Goal: Task Accomplishment & Management: Manage account settings

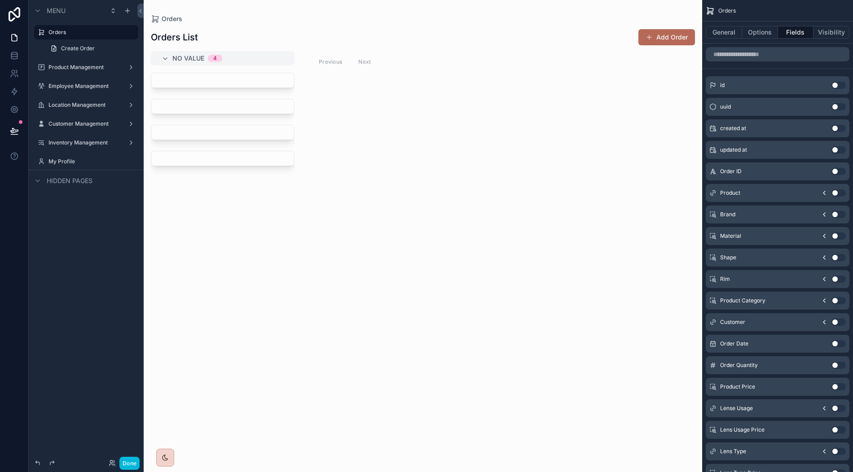
click at [76, 66] on label "Product Management" at bounding box center [84, 67] width 72 height 7
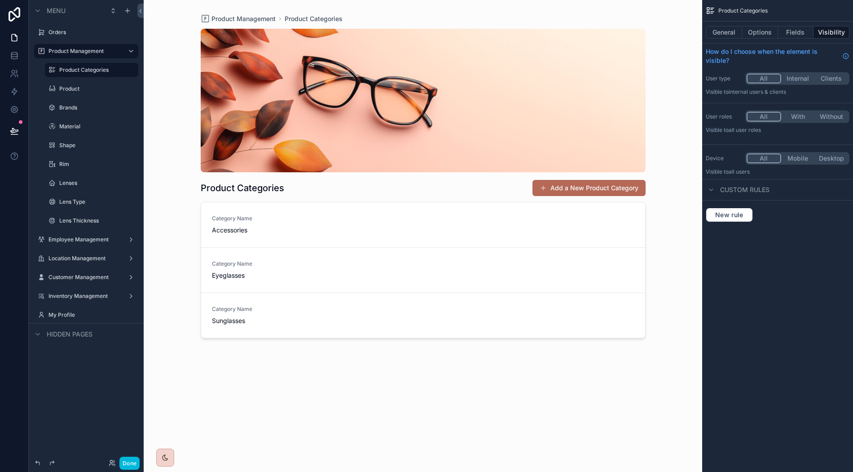
click at [413, 223] on div "scrollable content" at bounding box center [423, 231] width 459 height 462
click at [413, 223] on div "Category Name Accessories" at bounding box center [423, 225] width 423 height 20
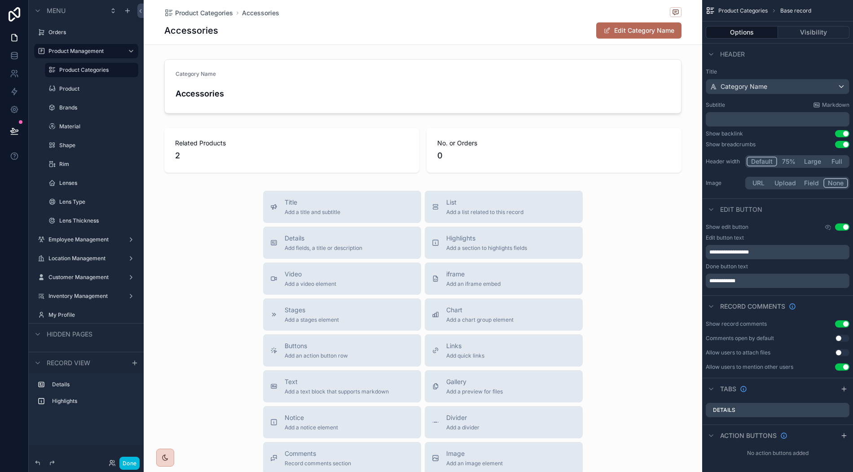
click at [199, 13] on span "Product Categories" at bounding box center [204, 13] width 58 height 9
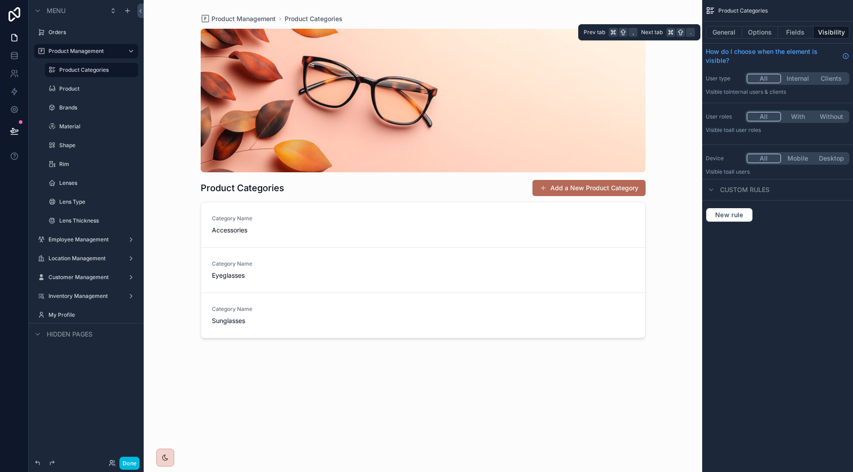
click at [729, 33] on button "General" at bounding box center [724, 32] width 36 height 13
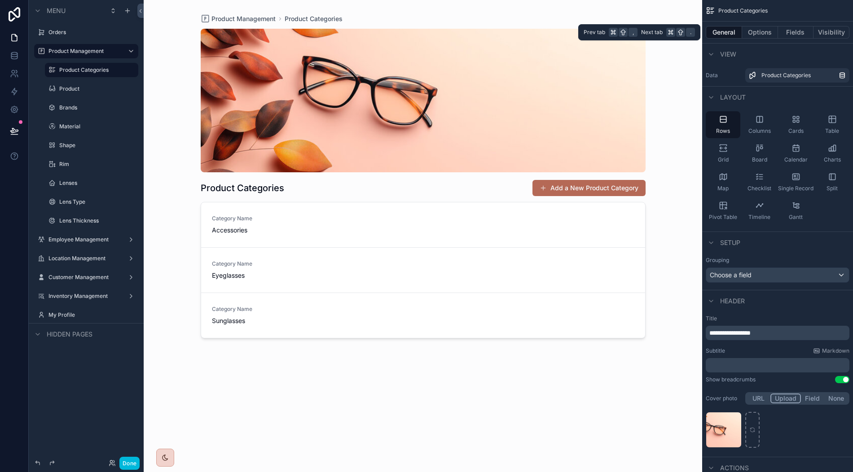
click at [763, 35] on button "Options" at bounding box center [760, 32] width 36 height 13
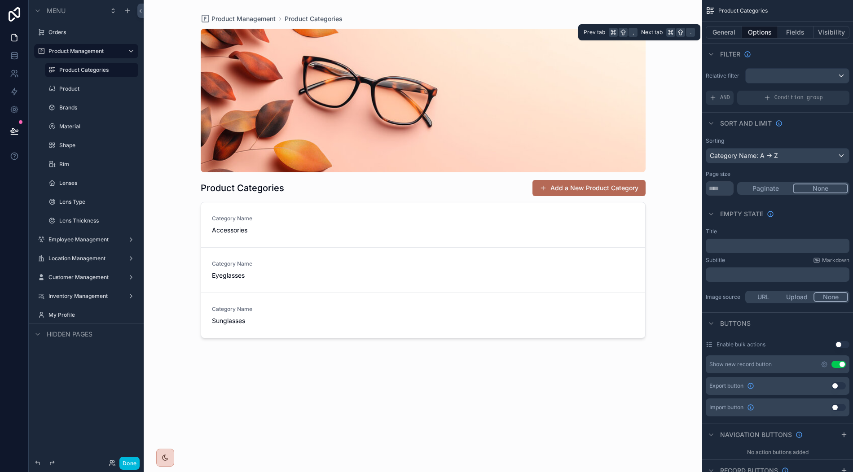
click at [804, 32] on button "Fields" at bounding box center [796, 32] width 36 height 13
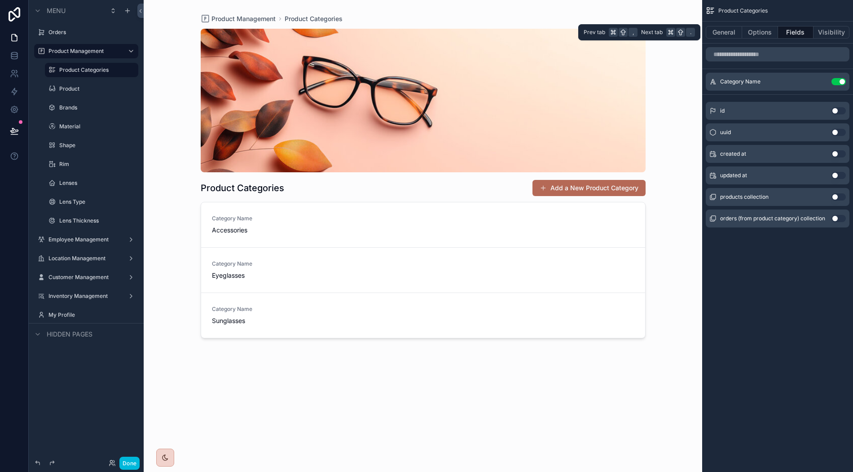
click at [762, 30] on button "Options" at bounding box center [760, 32] width 36 height 13
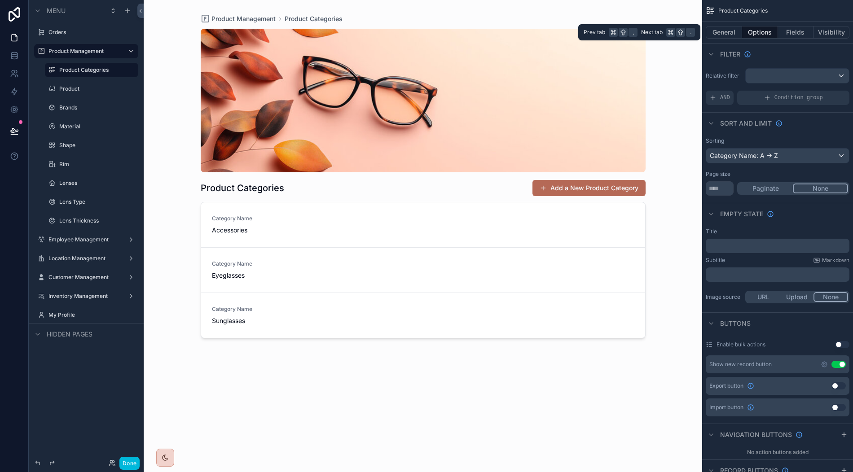
click at [729, 30] on button "General" at bounding box center [724, 32] width 36 height 13
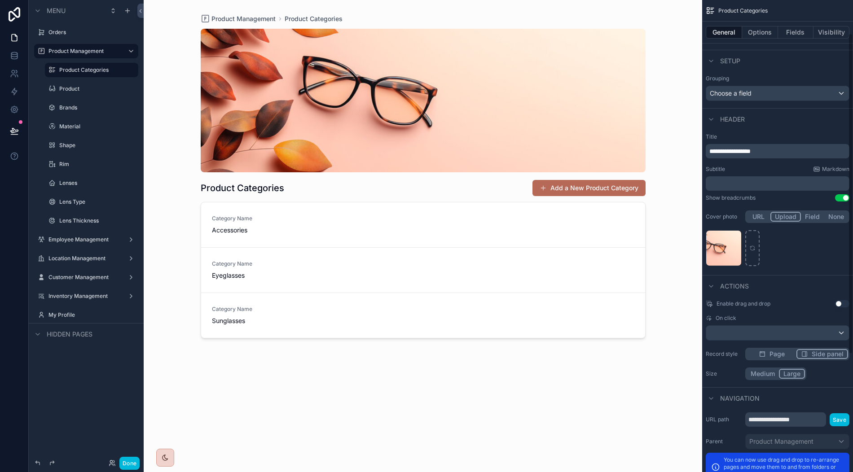
scroll to position [222, 0]
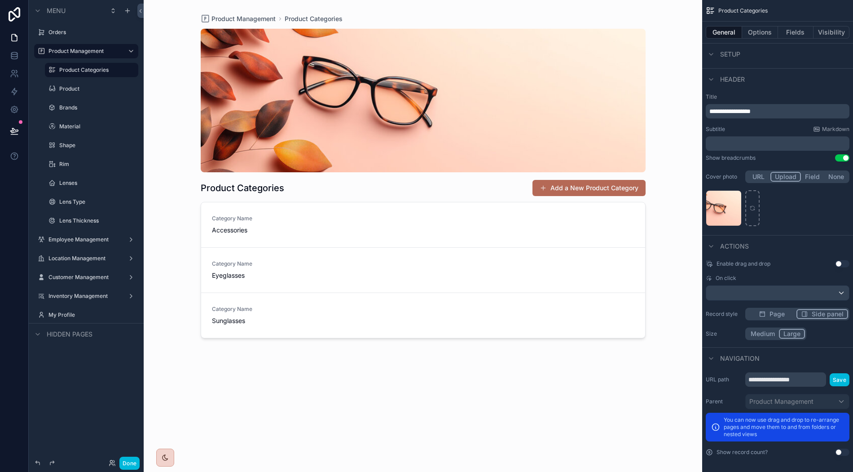
click at [506, 218] on div "Category Name Accessories" at bounding box center [423, 225] width 423 height 20
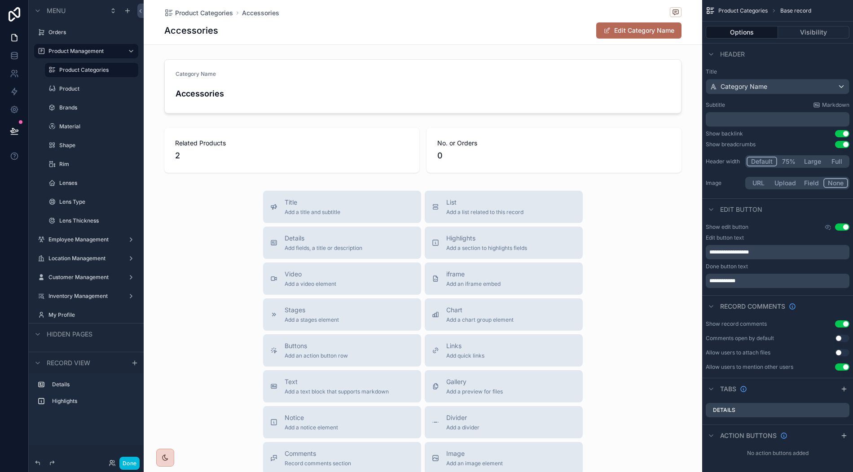
click at [221, 18] on div "Product Categories Accessories Accessories Edit Category Name" at bounding box center [422, 22] width 517 height 44
click at [219, 13] on span "Product Categories" at bounding box center [204, 13] width 58 height 9
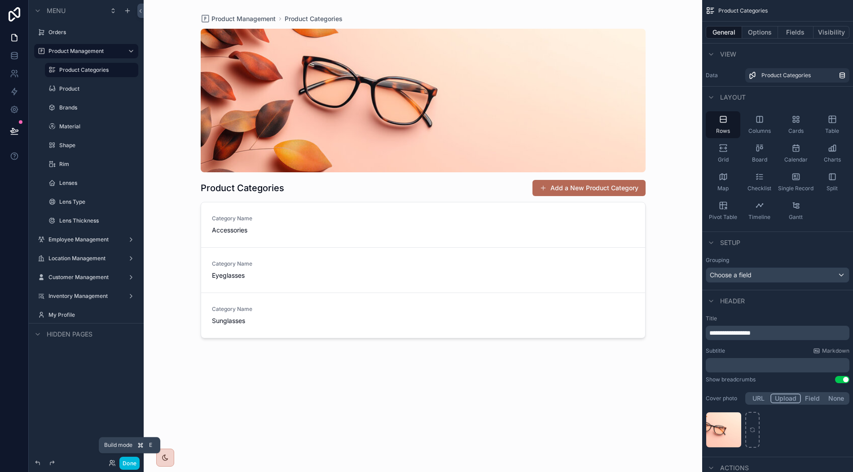
click at [133, 461] on button "Done" at bounding box center [129, 463] width 20 height 13
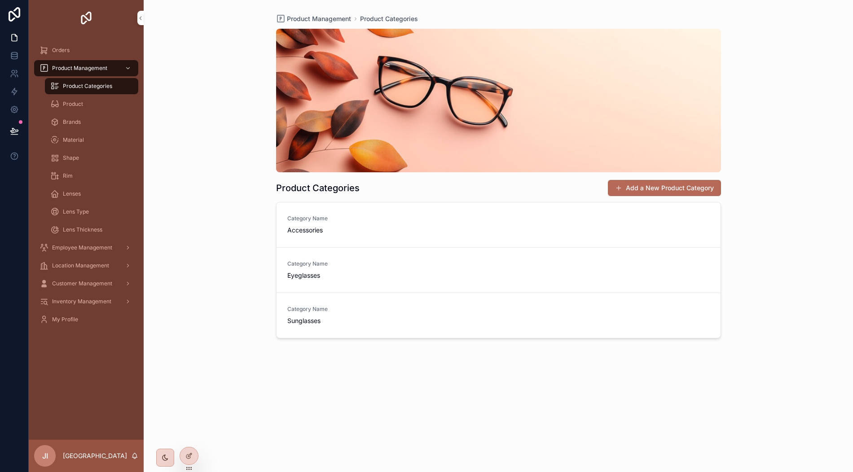
click at [453, 212] on link "Category Name Accessories" at bounding box center [499, 225] width 444 height 45
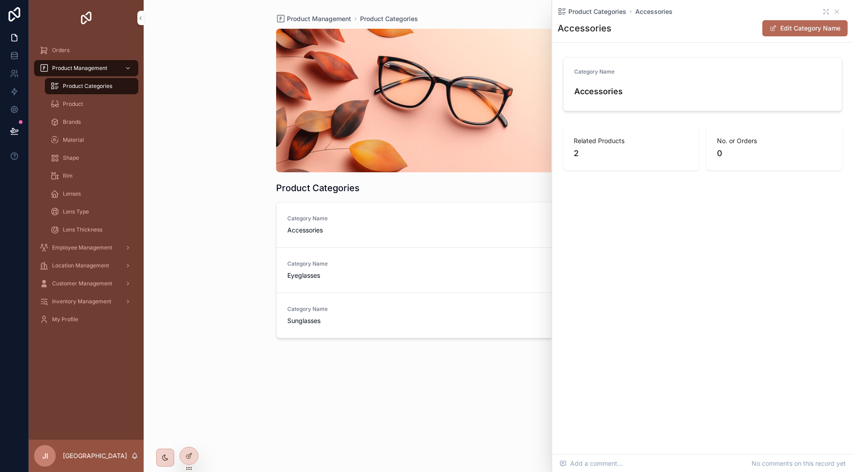
click at [427, 274] on div "Category Name Eyeglasses" at bounding box center [498, 270] width 423 height 20
click at [425, 304] on link "Category Name Sunglasses" at bounding box center [499, 315] width 444 height 45
click at [189, 451] on div at bounding box center [189, 456] width 18 height 17
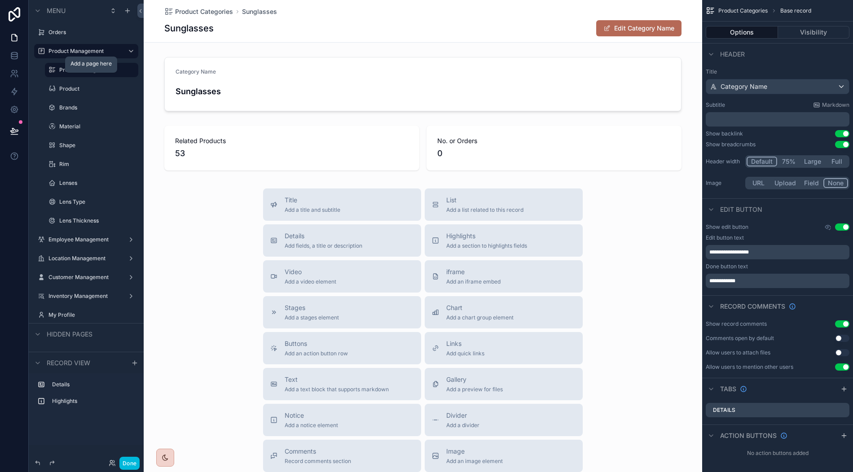
click at [0, 0] on icon "scrollable content" at bounding box center [0, 0] width 0 height 0
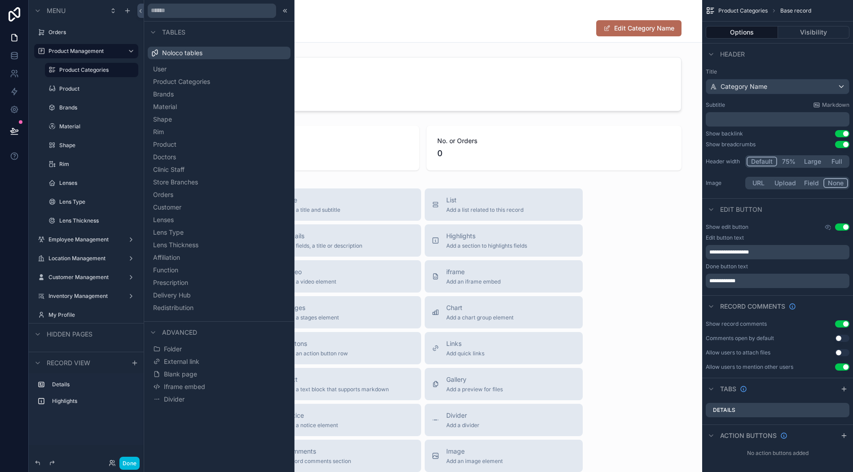
click at [77, 92] on label "Product" at bounding box center [96, 88] width 74 height 7
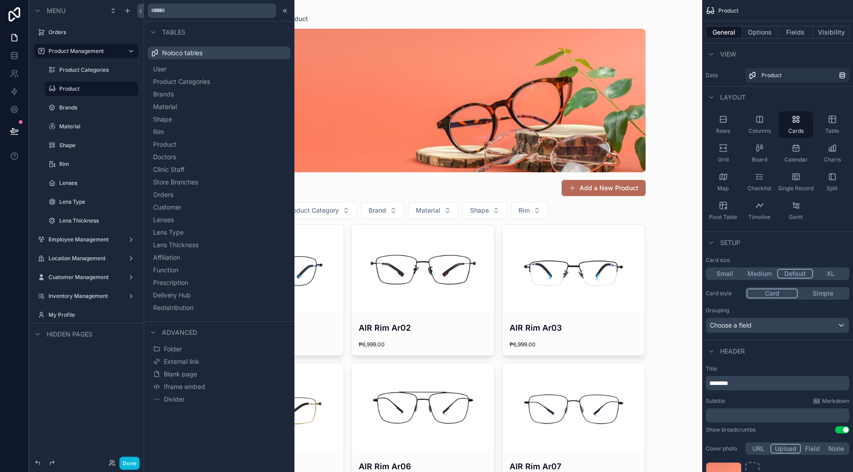
click at [287, 8] on icon at bounding box center [285, 10] width 7 height 7
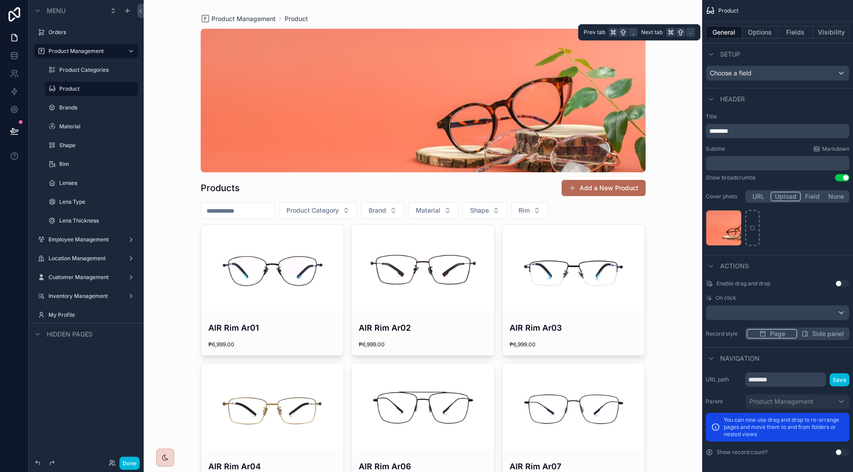
click at [755, 34] on button "Options" at bounding box center [760, 32] width 36 height 13
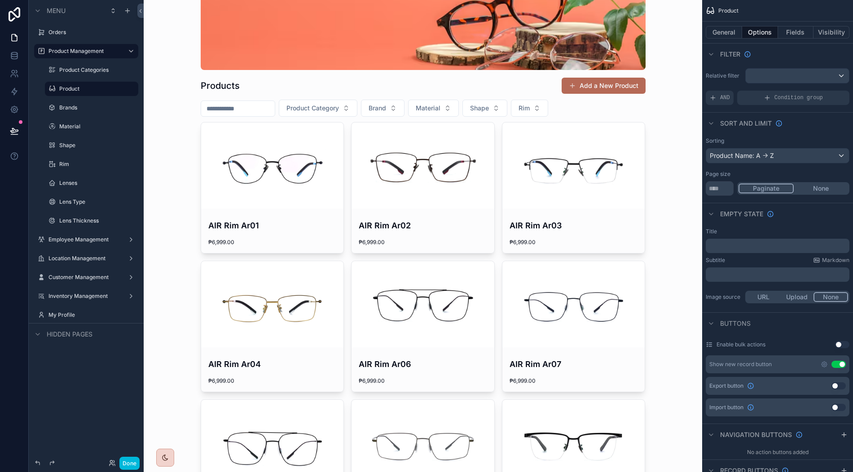
scroll to position [104, 0]
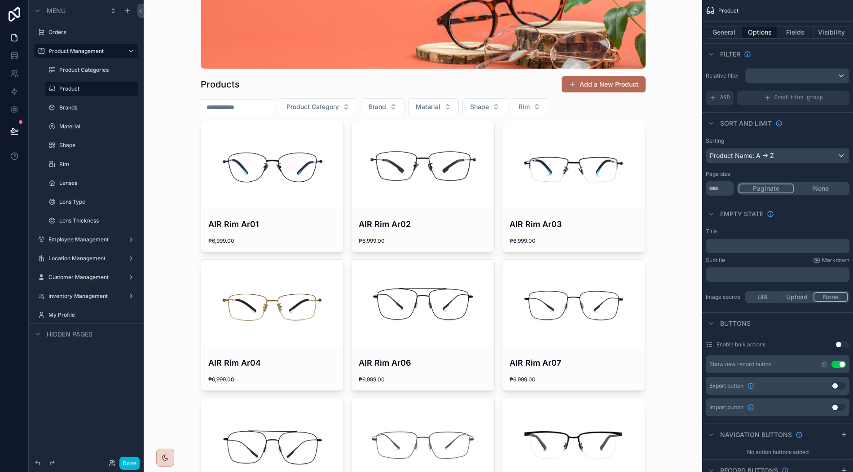
click at [567, 178] on div "scrollable content" at bounding box center [573, 164] width 143 height 86
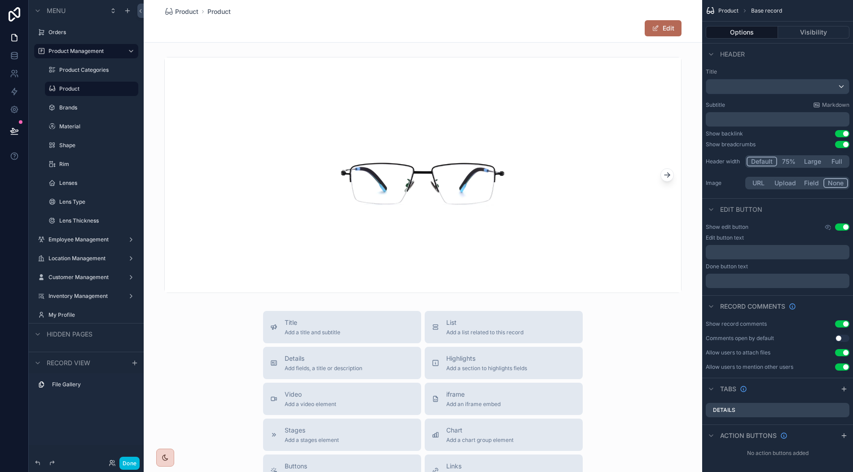
click at [666, 173] on icon "scrollable content" at bounding box center [667, 175] width 9 height 9
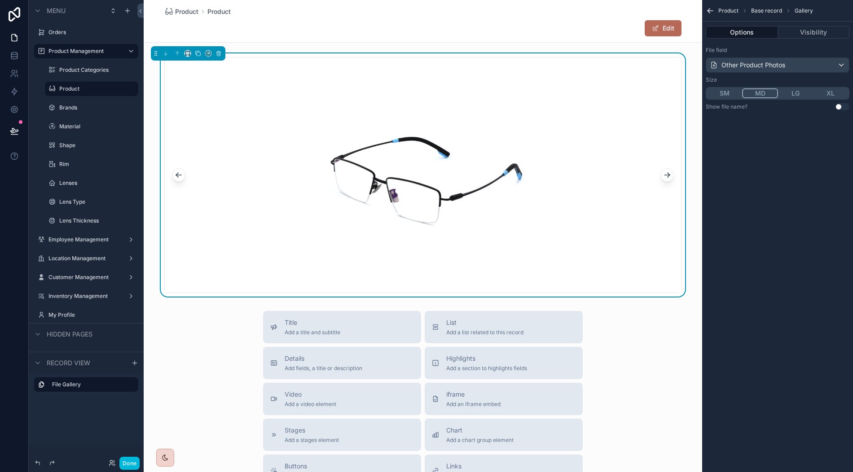
click at [666, 173] on icon "scrollable content" at bounding box center [667, 175] width 9 height 9
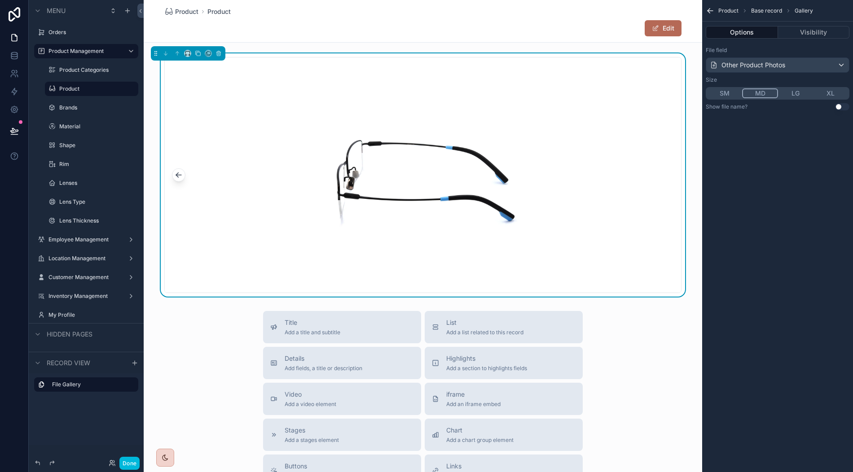
click at [179, 177] on icon "scrollable content" at bounding box center [178, 175] width 9 height 9
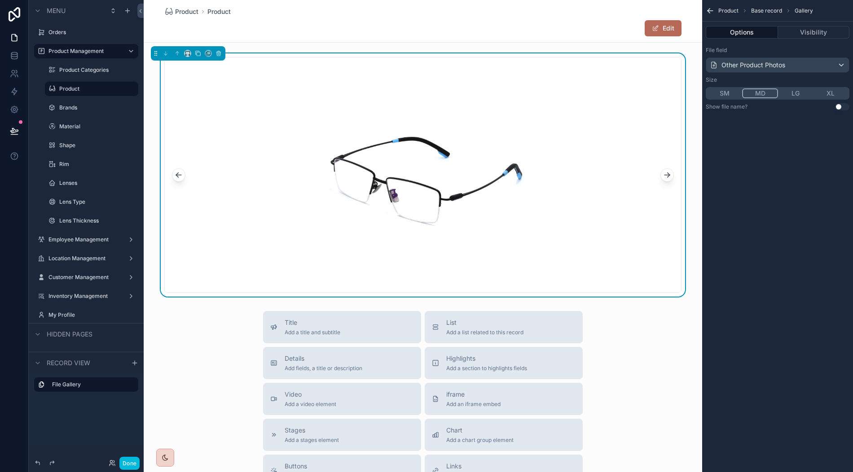
click at [179, 177] on icon "scrollable content" at bounding box center [178, 175] width 9 height 9
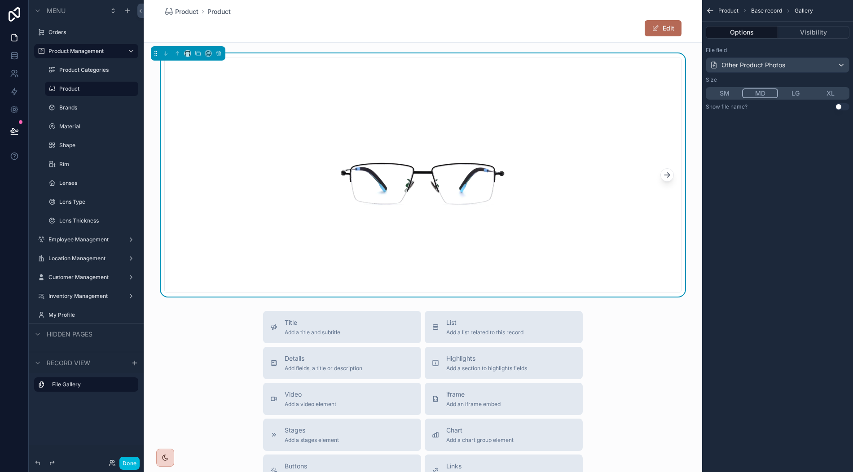
click at [387, 356] on div "Details Add fields, a title or description" at bounding box center [342, 363] width 144 height 18
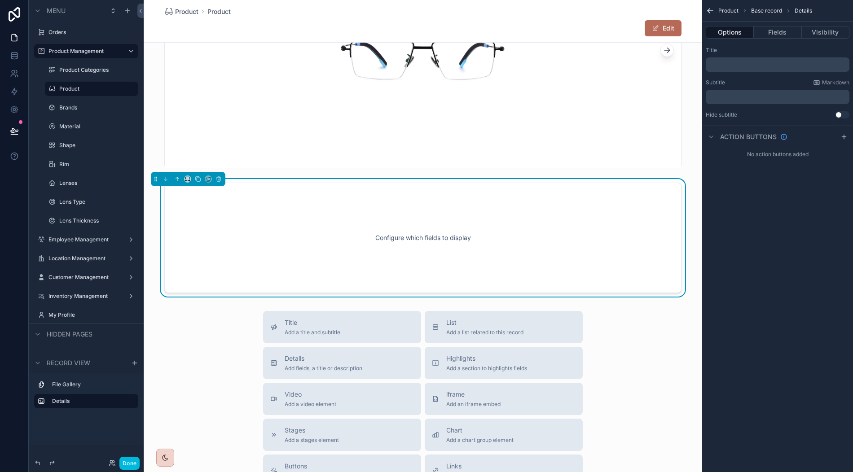
scroll to position [126, 0]
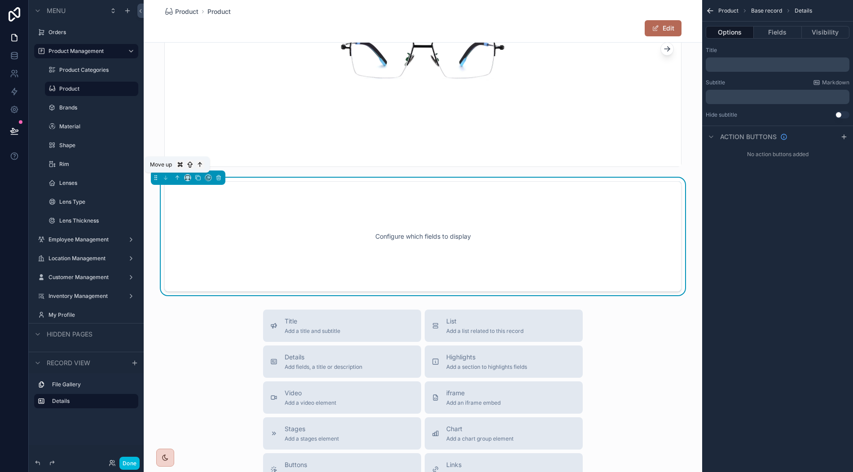
click at [175, 178] on icon "scrollable content" at bounding box center [177, 178] width 6 height 6
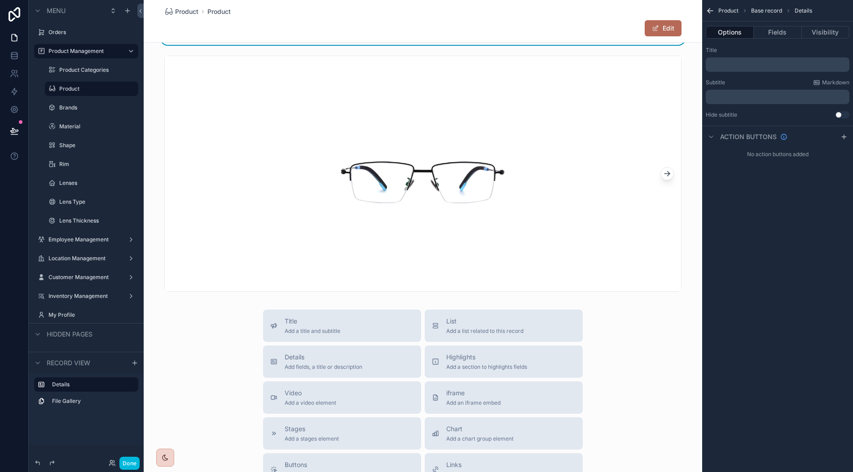
click at [252, 146] on div "scrollable content" at bounding box center [423, 173] width 559 height 243
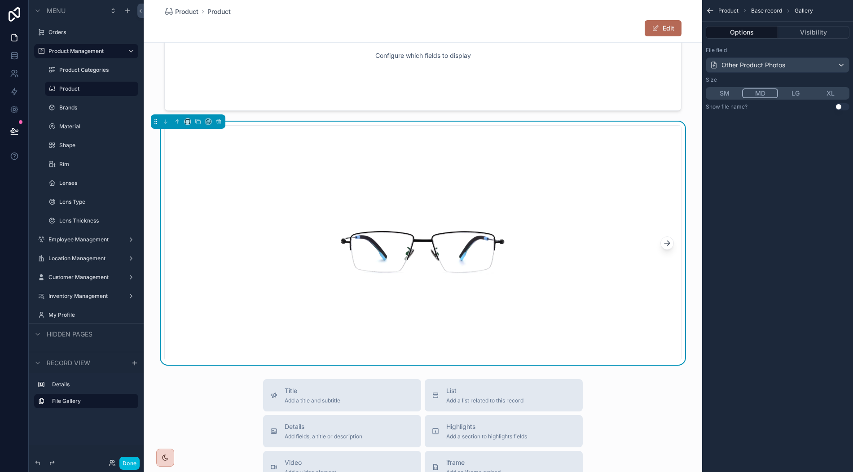
scroll to position [0, 0]
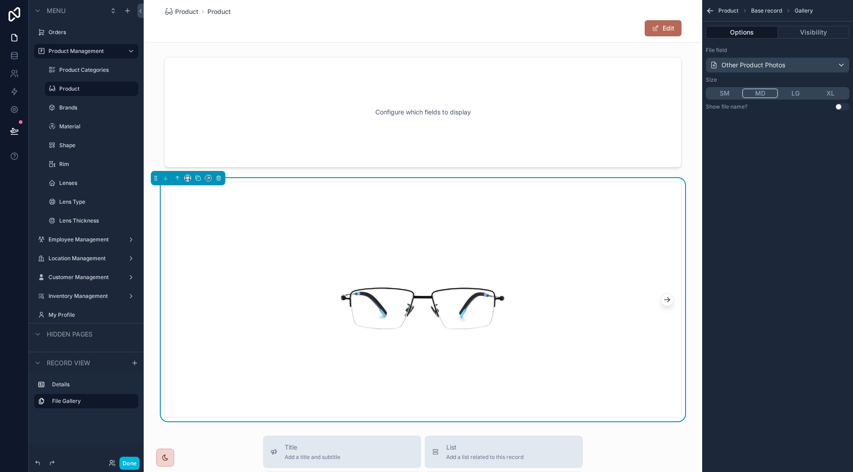
click at [520, 125] on div "scrollable content" at bounding box center [423, 112] width 559 height 118
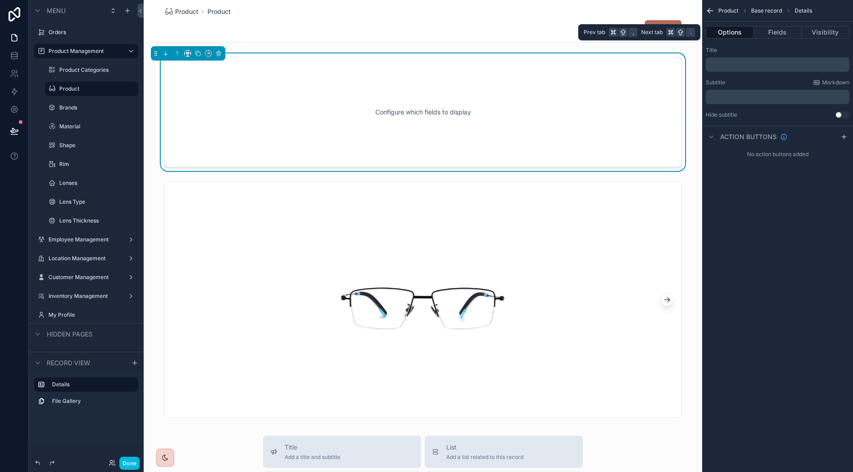
click at [776, 39] on div "Options Fields Visibility" at bounding box center [777, 33] width 151 height 22
click at [776, 36] on button "Fields" at bounding box center [778, 32] width 48 height 13
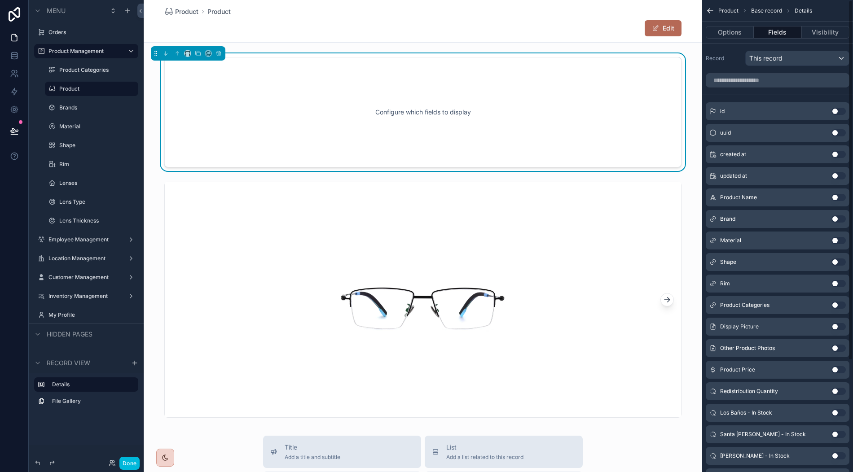
click at [840, 197] on button "Use setting" at bounding box center [839, 197] width 14 height 7
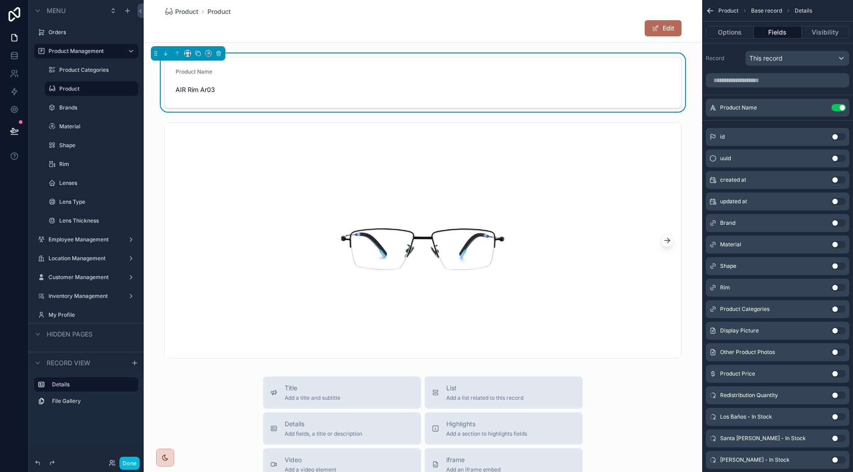
click at [837, 220] on button "Use setting" at bounding box center [839, 223] width 14 height 7
click at [835, 245] on button "Use setting" at bounding box center [839, 244] width 14 height 7
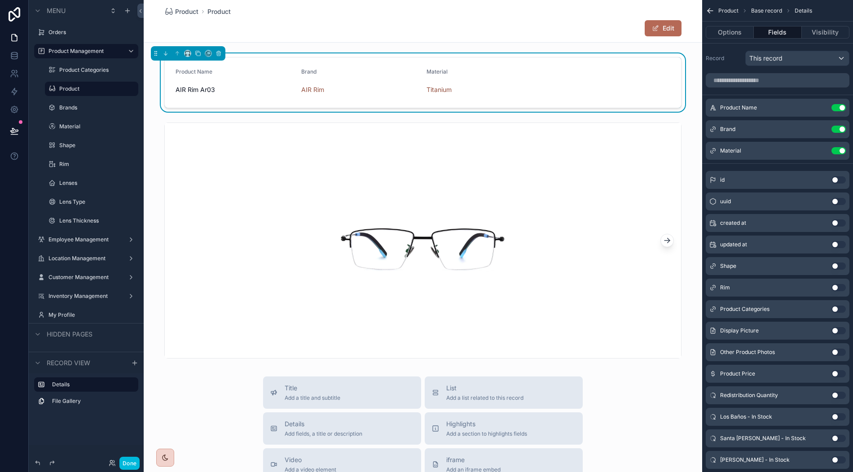
click at [835, 261] on div "Shape Use setting" at bounding box center [778, 266] width 144 height 18
click at [836, 268] on button "Use setting" at bounding box center [839, 266] width 14 height 7
click at [837, 289] on button "Use setting" at bounding box center [839, 287] width 14 height 7
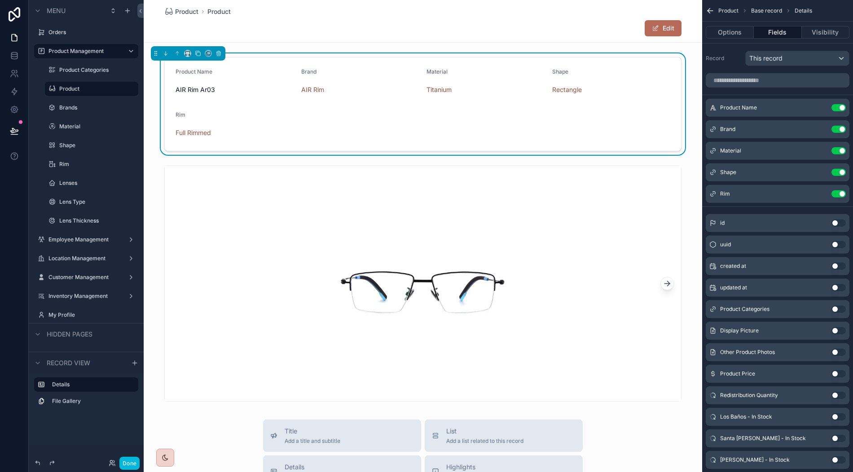
click at [837, 312] on div "Product Categories Use setting" at bounding box center [778, 309] width 144 height 18
click at [837, 310] on button "Use setting" at bounding box center [839, 309] width 14 height 7
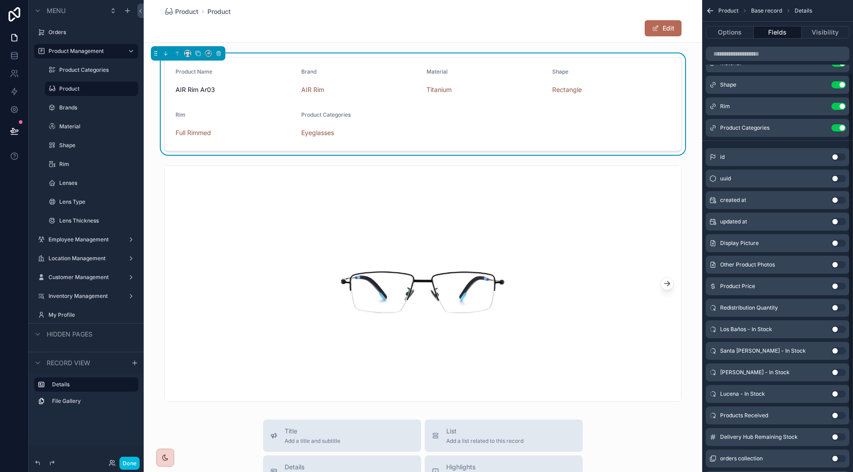
scroll to position [88, 0]
click at [601, 122] on form "Product Name AIR Rim Ar03 Brand AIR Rim Material Titanium Shape Rectangle Rim F…" at bounding box center [423, 103] width 516 height 93
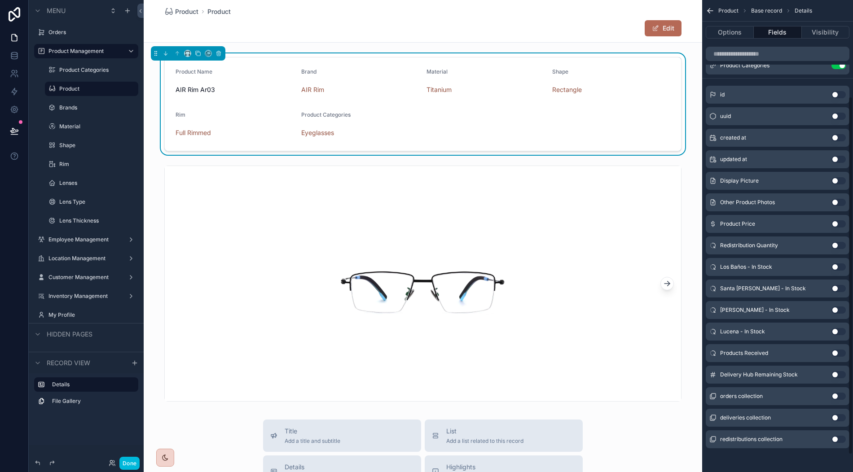
scroll to position [0, 0]
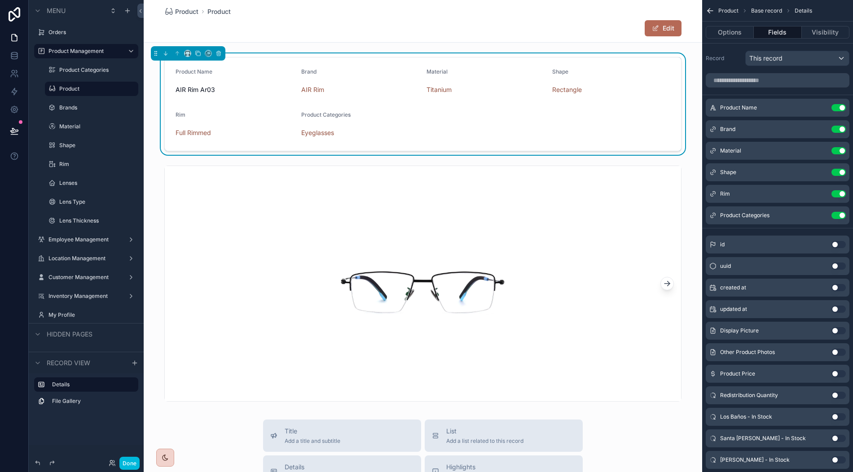
click at [0, 0] on icon "scrollable content" at bounding box center [0, 0] width 0 height 0
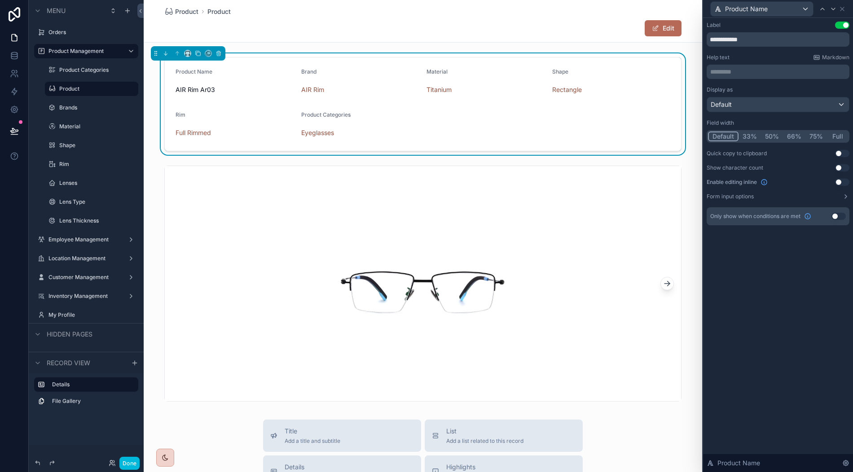
click at [747, 138] on button "33%" at bounding box center [750, 137] width 22 height 10
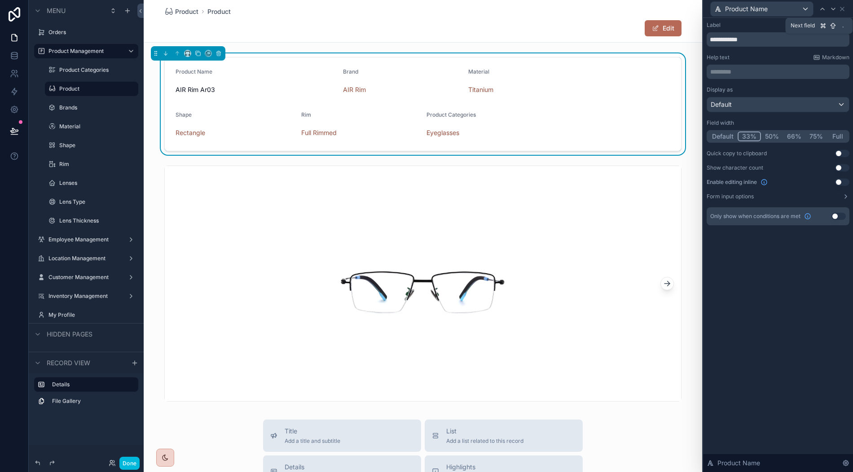
click at [836, 9] on icon at bounding box center [833, 8] width 7 height 7
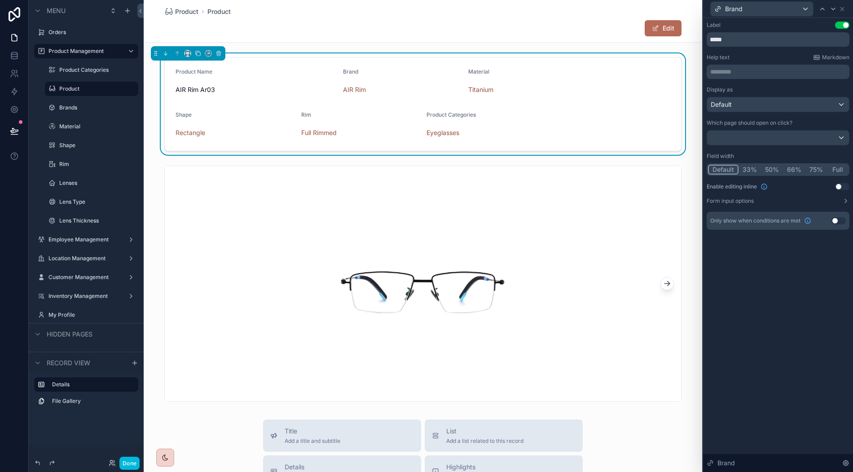
click at [747, 165] on button "33%" at bounding box center [750, 170] width 22 height 10
click at [833, 11] on icon at bounding box center [833, 8] width 7 height 7
click at [753, 168] on button "33%" at bounding box center [750, 170] width 22 height 10
click at [834, 6] on icon at bounding box center [833, 8] width 7 height 7
click at [748, 168] on button "33%" at bounding box center [750, 170] width 22 height 10
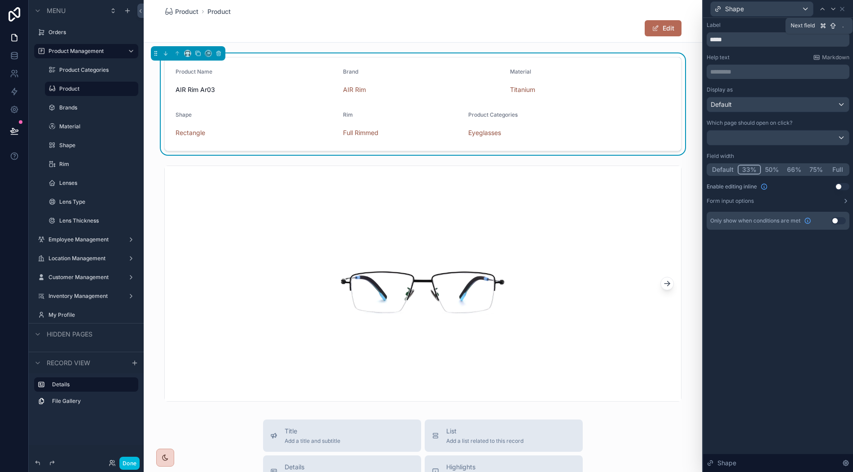
click at [833, 9] on icon at bounding box center [833, 8] width 7 height 7
click at [751, 165] on button "33%" at bounding box center [750, 170] width 22 height 10
click at [834, 4] on div at bounding box center [833, 9] width 11 height 11
click at [751, 167] on button "33%" at bounding box center [750, 170] width 22 height 10
click at [842, 5] on icon at bounding box center [842, 8] width 7 height 7
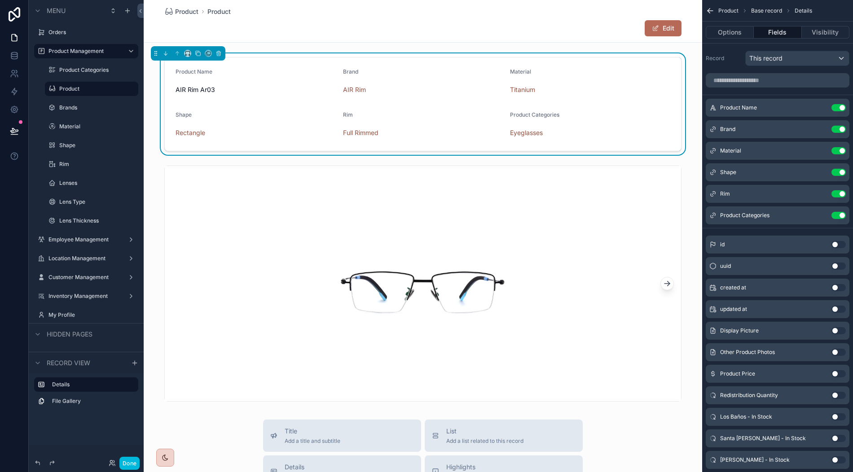
click at [0, 0] on icon "scrollable content" at bounding box center [0, 0] width 0 height 0
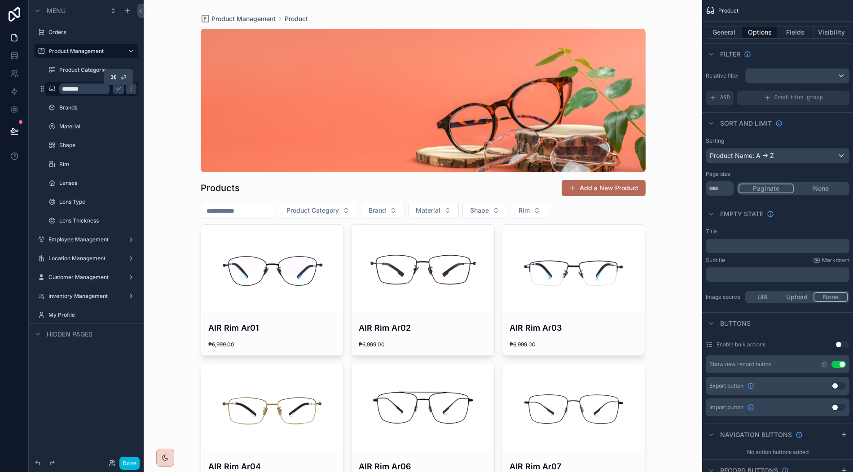
click at [119, 88] on icon "scrollable content" at bounding box center [118, 89] width 4 height 3
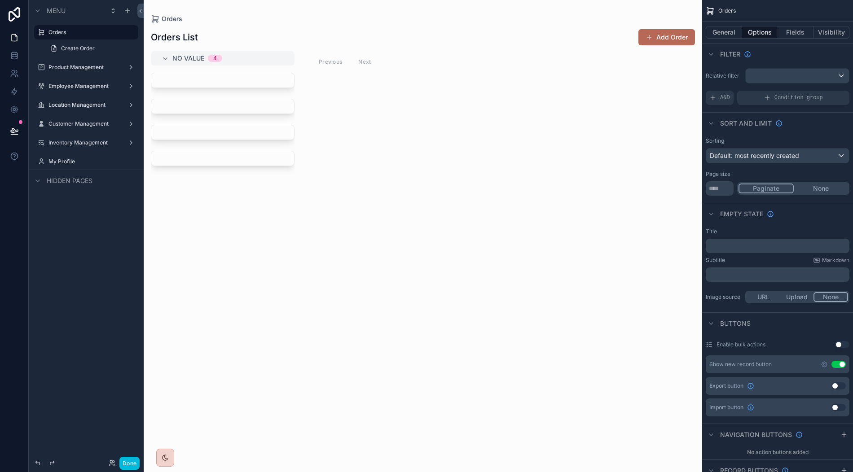
click at [84, 75] on div "scrollable content" at bounding box center [86, 76] width 115 height 2
click at [84, 67] on label "Product Management" at bounding box center [84, 67] width 72 height 7
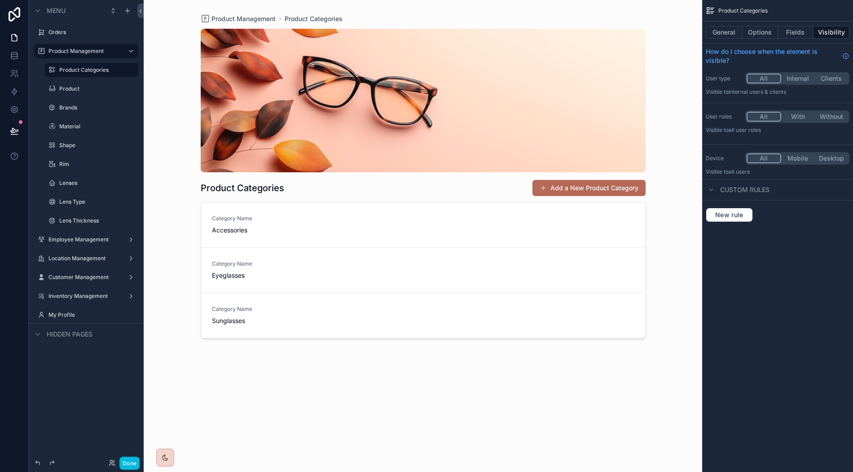
click at [87, 89] on label "Product" at bounding box center [96, 88] width 74 height 7
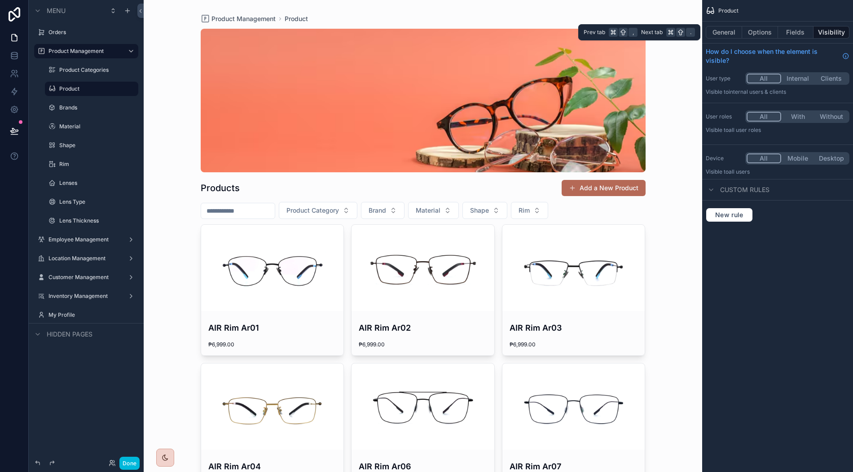
click at [756, 35] on button "Options" at bounding box center [760, 32] width 36 height 13
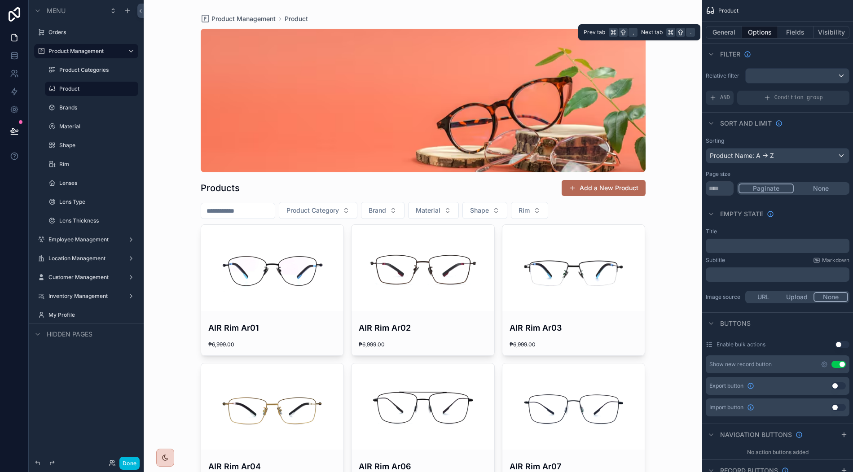
click at [790, 36] on button "Fields" at bounding box center [796, 32] width 36 height 13
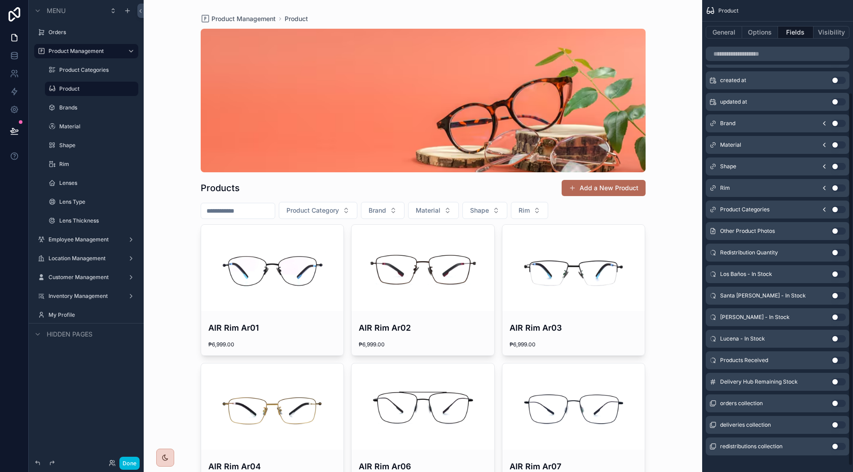
scroll to position [116, 0]
click at [840, 273] on button "Use setting" at bounding box center [839, 274] width 14 height 7
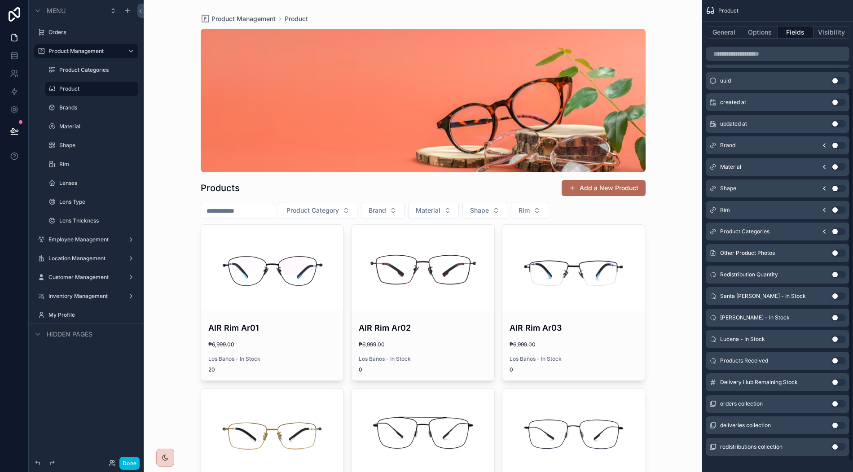
scroll to position [0, 0]
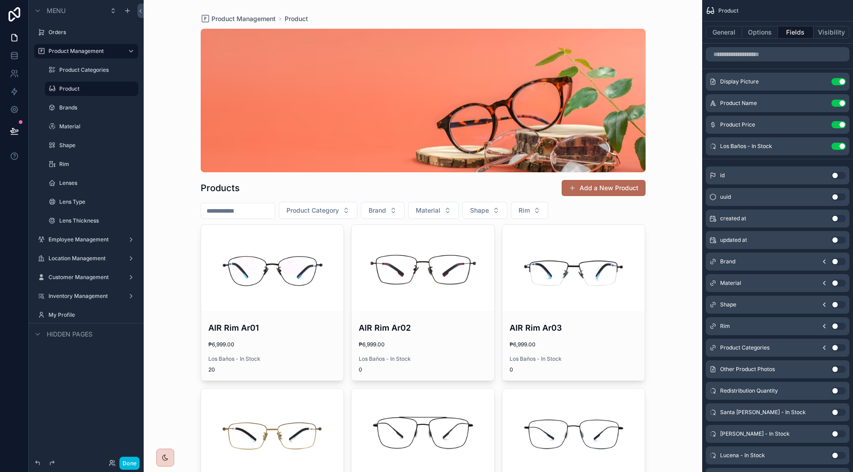
click at [839, 148] on button "Use setting" at bounding box center [839, 146] width 14 height 7
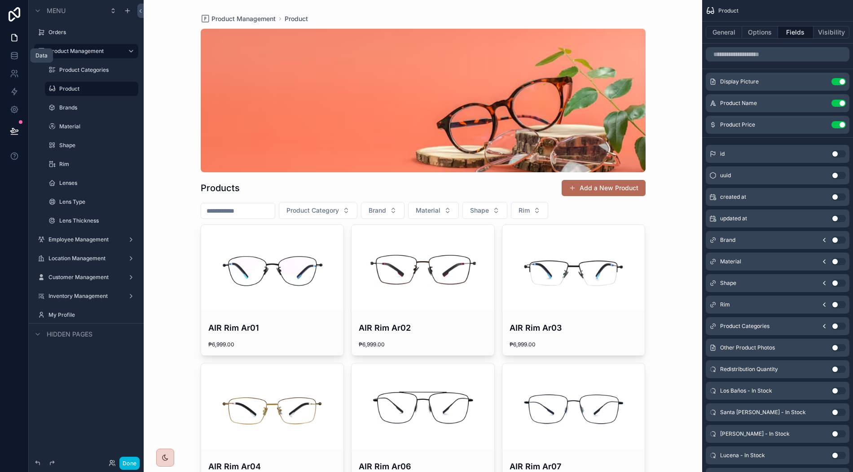
click at [16, 62] on link at bounding box center [14, 56] width 28 height 18
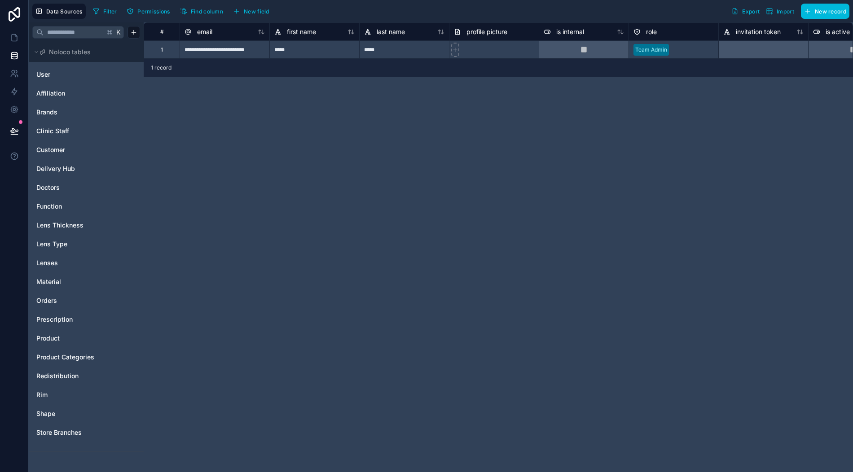
click at [49, 301] on span "Orders" at bounding box center [46, 300] width 21 height 9
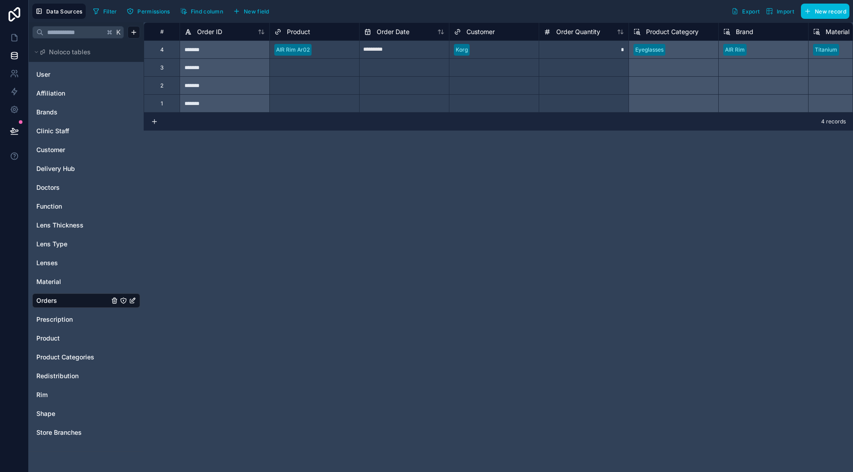
click at [86, 297] on link "Orders" at bounding box center [72, 300] width 73 height 9
click at [335, 75] on div "Select a Product" at bounding box center [314, 68] width 89 height 18
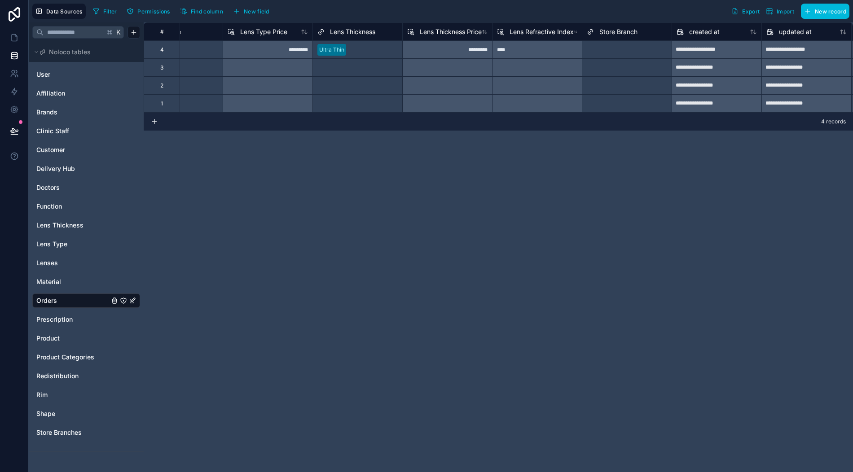
scroll to position [0, 1302]
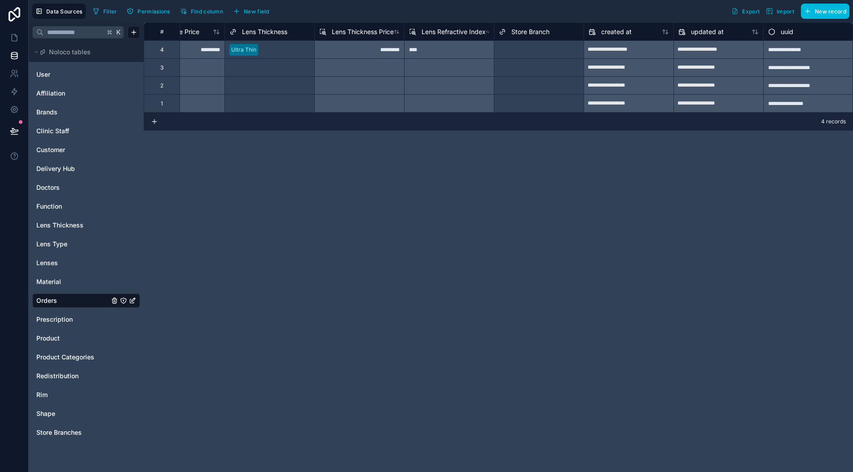
click at [566, 77] on div "Select a Store Branch" at bounding box center [538, 86] width 89 height 18
click at [55, 372] on span "Redistribution" at bounding box center [57, 376] width 42 height 9
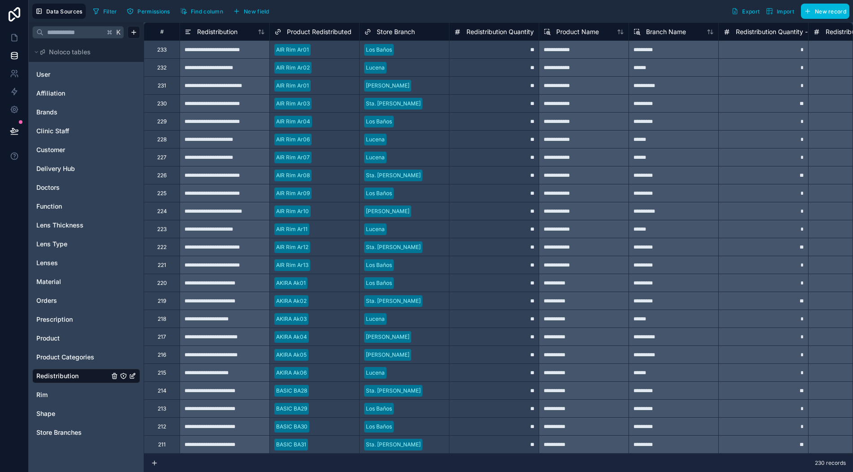
click at [423, 410] on div at bounding box center [420, 409] width 47 height 9
drag, startPoint x: 405, startPoint y: 452, endPoint x: 446, endPoint y: 441, distance: 43.1
click at [446, 441] on div "Sta. [PERSON_NAME]" at bounding box center [404, 445] width 89 height 18
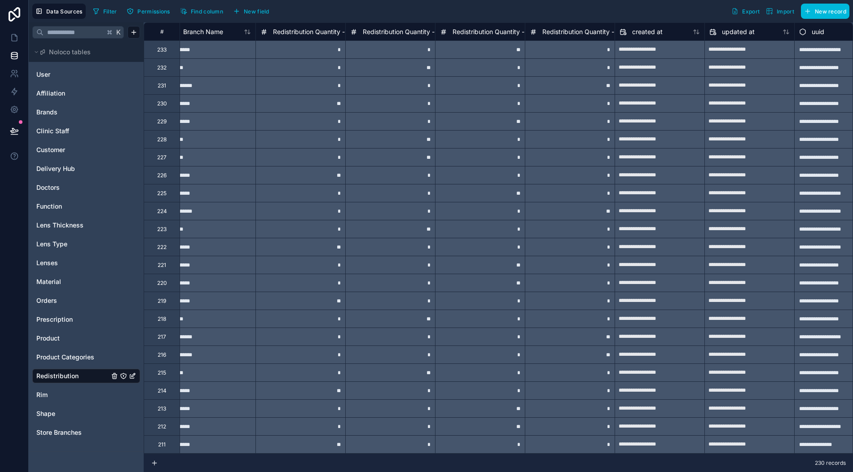
scroll to position [0, 472]
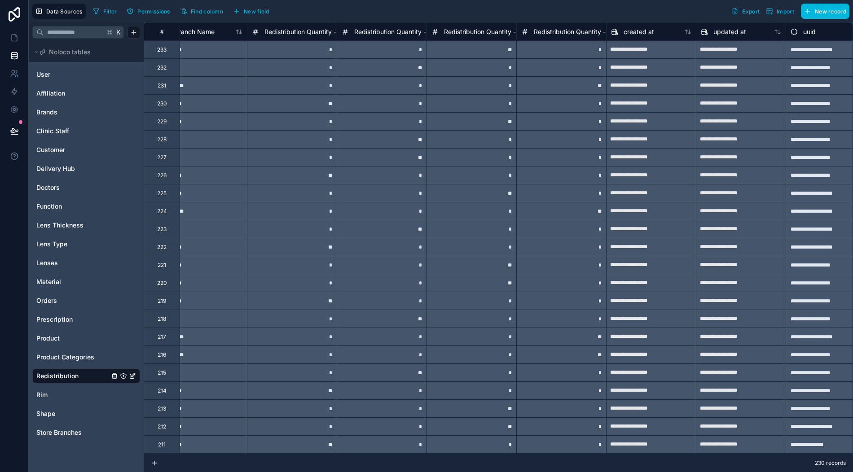
click at [392, 28] on span "Redistribution Quantity - Lucena" at bounding box center [401, 31] width 95 height 9
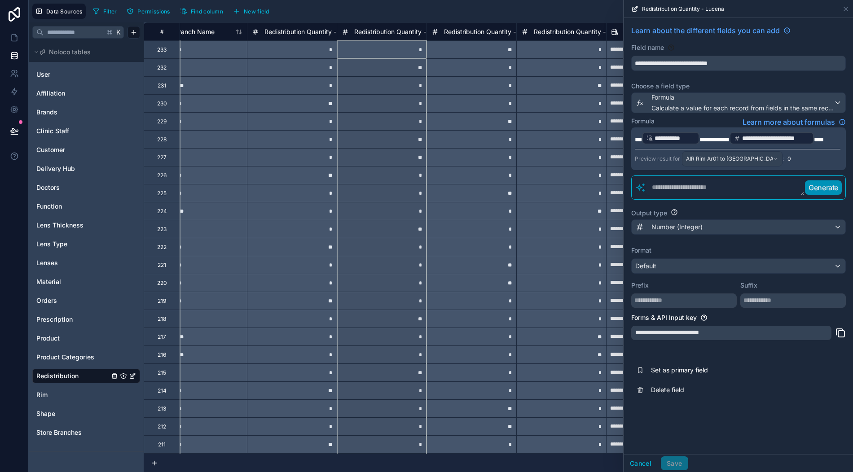
click at [836, 138] on p "**********" at bounding box center [738, 138] width 206 height 14
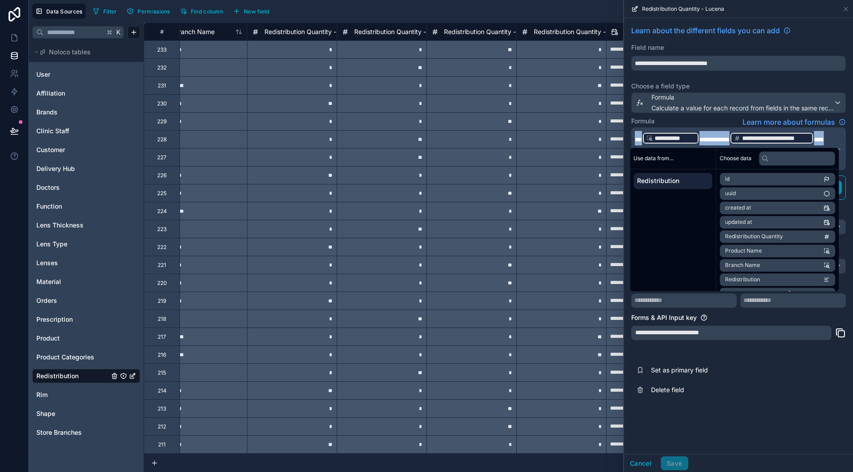
copy p "**********"
click at [55, 339] on span "Product" at bounding box center [47, 338] width 23 height 9
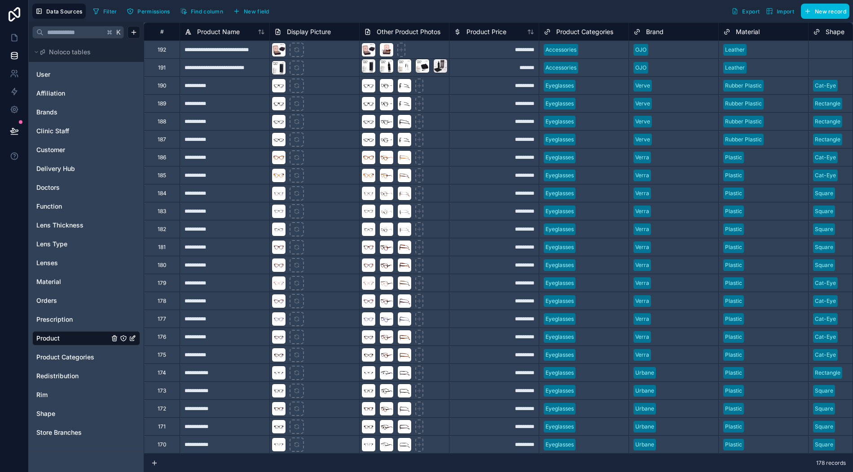
click at [422, 404] on div at bounding box center [419, 409] width 8 height 14
click at [479, 401] on div "*********" at bounding box center [494, 409] width 90 height 18
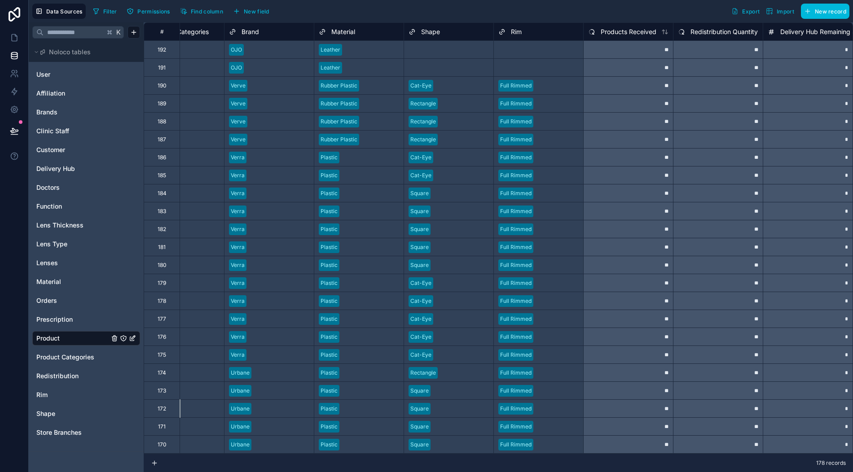
scroll to position [0, 494]
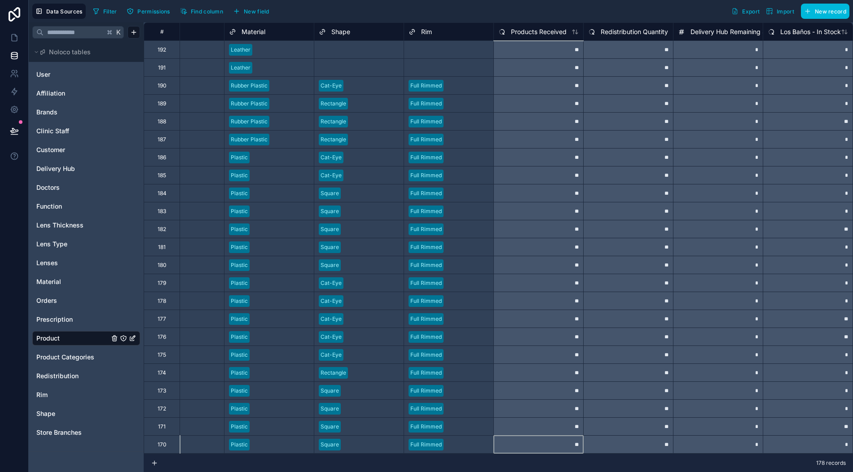
click at [538, 447] on div "**" at bounding box center [539, 445] width 90 height 18
click at [531, 454] on div "**" at bounding box center [539, 463] width 90 height 18
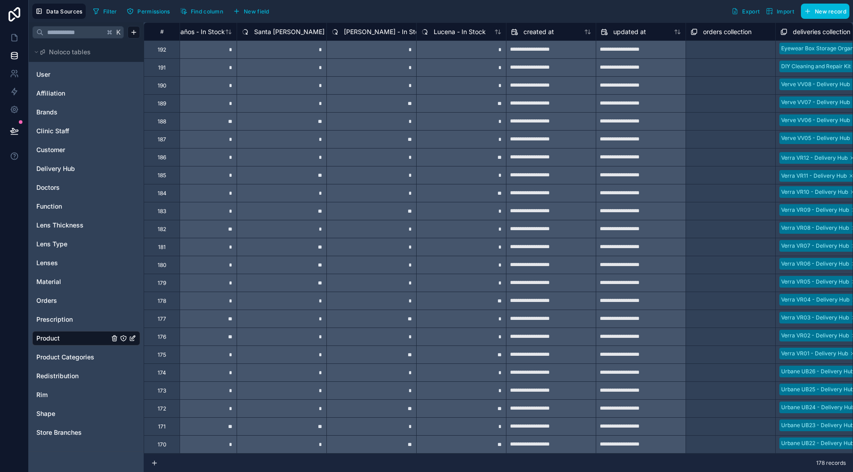
scroll to position [0, 1302]
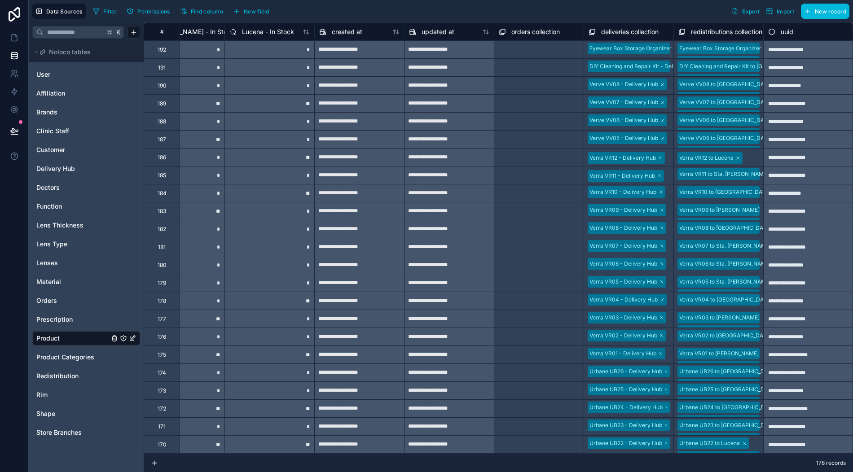
click at [821, 11] on span "New record" at bounding box center [830, 11] width 31 height 7
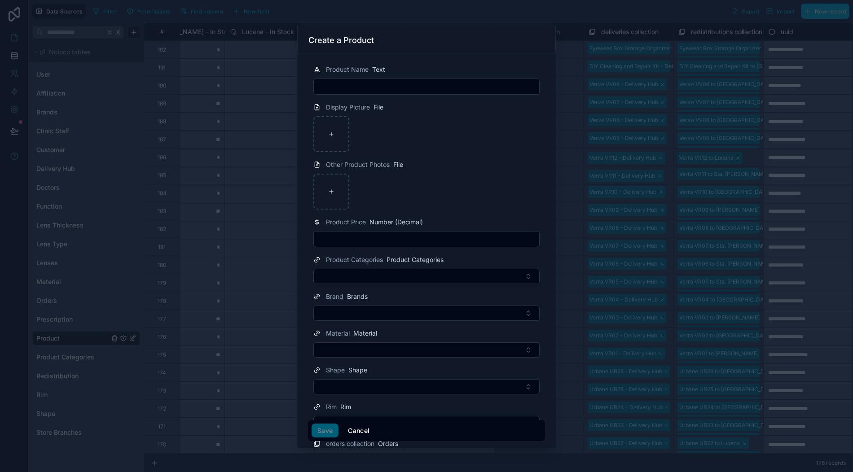
click at [357, 427] on button "Cancel" at bounding box center [358, 431] width 33 height 14
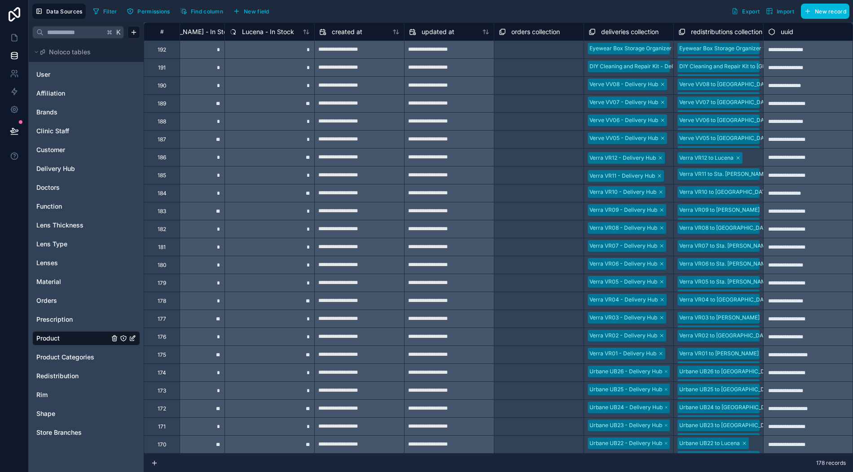
click at [256, 12] on span "New field" at bounding box center [257, 11] width 26 height 7
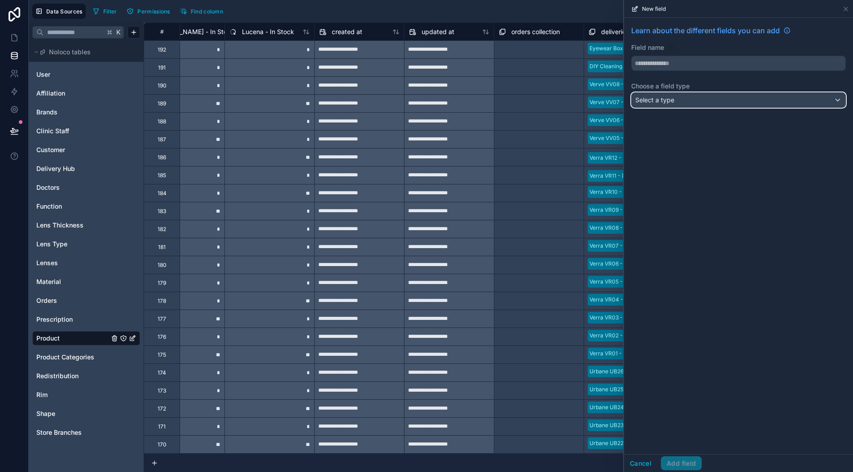
click at [673, 101] on span "Select a type" at bounding box center [654, 100] width 39 height 8
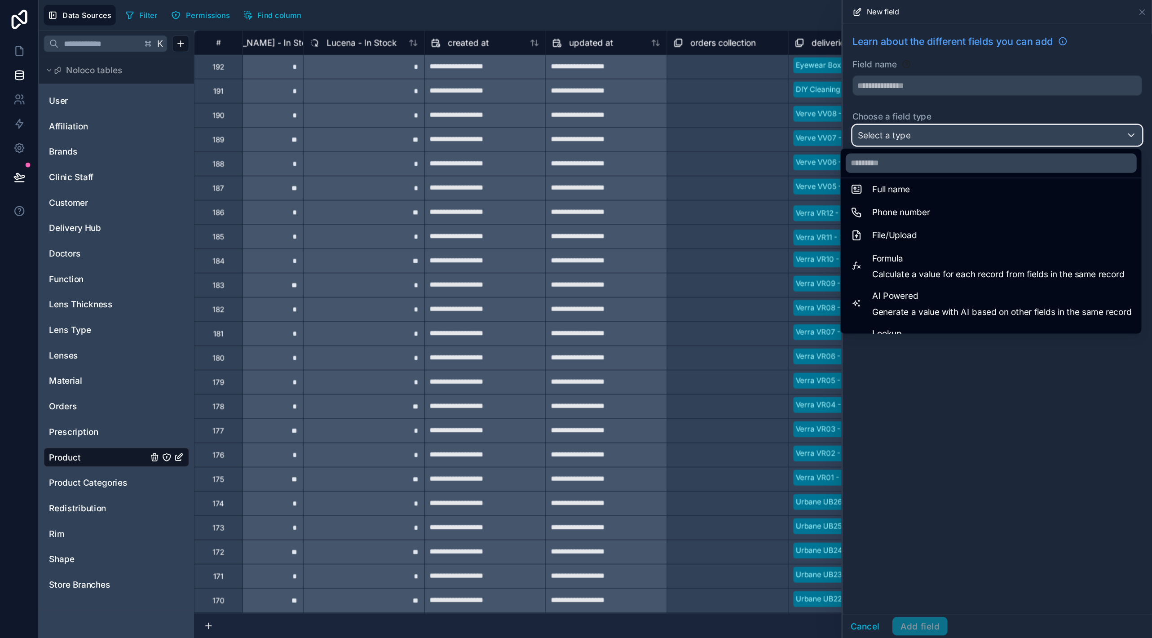
scroll to position [206, 0]
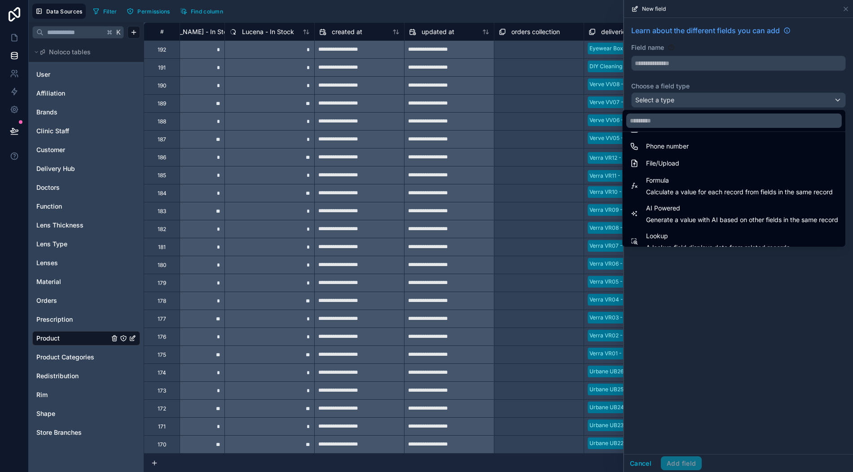
click at [666, 180] on span "Formula" at bounding box center [739, 180] width 187 height 11
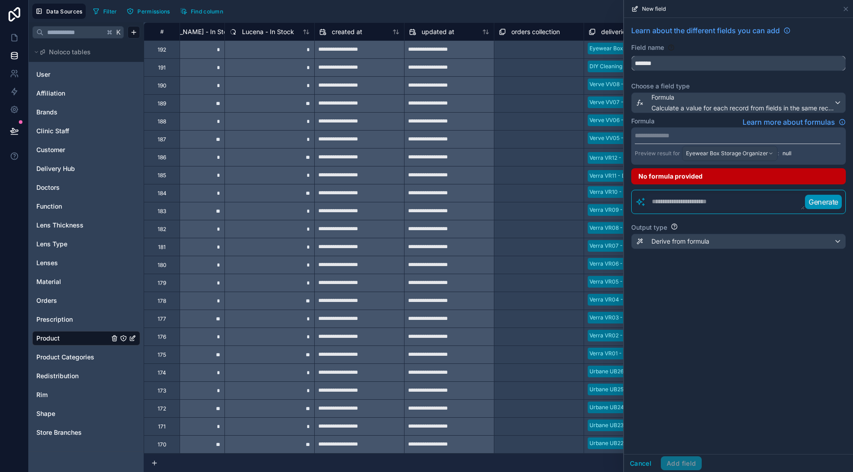
click at [669, 66] on input "*******" at bounding box center [739, 63] width 214 height 14
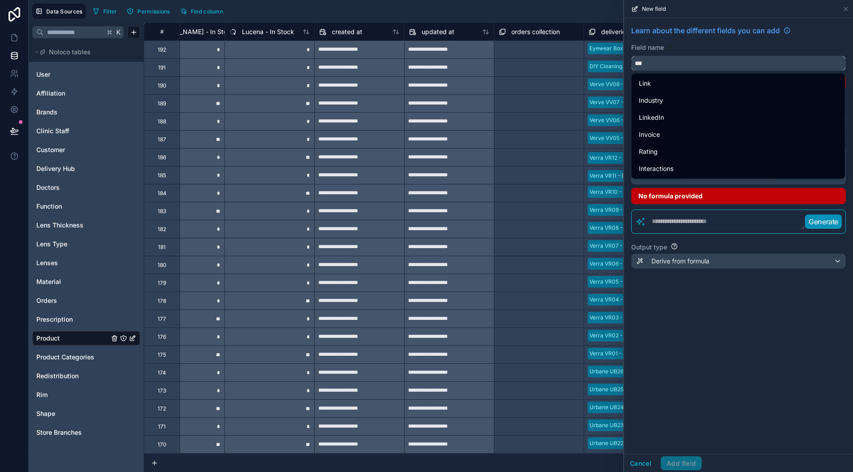
click at [631, 56] on button "**" at bounding box center [738, 63] width 215 height 15
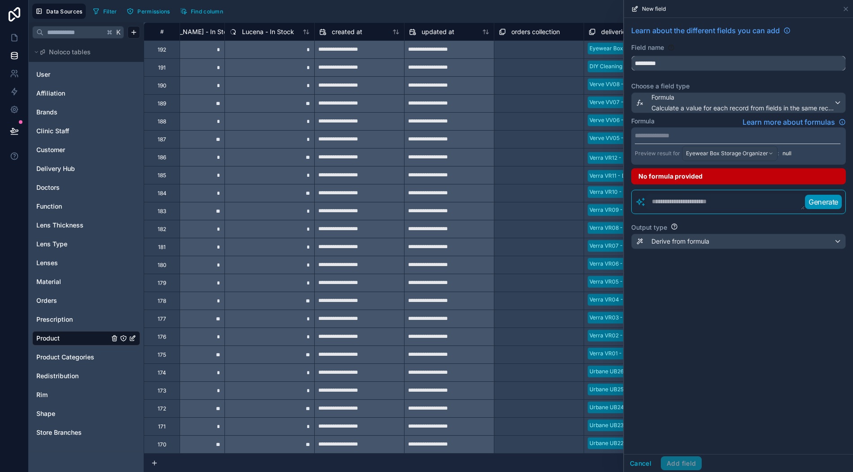
click at [631, 56] on button "********" at bounding box center [738, 63] width 215 height 15
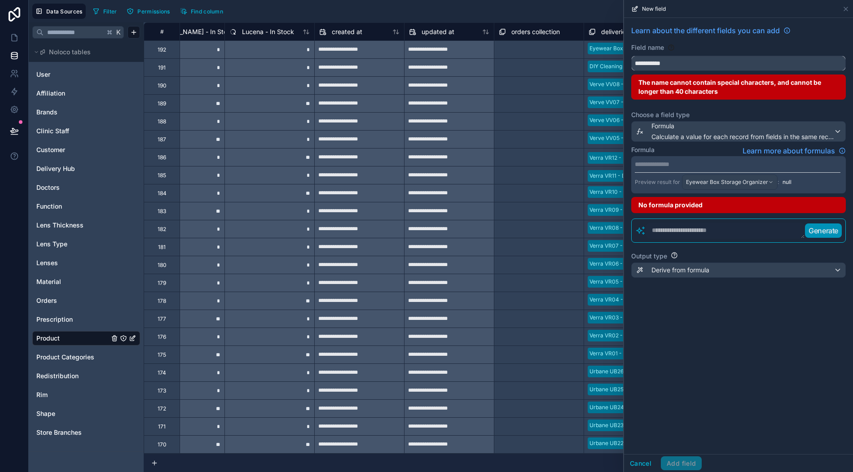
click at [631, 56] on button "**********" at bounding box center [738, 63] width 215 height 15
type input "********"
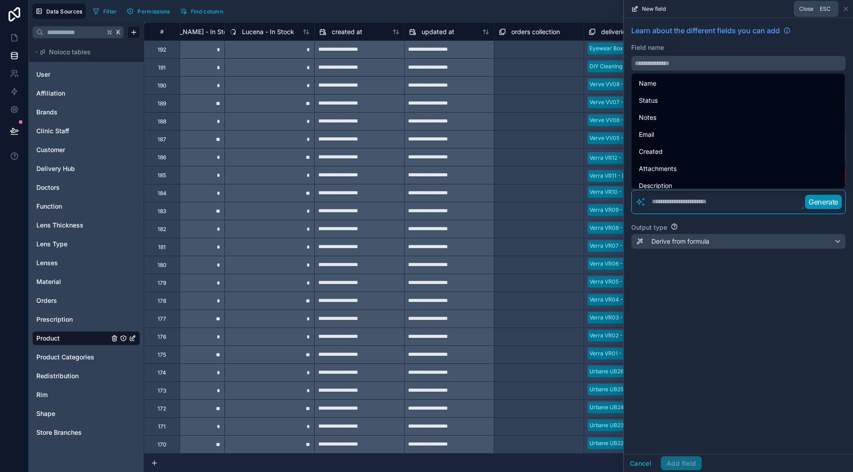
click at [846, 6] on icon at bounding box center [845, 8] width 7 height 7
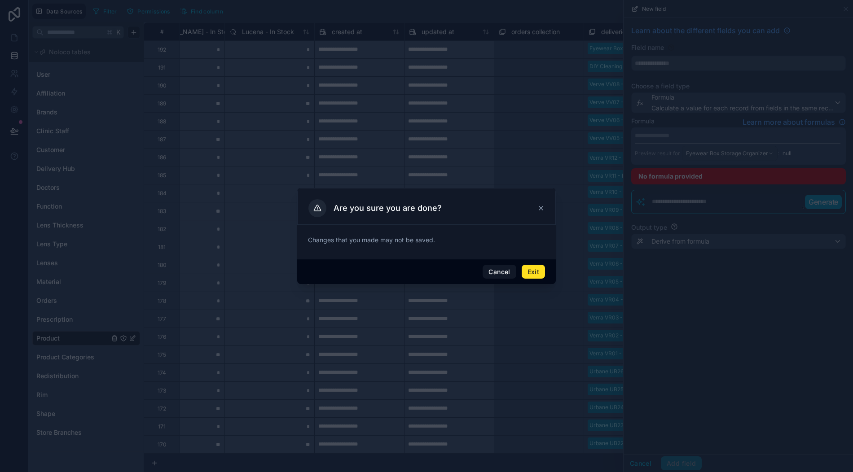
click at [541, 273] on button "Exit" at bounding box center [533, 272] width 23 height 14
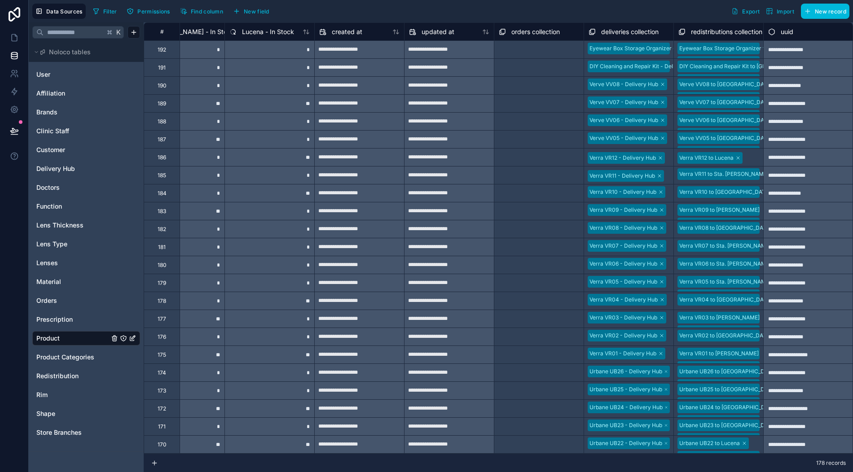
click at [58, 299] on link "Orders" at bounding box center [72, 300] width 73 height 9
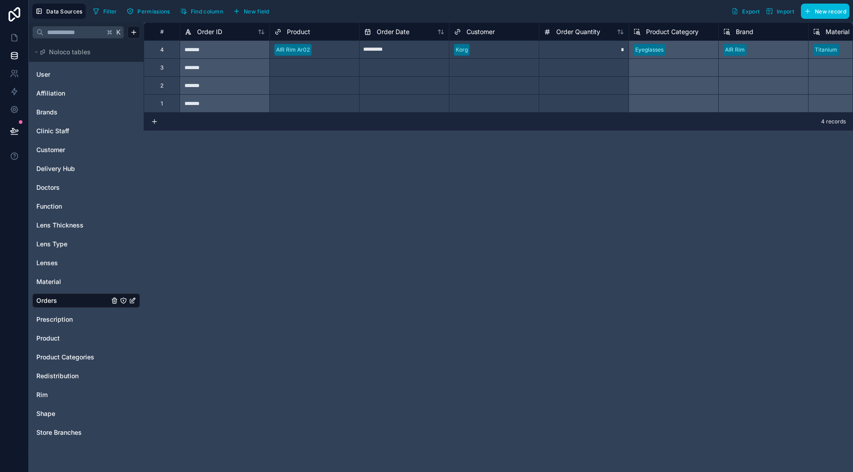
click at [547, 104] on div at bounding box center [584, 103] width 90 height 18
click at [336, 99] on div at bounding box center [337, 103] width 35 height 9
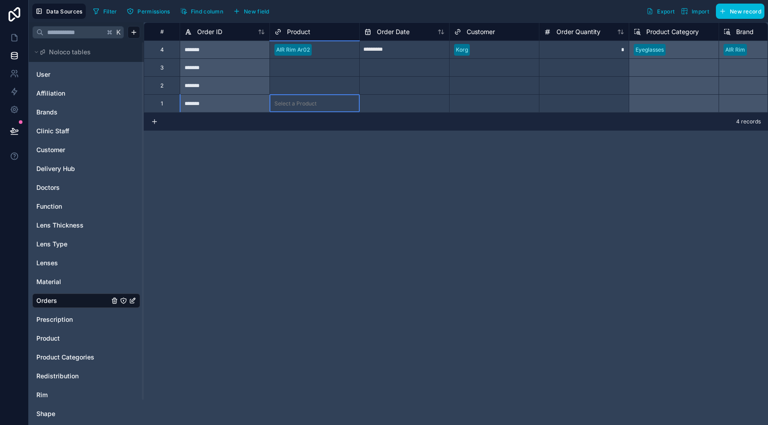
click at [302, 89] on div "Select a Product" at bounding box center [314, 85] width 89 height 13
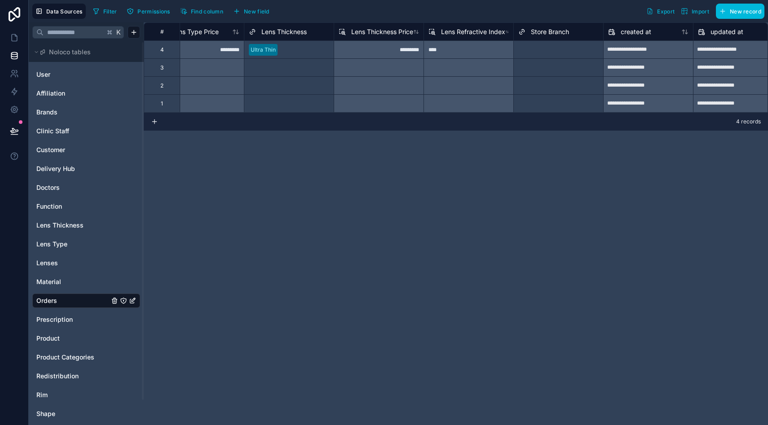
scroll to position [0, 1388]
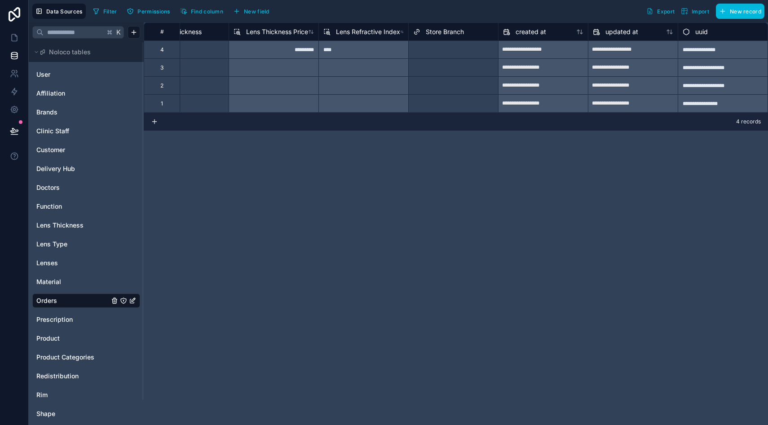
click at [260, 11] on span "New field" at bounding box center [257, 11] width 26 height 7
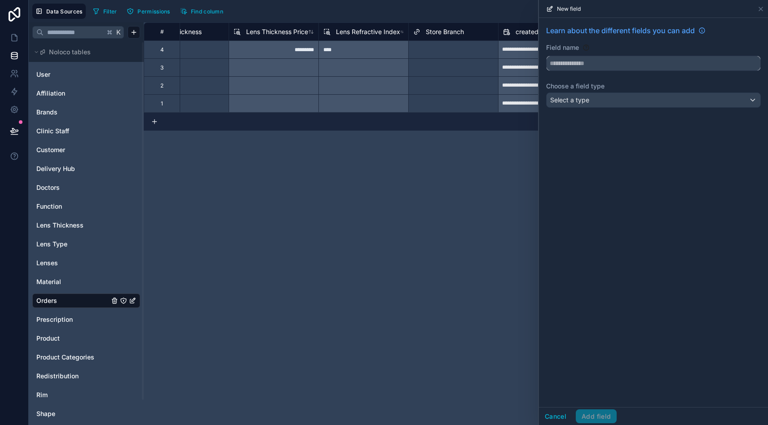
click at [583, 65] on input "text" at bounding box center [653, 63] width 214 height 14
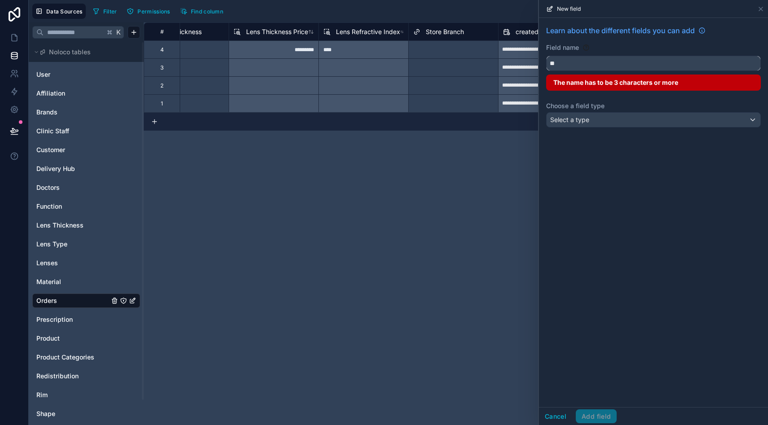
type input "*"
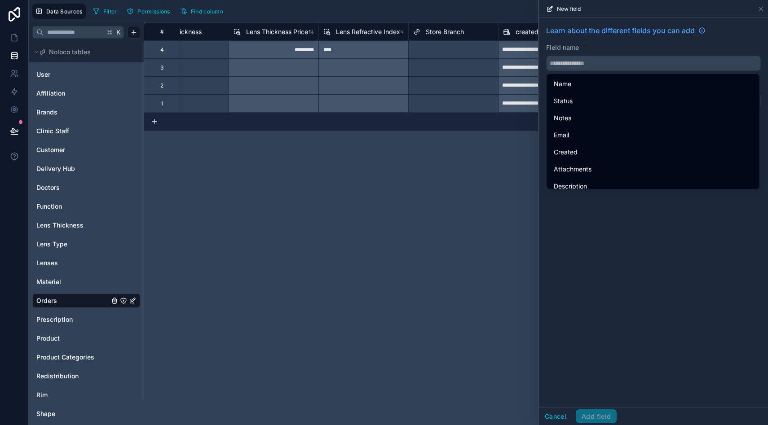
click at [671, 41] on div "Learn about the different fields you can add" at bounding box center [653, 34] width 215 height 18
click at [698, 52] on div "Field name" at bounding box center [653, 47] width 215 height 9
click at [760, 6] on icon at bounding box center [760, 8] width 7 height 7
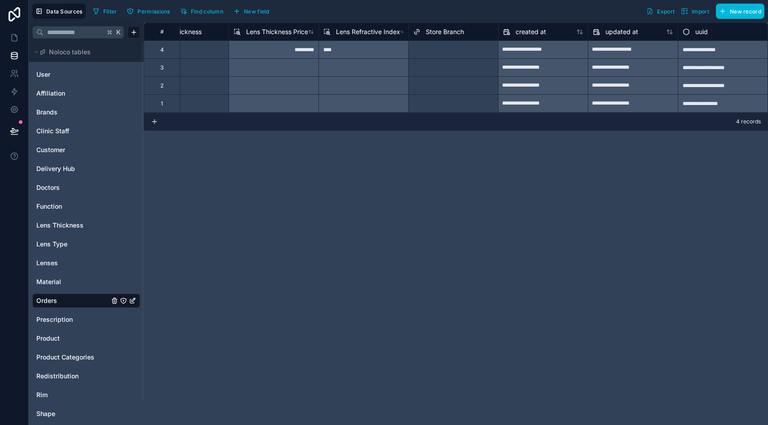
drag, startPoint x: 269, startPoint y: 19, endPoint x: 263, endPoint y: 16, distance: 7.2
click at [263, 16] on div "Data Sources Filter Permissions Find column New field Export Import New record" at bounding box center [398, 11] width 739 height 22
click at [260, 11] on span "New field" at bounding box center [257, 11] width 26 height 7
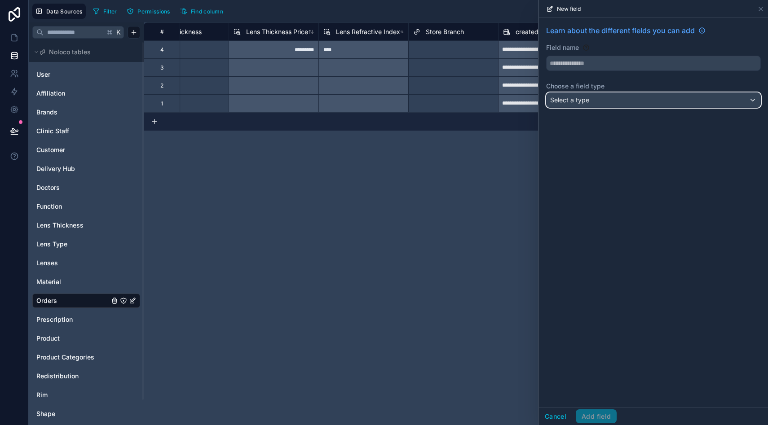
click at [589, 101] on span "Select a type" at bounding box center [569, 100] width 39 height 8
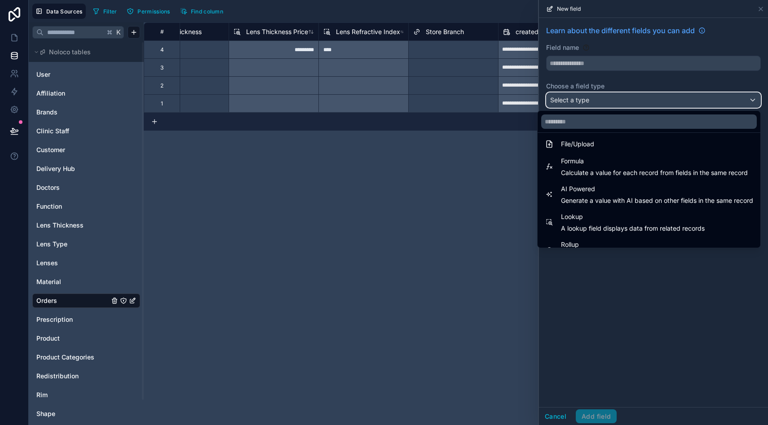
scroll to position [228, 0]
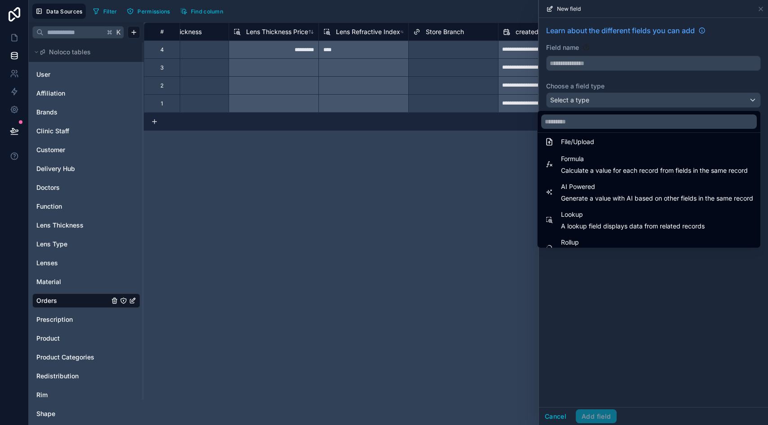
click at [587, 161] on span "Formula" at bounding box center [654, 159] width 187 height 11
type input "*******"
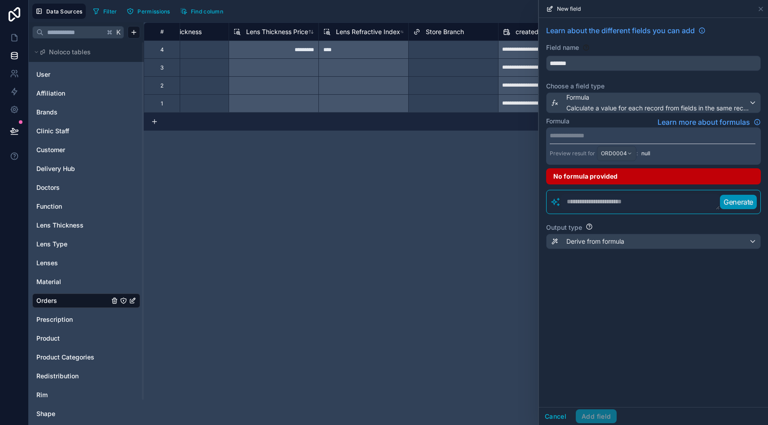
click at [591, 137] on p "**********" at bounding box center [653, 135] width 206 height 9
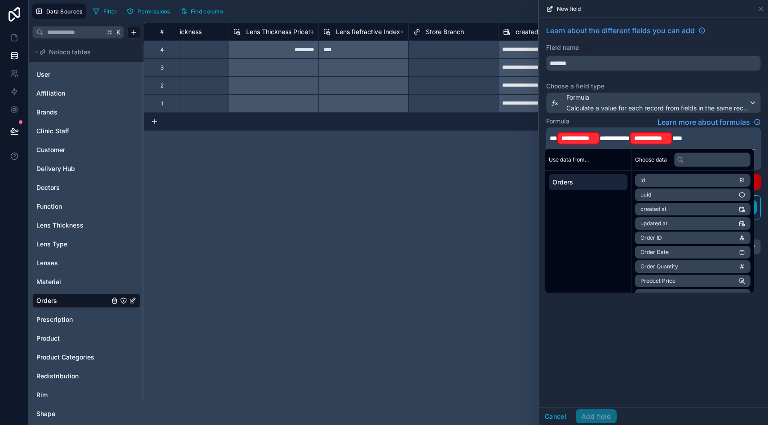
click at [599, 141] on div "**********" at bounding box center [578, 138] width 43 height 13
click at [603, 138] on span "**********" at bounding box center [614, 138] width 30 height 6
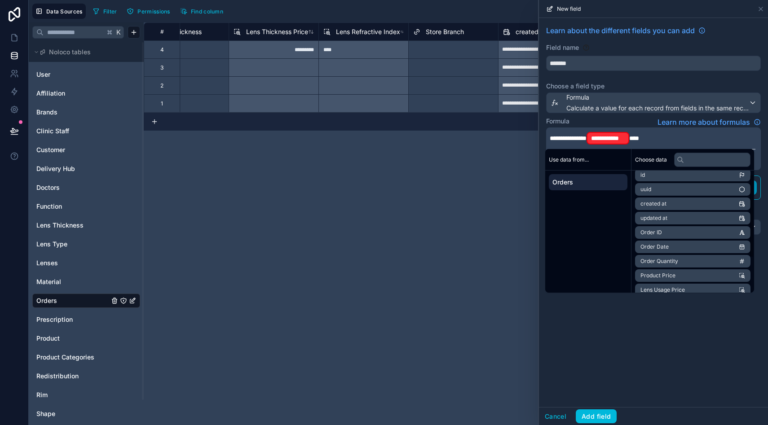
scroll to position [0, 0]
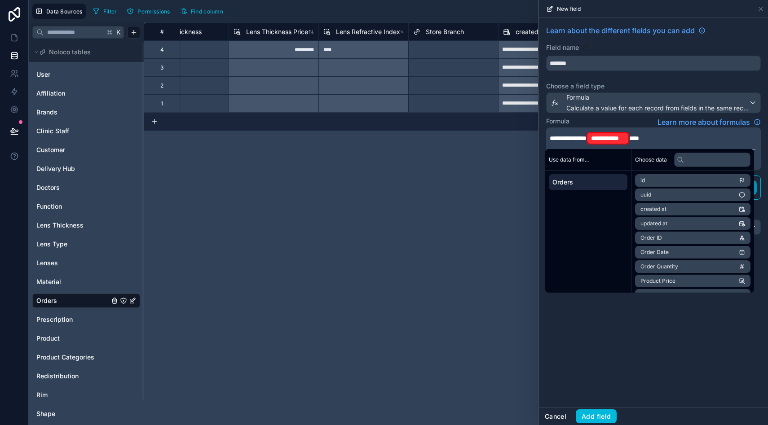
click at [549, 410] on button "Cancel" at bounding box center [555, 417] width 33 height 14
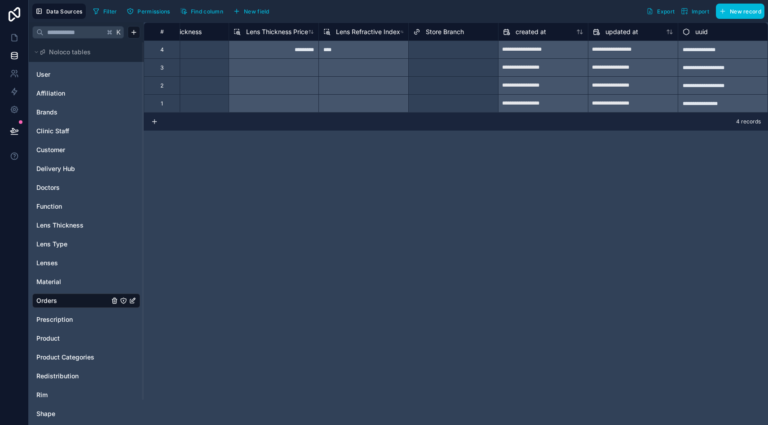
click at [60, 371] on div "Redistribution" at bounding box center [86, 376] width 108 height 14
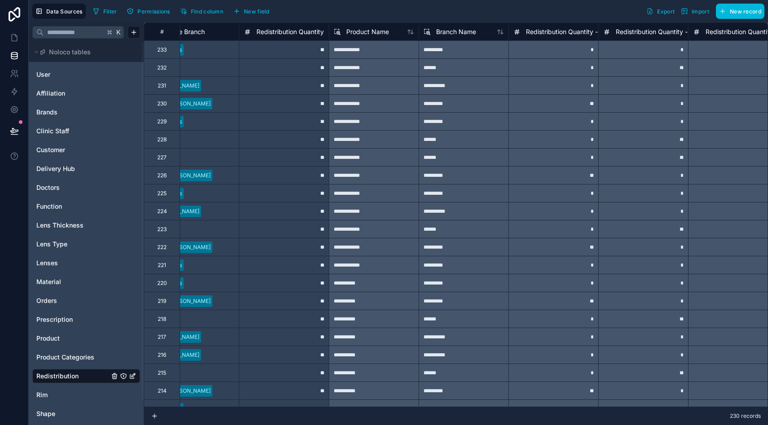
scroll to position [0, 211]
click at [456, 31] on span "Branch Name" at bounding box center [456, 31] width 40 height 9
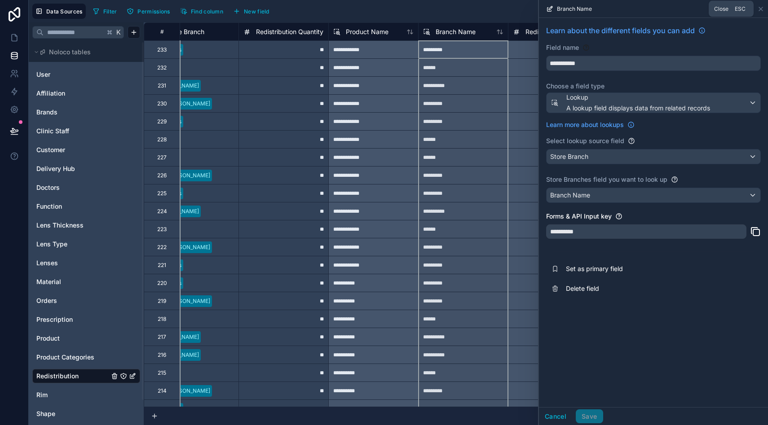
click at [759, 9] on icon at bounding box center [760, 8] width 7 height 7
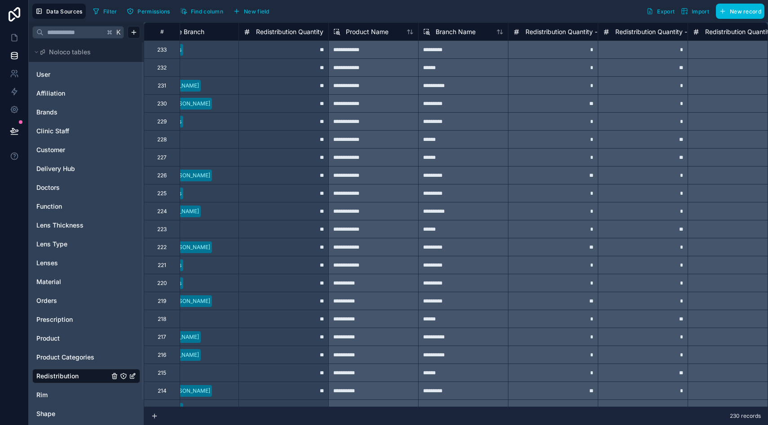
click at [551, 35] on span "Redistribution Quantity - [GEOGRAPHIC_DATA][PERSON_NAME]" at bounding box center [619, 31] width 189 height 9
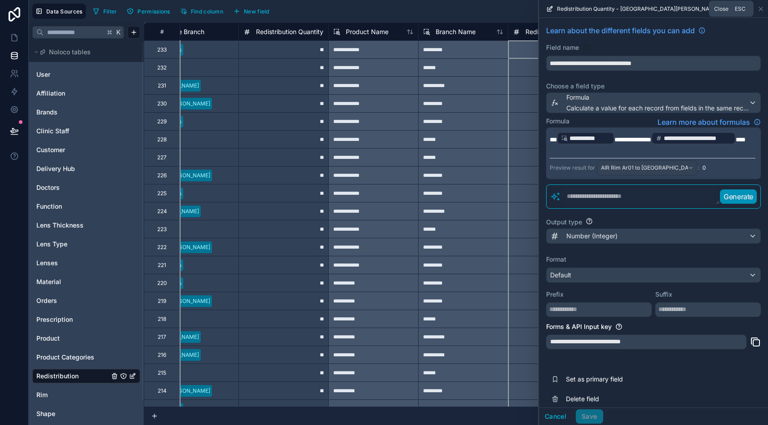
click at [759, 7] on icon at bounding box center [761, 9] width 4 height 4
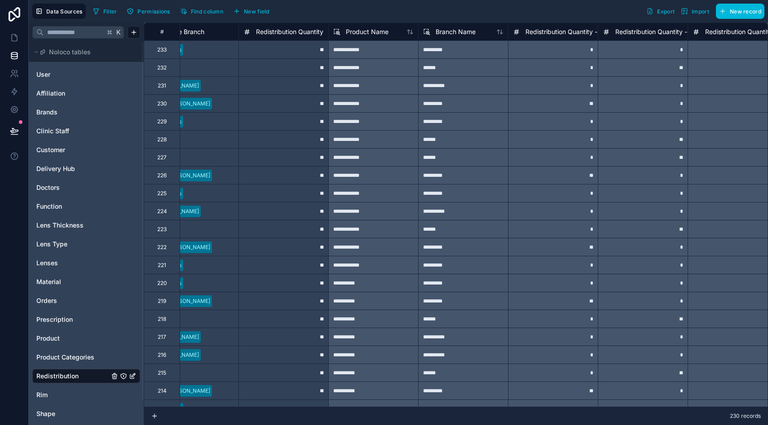
click at [44, 347] on div "User Affiliation Brands Clinic Staff Customer Delivery Hub Doctors Function Len…" at bounding box center [86, 253] width 108 height 379
click at [48, 302] on span "Orders" at bounding box center [46, 300] width 21 height 9
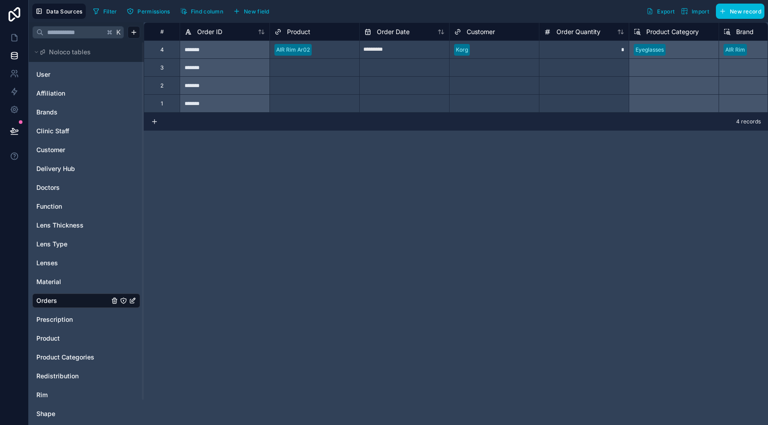
click at [395, 98] on input "text" at bounding box center [404, 104] width 89 height 14
select select "****"
select select "*"
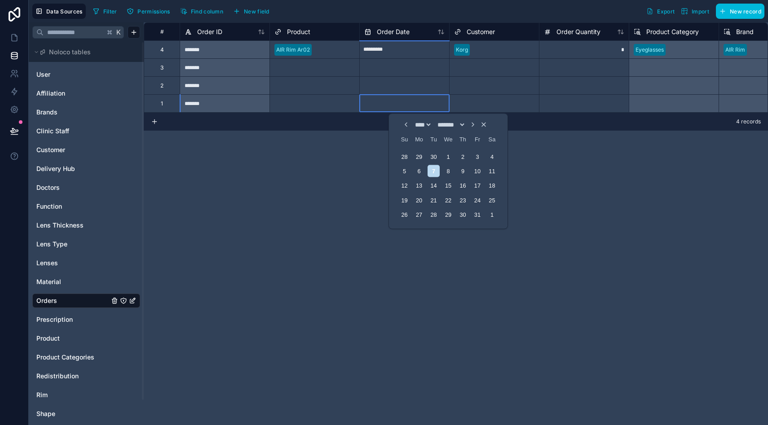
click at [312, 108] on div "Select a Product" at bounding box center [314, 103] width 89 height 13
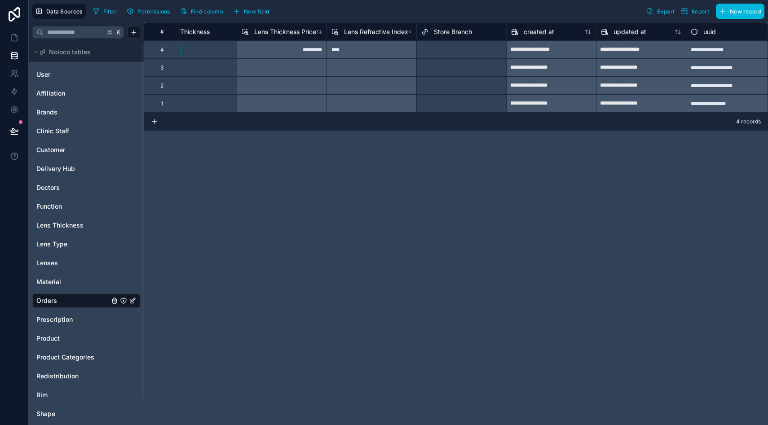
scroll to position [0, 1388]
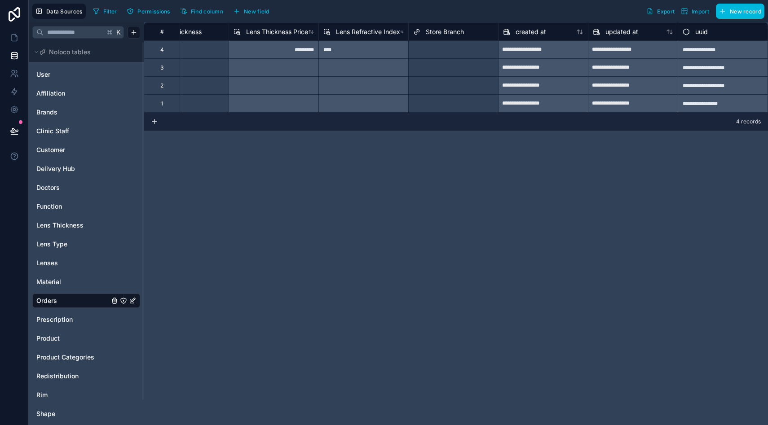
click at [264, 9] on span "New field" at bounding box center [257, 11] width 26 height 7
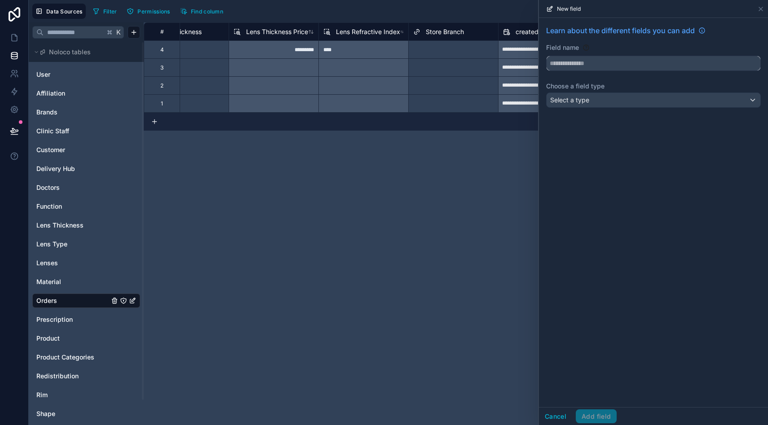
click at [579, 65] on input "text" at bounding box center [653, 63] width 214 height 14
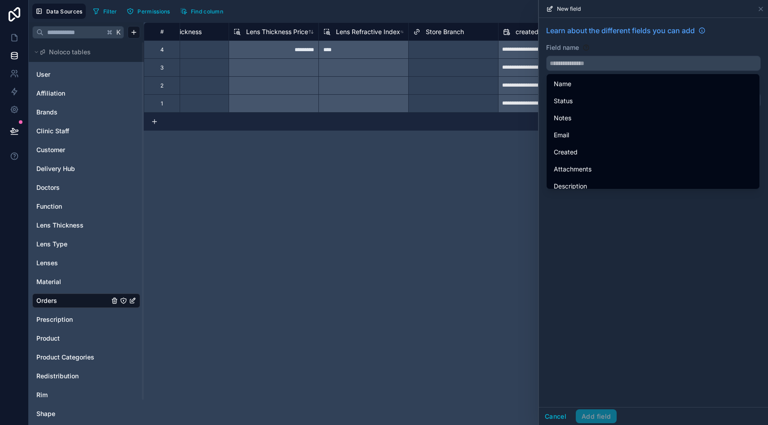
click at [593, 44] on div "Field name" at bounding box center [653, 47] width 215 height 9
click at [631, 53] on div "Field name" at bounding box center [653, 57] width 215 height 28
click at [633, 66] on input "text" at bounding box center [653, 63] width 214 height 14
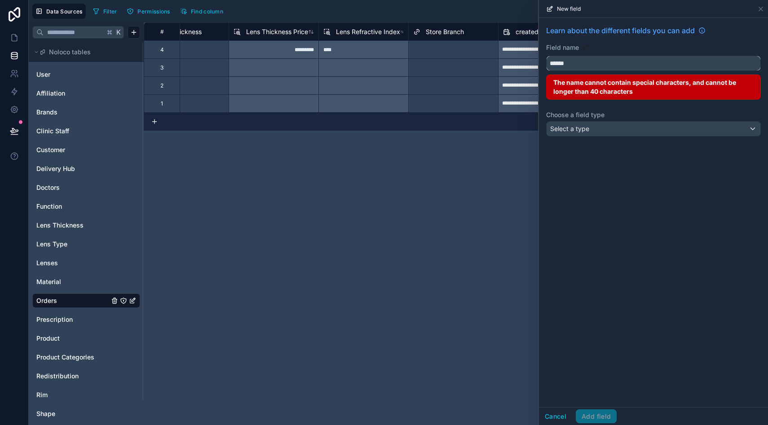
click at [546, 56] on button "*****" at bounding box center [653, 63] width 215 height 15
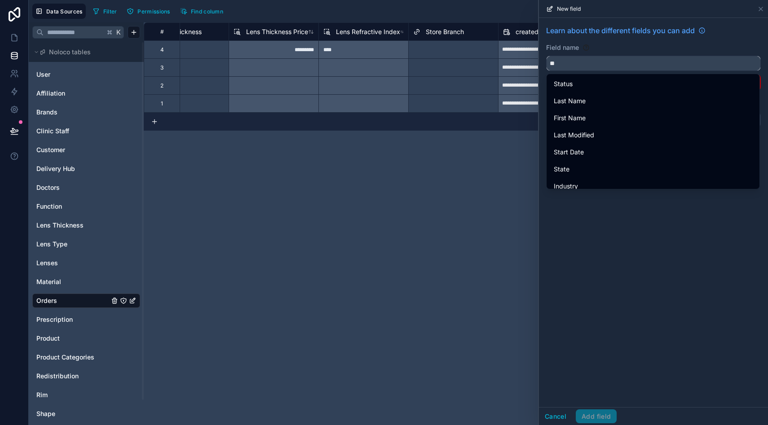
type input "*"
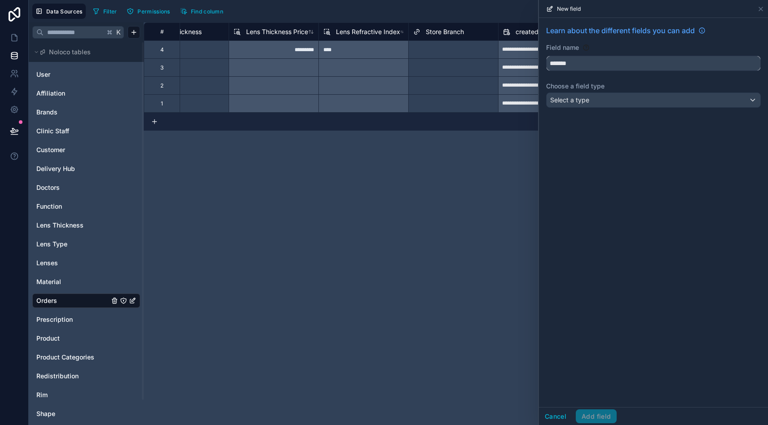
click at [546, 56] on button "******" at bounding box center [653, 63] width 215 height 15
type input "**********"
click at [618, 101] on div "Select a type" at bounding box center [653, 100] width 214 height 14
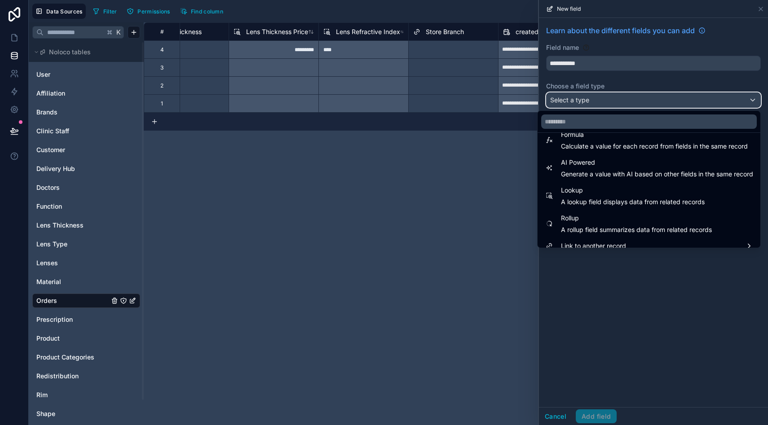
scroll to position [260, 0]
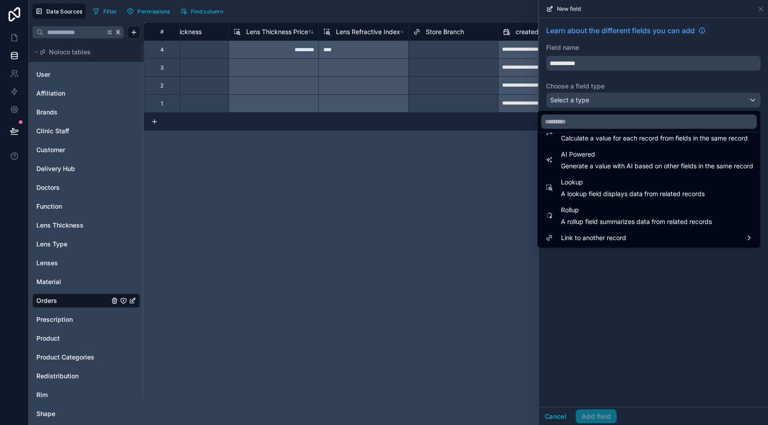
click at [615, 187] on span "Lookup" at bounding box center [633, 182] width 144 height 11
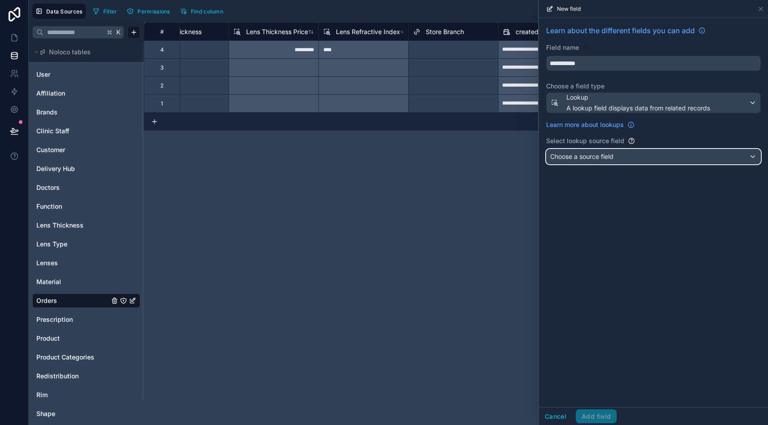
click at [621, 155] on div "Choose a source field" at bounding box center [653, 157] width 214 height 14
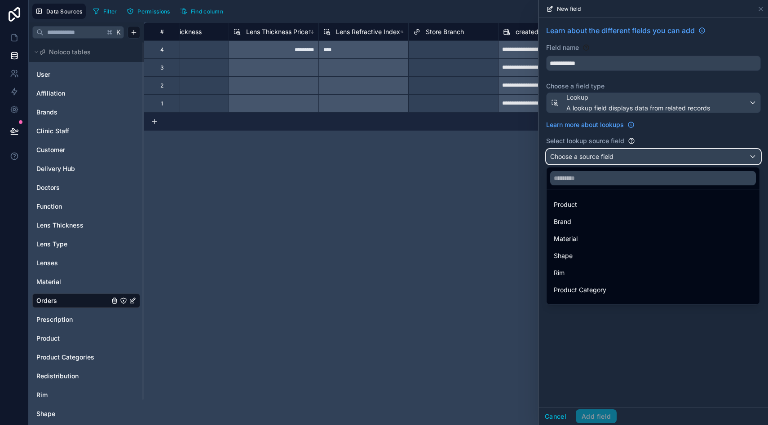
scroll to position [81, 0]
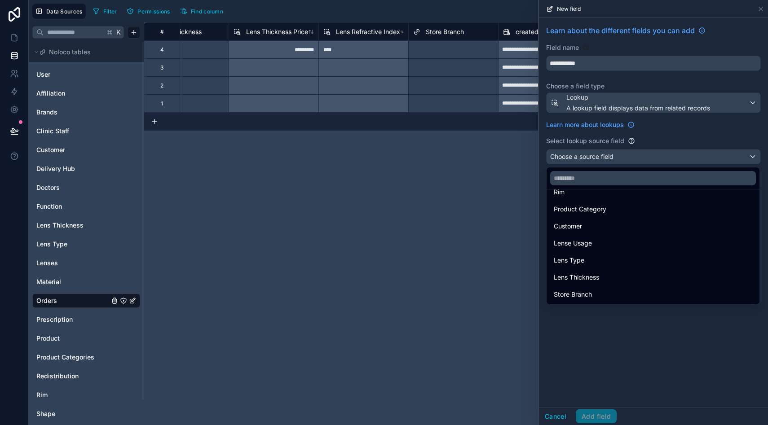
click at [590, 290] on span "Store Branch" at bounding box center [573, 294] width 38 height 11
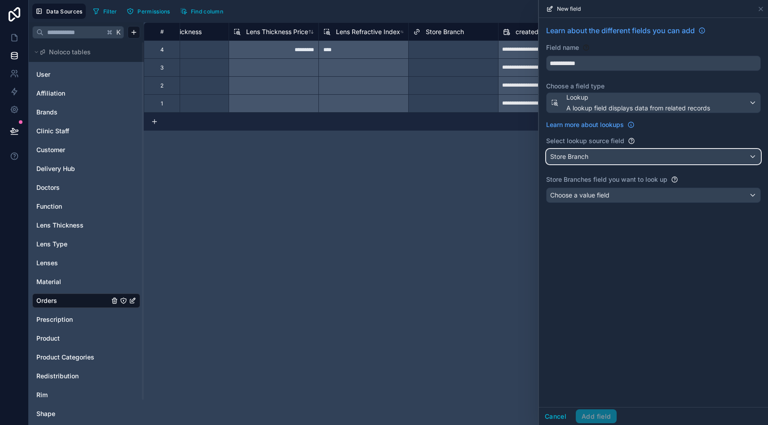
click at [610, 162] on div "Store Branch" at bounding box center [653, 157] width 214 height 14
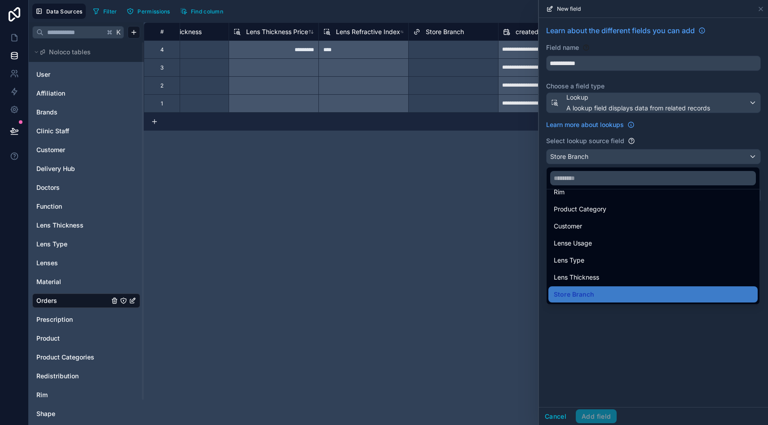
click at [597, 294] on div "Store Branch" at bounding box center [653, 294] width 198 height 11
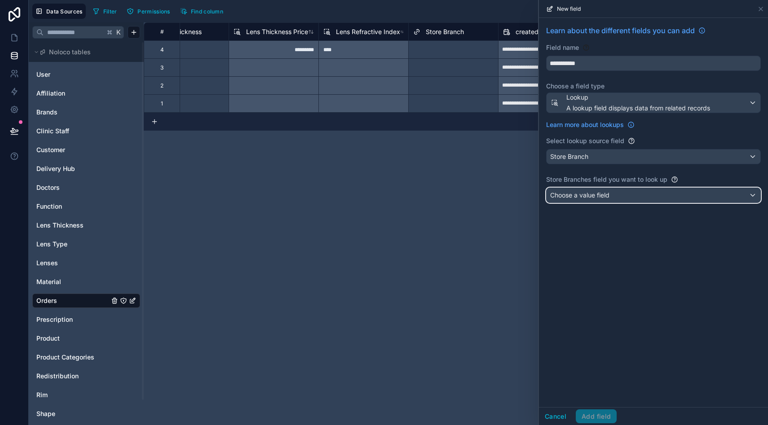
click at [612, 198] on div "Choose a value field" at bounding box center [653, 195] width 214 height 14
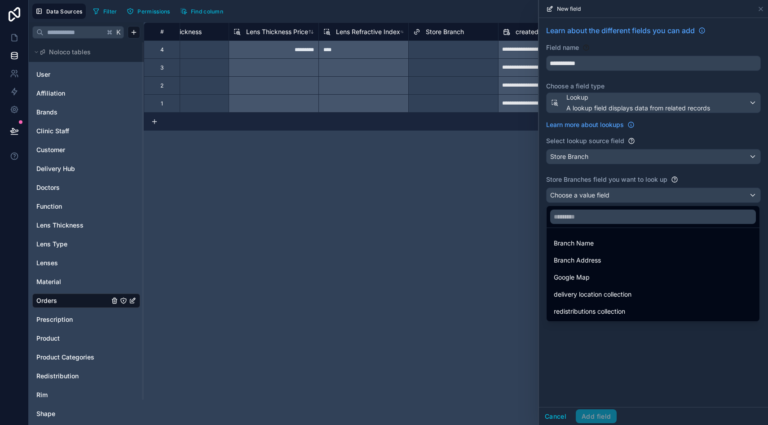
click at [608, 244] on div "Branch Name" at bounding box center [653, 243] width 198 height 11
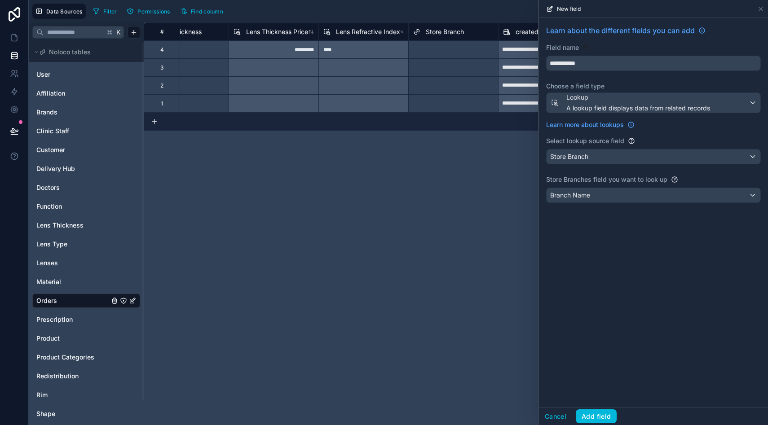
click at [594, 413] on button "Add field" at bounding box center [596, 417] width 41 height 14
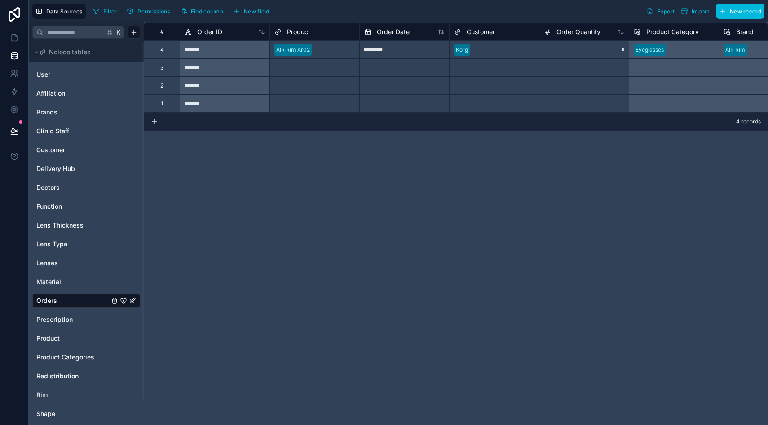
click at [414, 92] on input "text" at bounding box center [404, 86] width 89 height 14
select select "****"
select select "*"
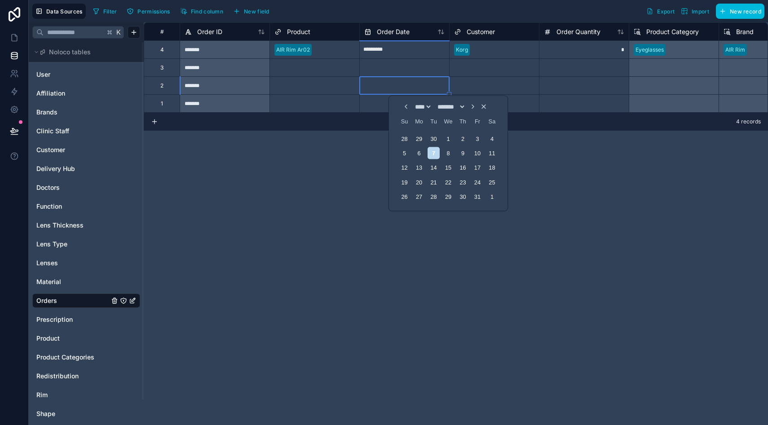
click at [348, 104] on div at bounding box center [337, 103] width 35 height 9
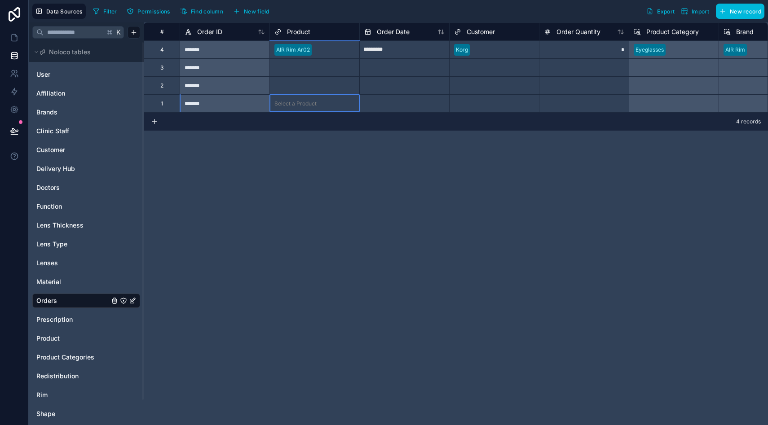
click at [213, 111] on div "*******" at bounding box center [225, 103] width 90 height 18
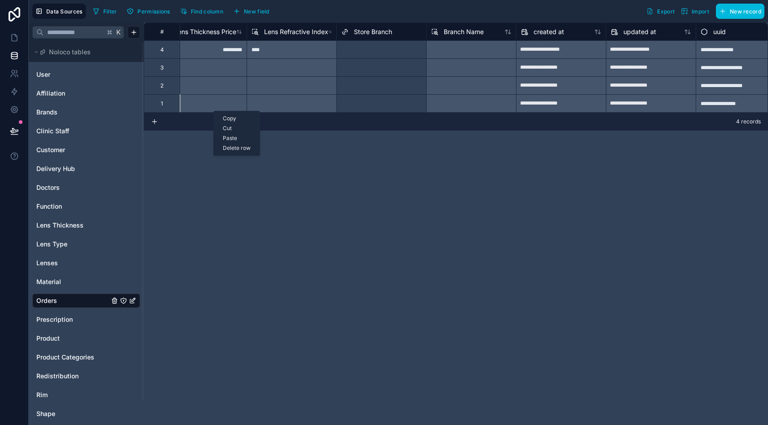
scroll to position [0, 1470]
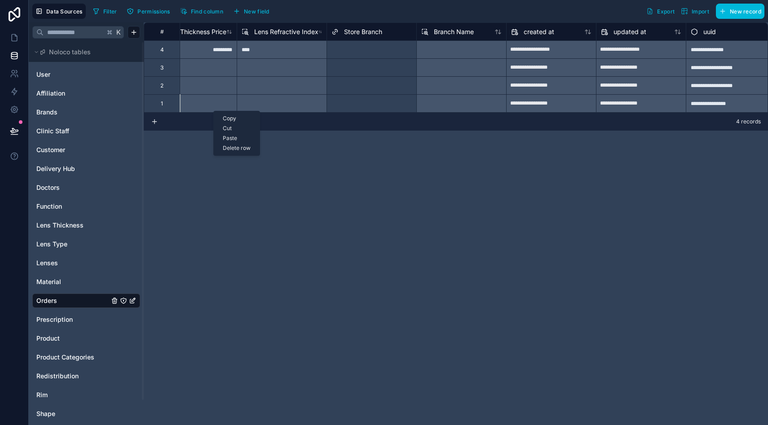
click at [387, 48] on div "Select a Store Branch" at bounding box center [371, 50] width 89 height 13
click at [368, 26] on div "Store Branch" at bounding box center [356, 31] width 51 height 11
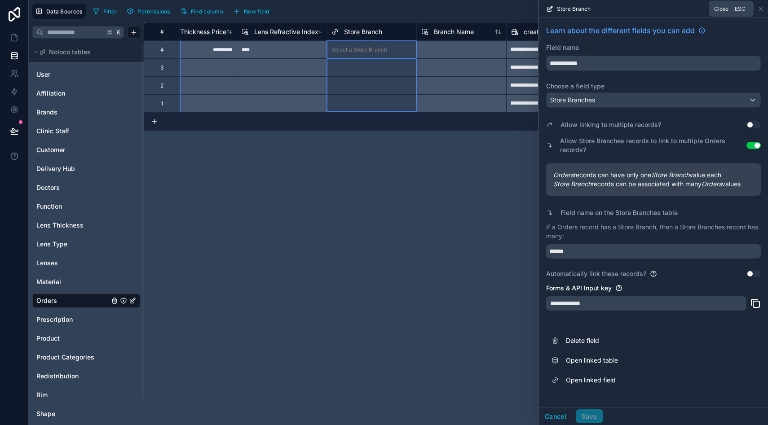
click at [760, 10] on icon at bounding box center [760, 8] width 7 height 7
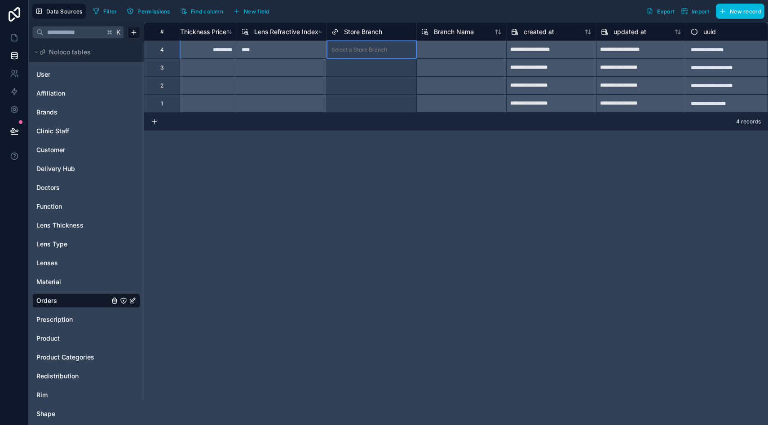
click at [392, 49] on div at bounding box center [401, 49] width 21 height 9
click at [458, 48] on div at bounding box center [461, 49] width 90 height 18
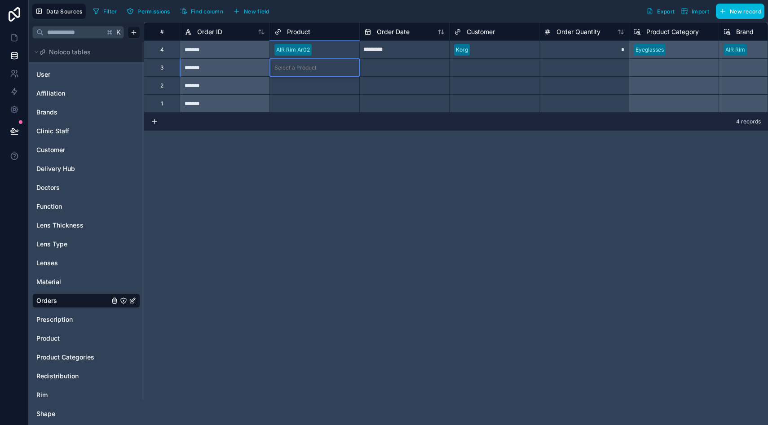
click at [302, 88] on div "Select a Product" at bounding box center [295, 85] width 42 height 7
click at [302, 109] on div "Select a Product" at bounding box center [314, 103] width 89 height 13
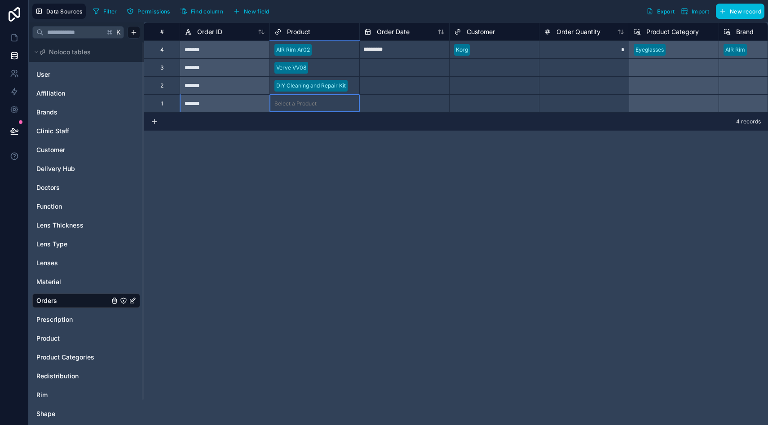
click at [302, 109] on div "Select a Product" at bounding box center [314, 103] width 89 height 13
click at [375, 70] on input "text" at bounding box center [404, 68] width 89 height 14
select select "****"
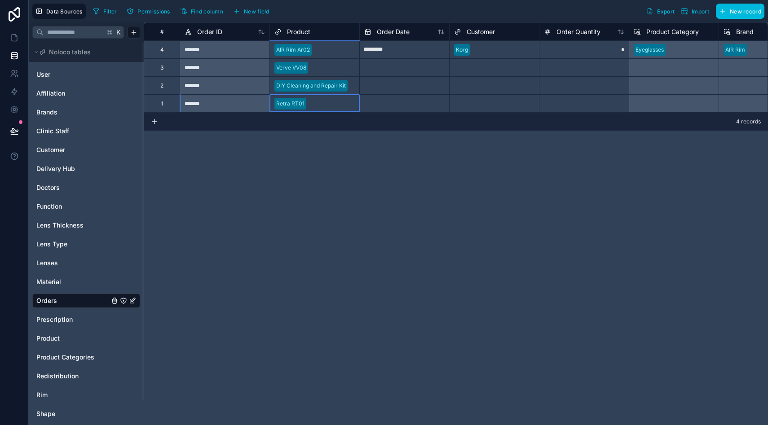
select select "*"
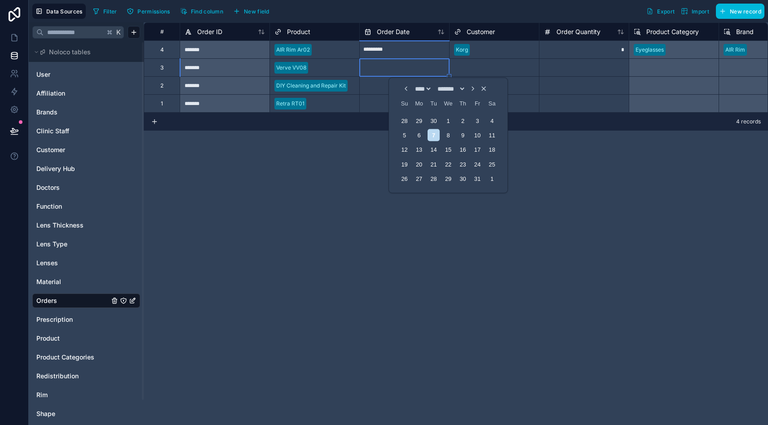
click at [375, 70] on input "text" at bounding box center [404, 68] width 89 height 14
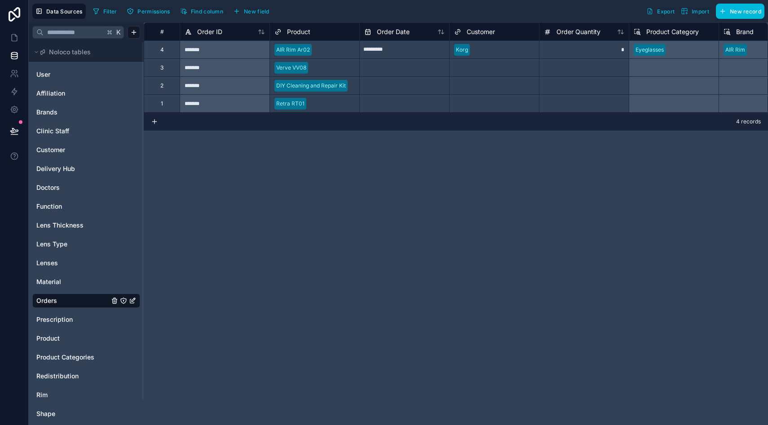
click at [380, 82] on input "text" at bounding box center [404, 86] width 89 height 14
select select "****"
select select "*"
click at [379, 62] on input "text" at bounding box center [404, 68] width 89 height 14
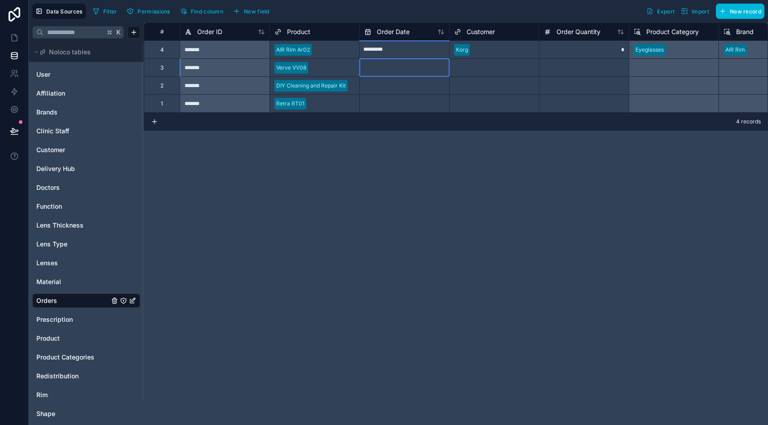
select select "****"
select select "*"
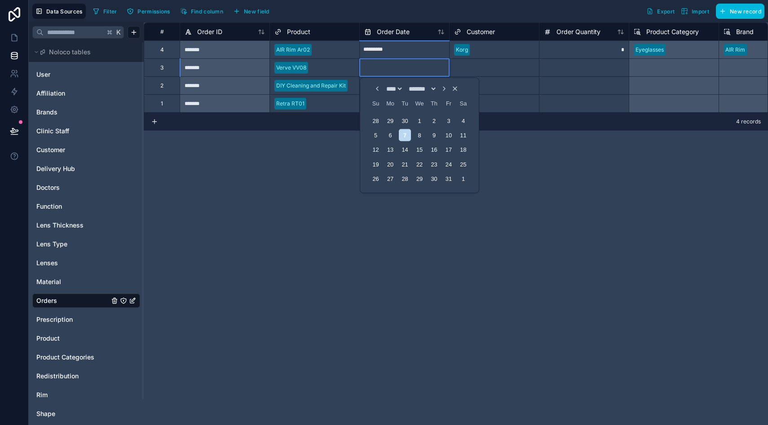
click at [394, 47] on input "*********" at bounding box center [404, 50] width 89 height 14
select select "****"
select select "*"
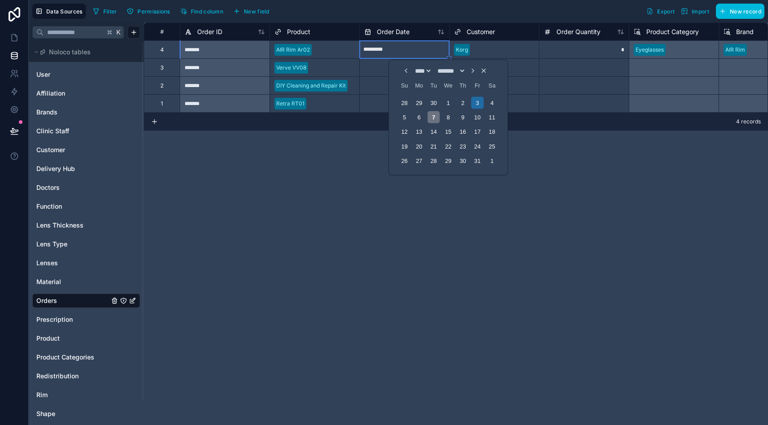
click at [431, 119] on div "7" at bounding box center [433, 117] width 12 height 12
type input "*********"
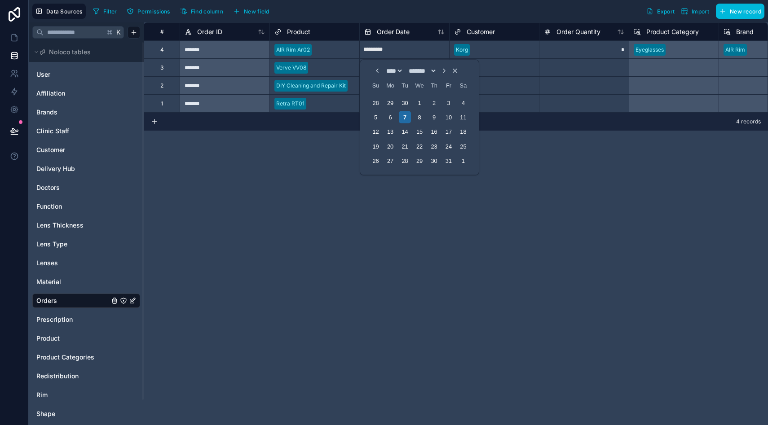
click at [356, 68] on div "Verve VV08" at bounding box center [314, 67] width 89 height 13
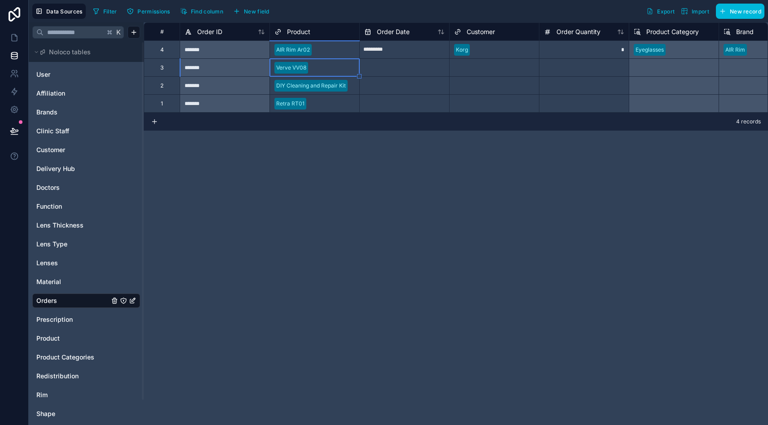
click at [375, 102] on input "text" at bounding box center [404, 104] width 89 height 14
select select "****"
select select "*"
click at [395, 108] on input "text" at bounding box center [404, 104] width 89 height 14
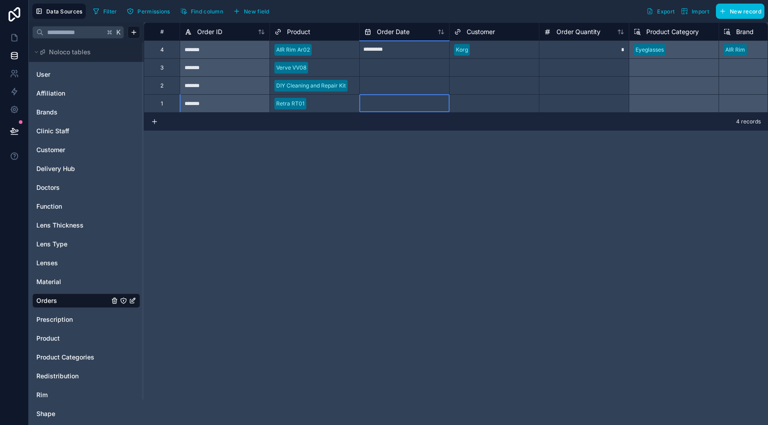
select select "****"
select select "*"
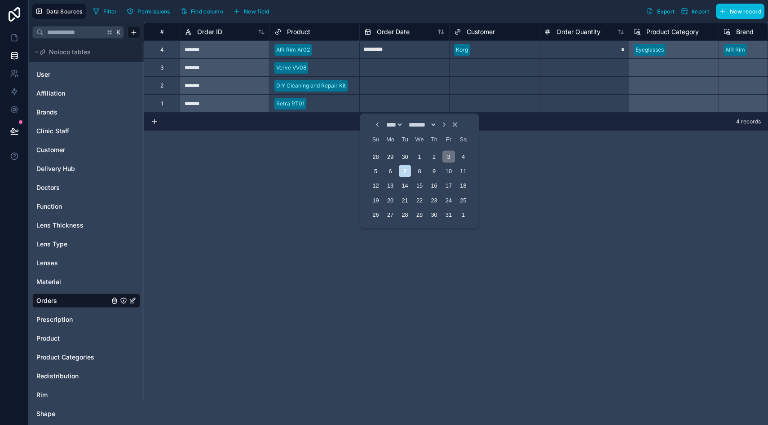
click at [447, 159] on div "3" at bounding box center [448, 156] width 12 height 12
type input "*********"
click at [396, 81] on input "text" at bounding box center [404, 86] width 89 height 14
select select "****"
select select "*"
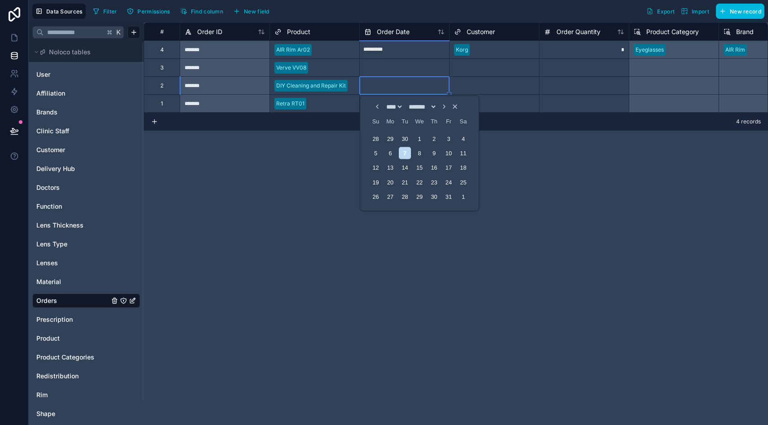
click at [396, 81] on input "text" at bounding box center [404, 86] width 89 height 14
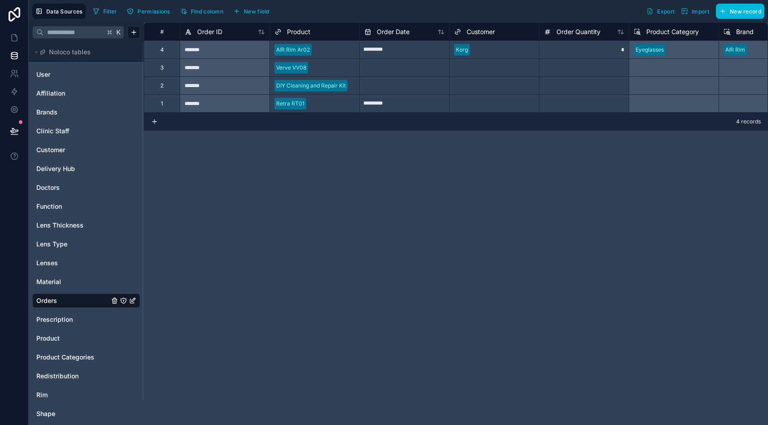
click at [388, 84] on input "text" at bounding box center [404, 86] width 89 height 14
select select "****"
select select "*"
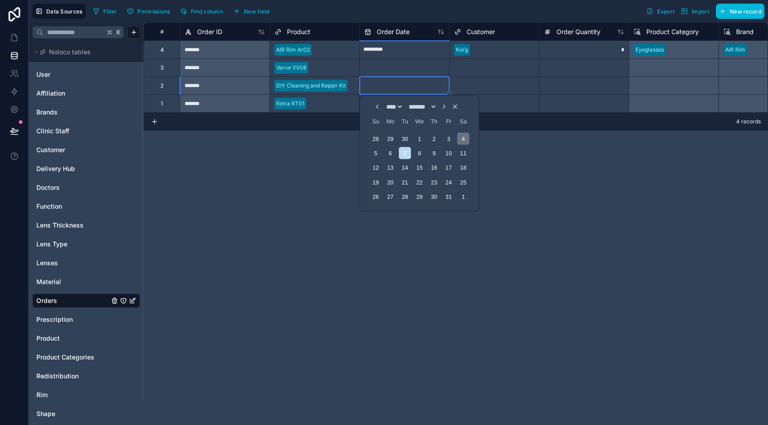
click at [463, 136] on div "4" at bounding box center [463, 138] width 12 height 12
type input "*********"
click at [388, 63] on input "text" at bounding box center [404, 68] width 89 height 14
select select "****"
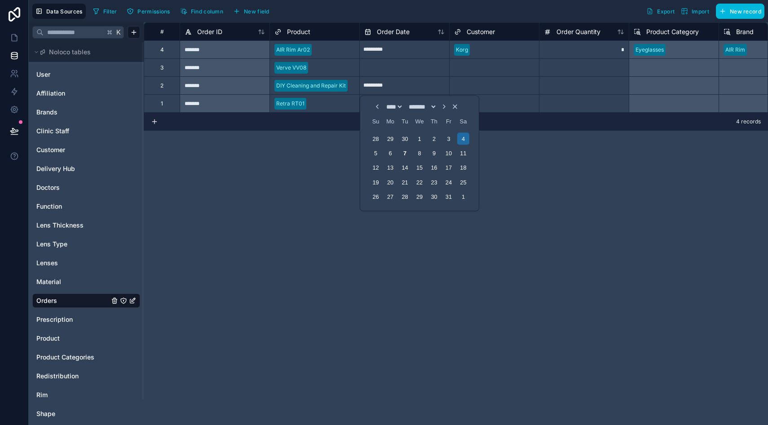
select select "*"
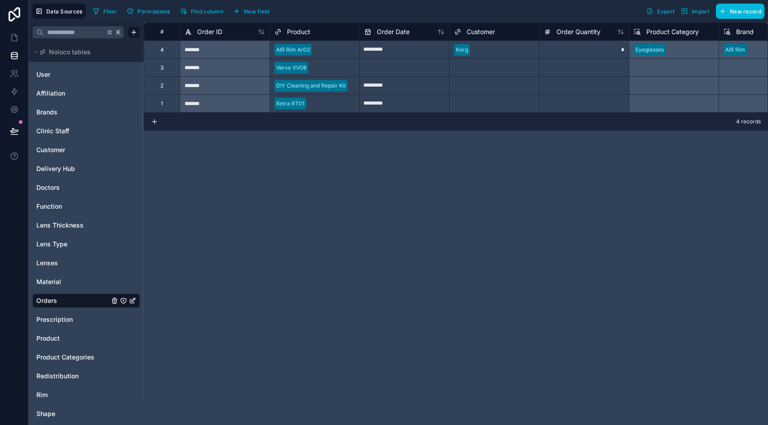
click at [375, 68] on input "text" at bounding box center [404, 68] width 89 height 14
select select "****"
select select "*"
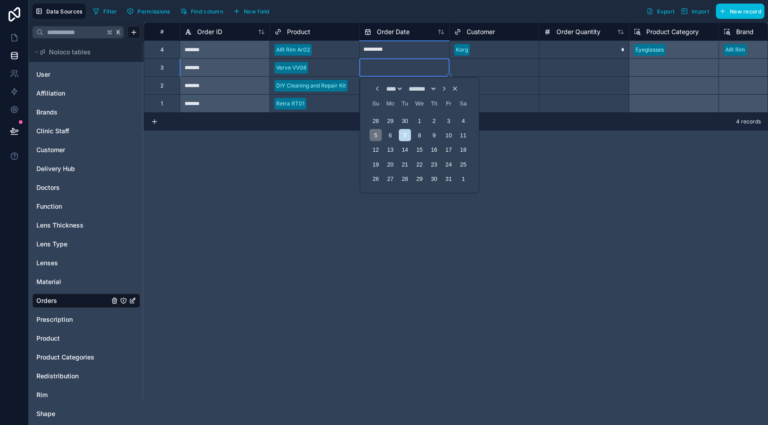
click at [375, 132] on div "5" at bounding box center [376, 135] width 12 height 12
type input "*********"
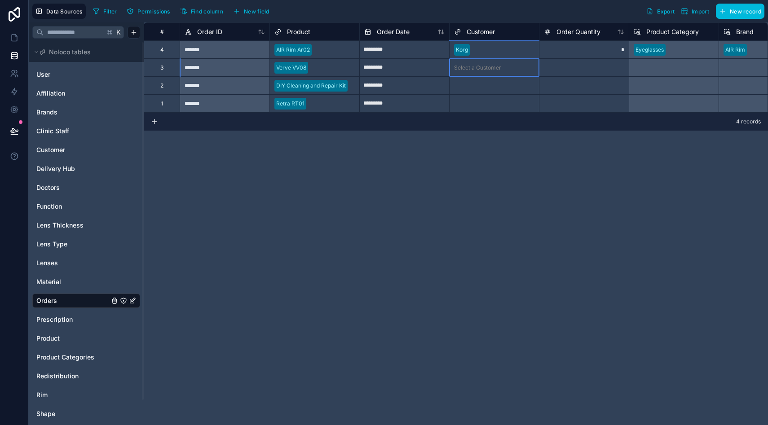
click at [485, 71] on div "Select a Customer" at bounding box center [477, 67] width 47 height 7
click at [475, 90] on div "Select a Customer" at bounding box center [494, 85] width 89 height 13
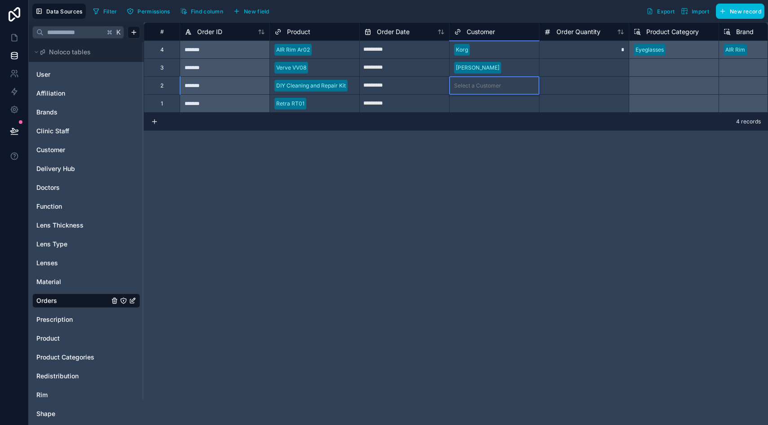
scroll to position [205, 0]
click at [473, 171] on div "# Order ID Product Order Date Customer Order Quantity Product Category Brand Ma…" at bounding box center [456, 223] width 624 height 403
click at [473, 99] on div "Select a Customer" at bounding box center [494, 103] width 89 height 13
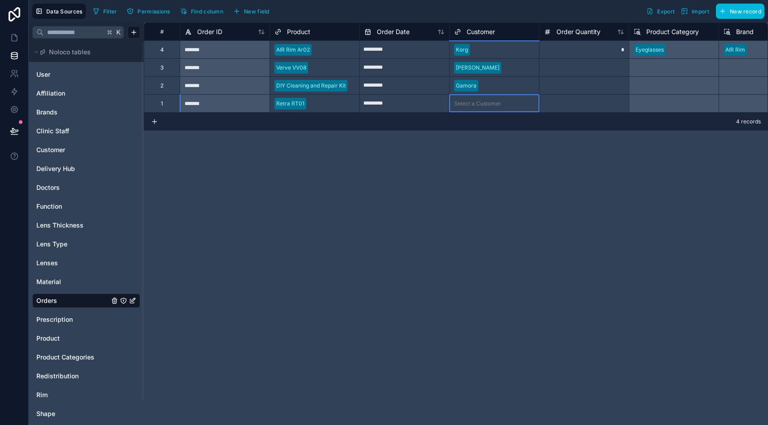
scroll to position [68, 0]
click at [580, 69] on div at bounding box center [584, 67] width 90 height 18
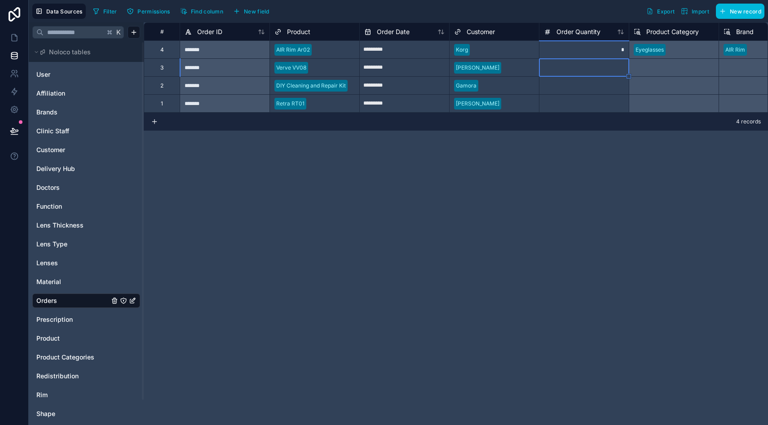
type input "*"
click at [58, 163] on div "Delivery Hub" at bounding box center [86, 169] width 108 height 14
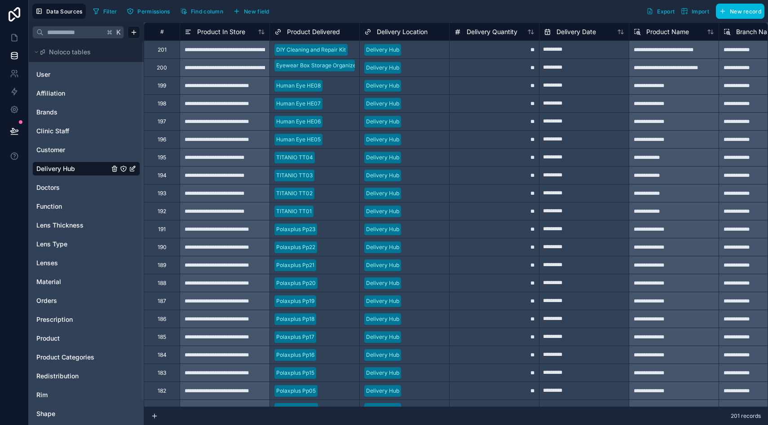
click at [72, 374] on span "Redistribution" at bounding box center [57, 376] width 42 height 9
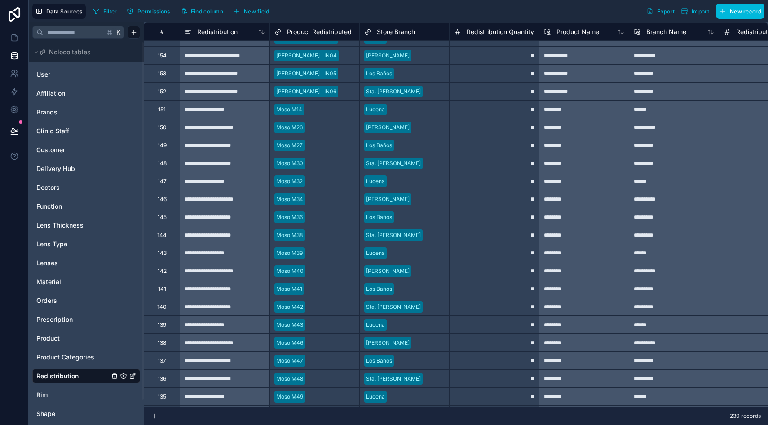
scroll to position [1430, 0]
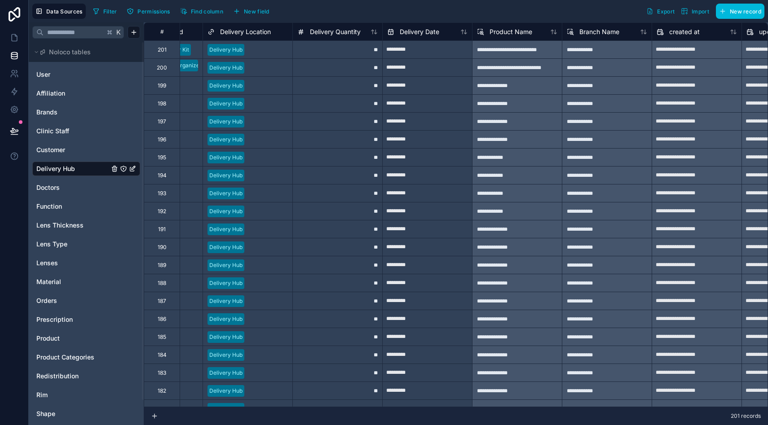
scroll to position [0, 310]
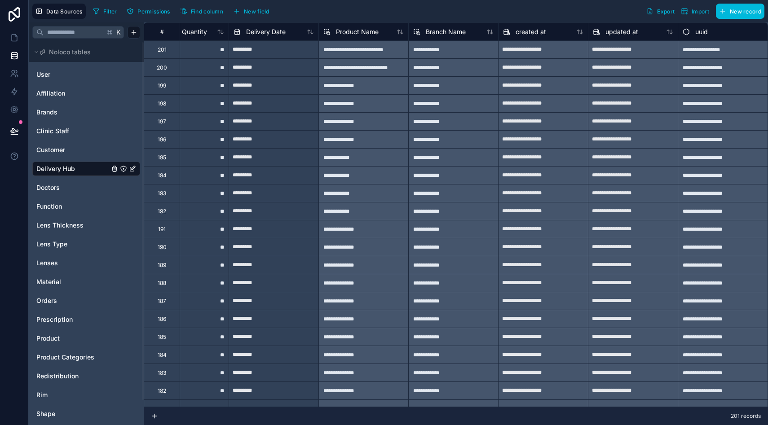
click at [65, 375] on span "Redistribution" at bounding box center [57, 376] width 42 height 9
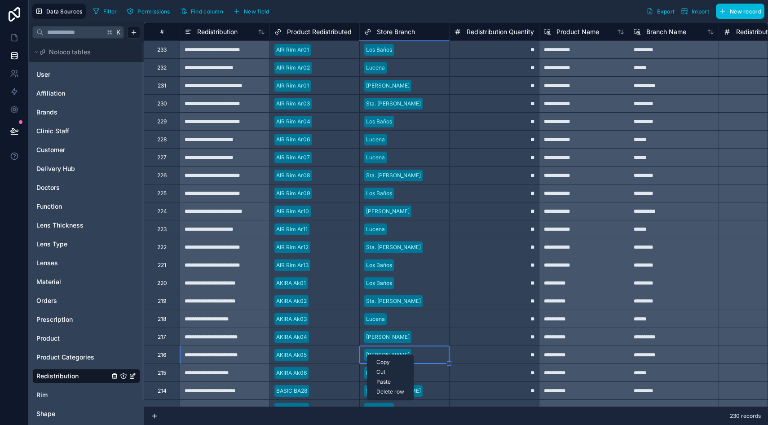
drag, startPoint x: 367, startPoint y: 355, endPoint x: 330, endPoint y: 354, distance: 36.8
click at [444, 346] on div "[PERSON_NAME]" at bounding box center [404, 355] width 89 height 18
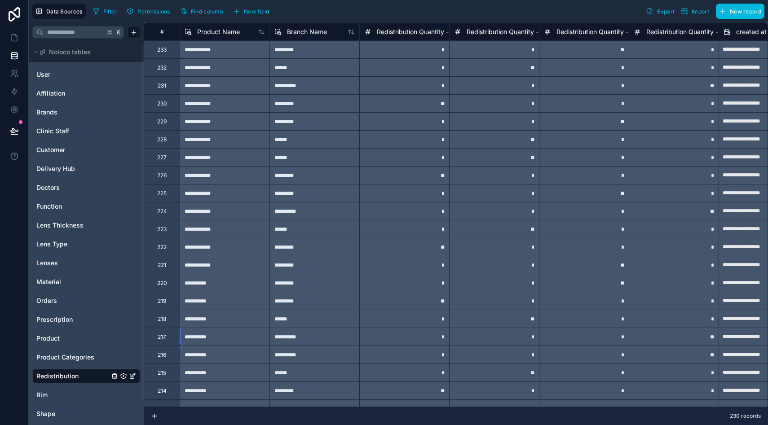
scroll to position [0, 269]
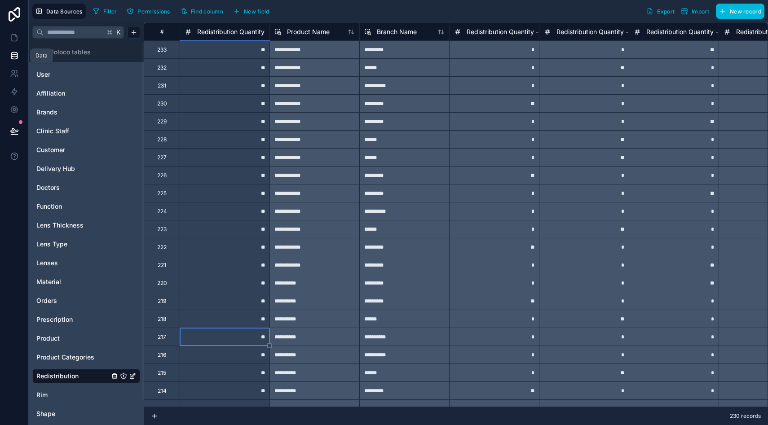
click at [13, 62] on link at bounding box center [14, 56] width 28 height 18
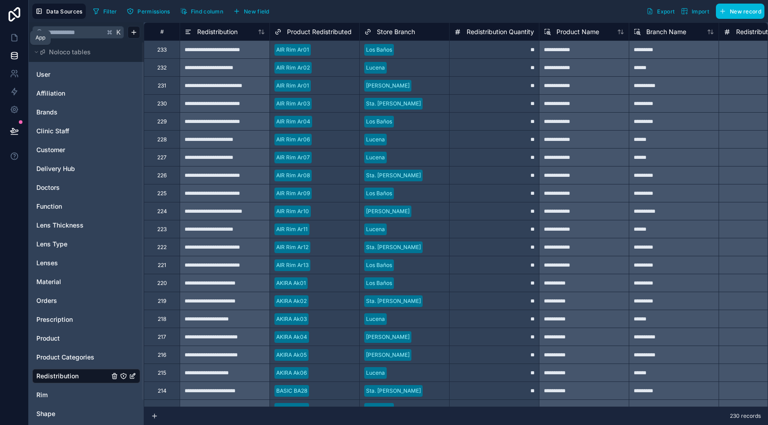
click at [18, 37] on icon at bounding box center [14, 37] width 9 height 9
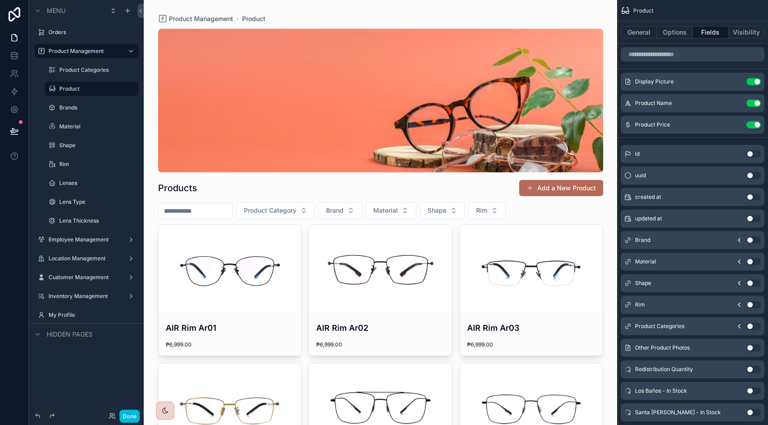
click at [79, 293] on div "Inventory Management" at bounding box center [85, 296] width 75 height 7
click at [71, 298] on label "Inventory Management" at bounding box center [84, 296] width 72 height 7
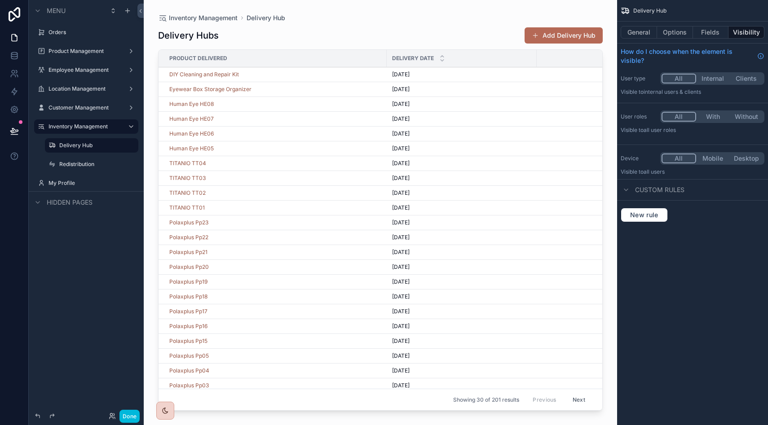
click at [68, 73] on label "Employee Management" at bounding box center [84, 69] width 72 height 7
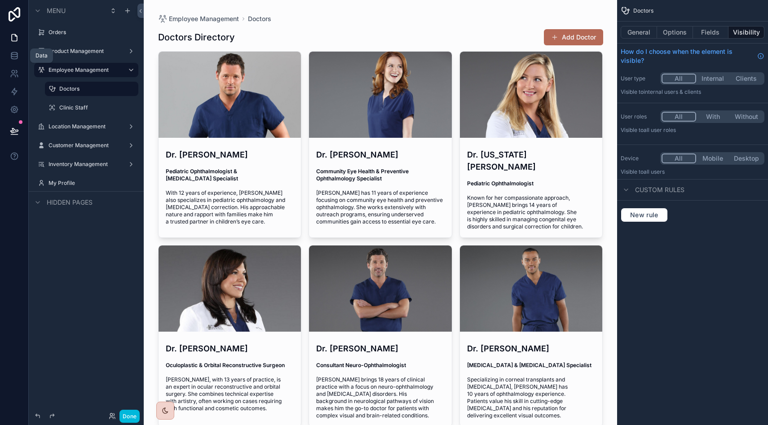
click at [10, 57] on icon at bounding box center [14, 55] width 9 height 9
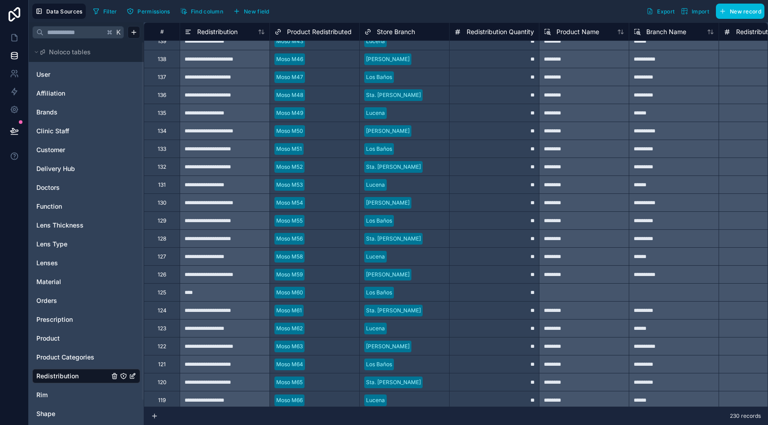
scroll to position [1695, 0]
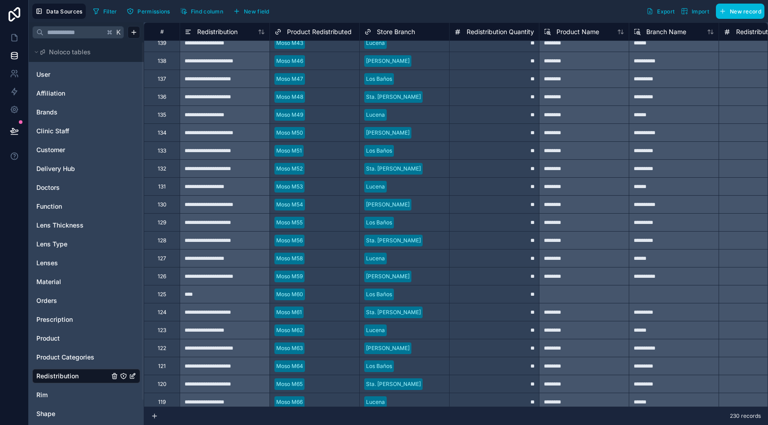
click at [70, 358] on span "Product Categories" at bounding box center [65, 357] width 58 height 9
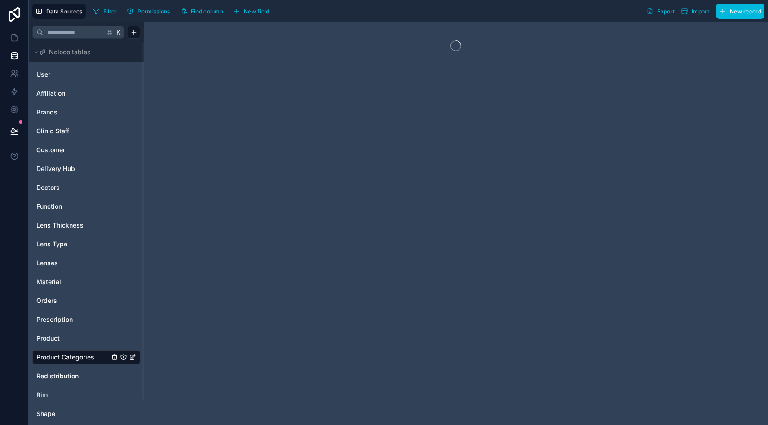
click at [66, 377] on span "Redistribution" at bounding box center [57, 376] width 42 height 9
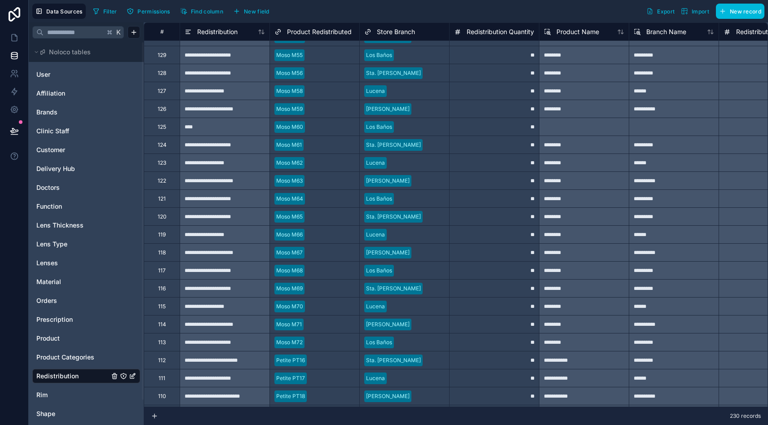
scroll to position [1848, 0]
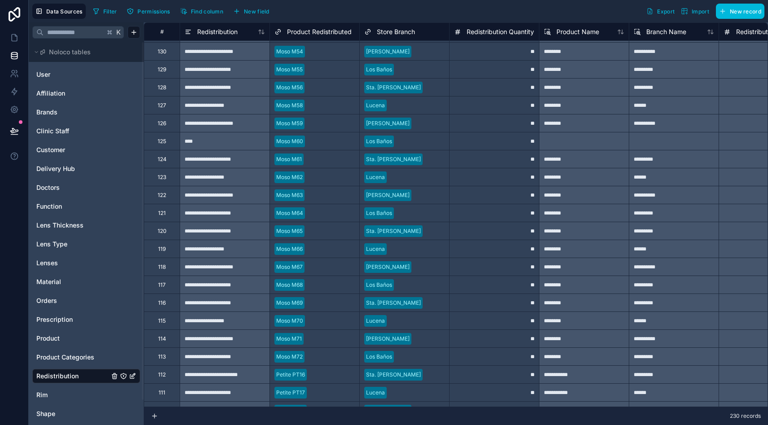
click at [328, 140] on div at bounding box center [331, 141] width 46 height 9
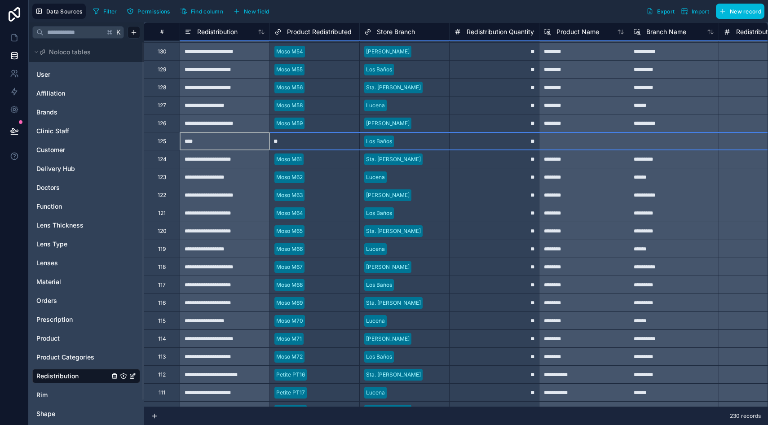
type input "***"
click at [324, 142] on div "***" at bounding box center [300, 141] width 54 height 8
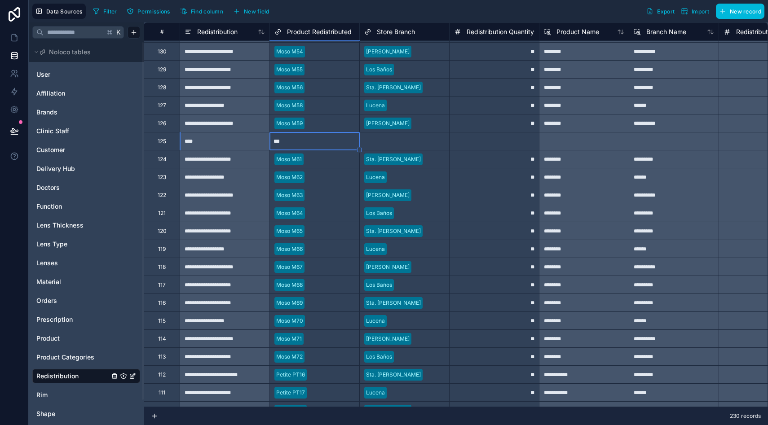
click at [304, 137] on div "***" at bounding box center [314, 141] width 89 height 9
click at [304, 137] on div at bounding box center [314, 141] width 89 height 9
type input "********"
click at [293, 425] on div "Moso M60" at bounding box center [384, 430] width 768 height 11
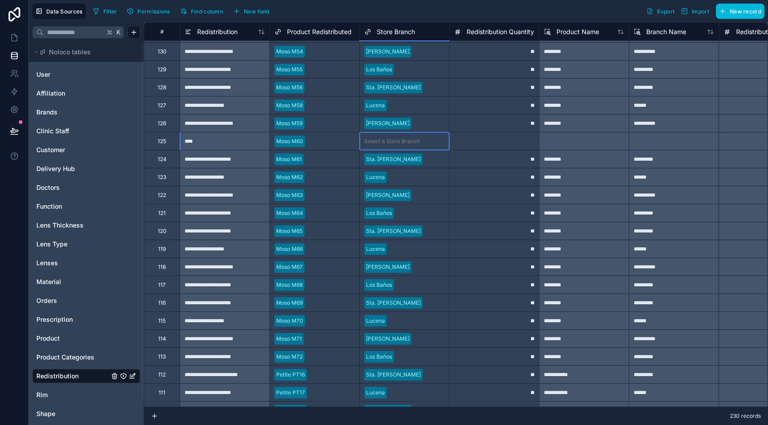
click at [389, 146] on div "Select a Store Branch" at bounding box center [404, 141] width 89 height 13
click at [511, 140] on div at bounding box center [494, 141] width 90 height 18
type input "*"
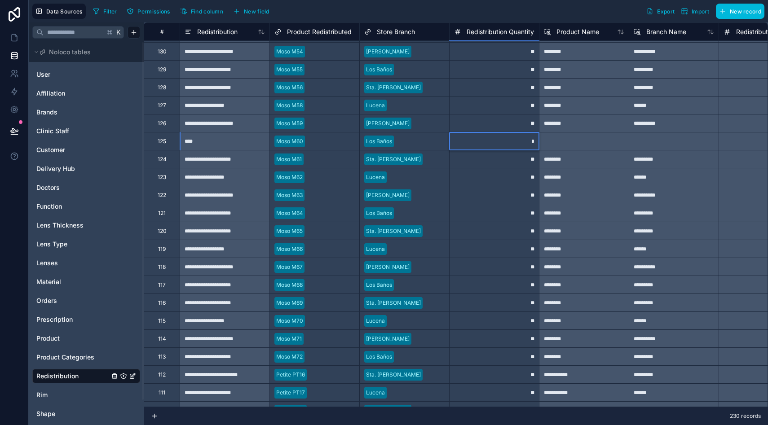
type input "**"
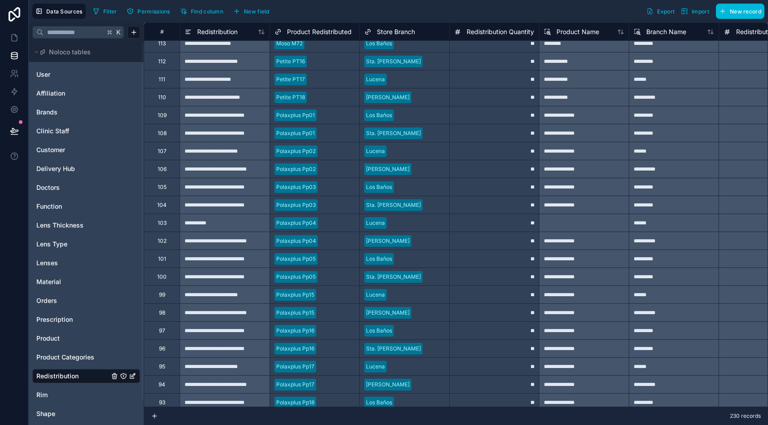
scroll to position [2157, 0]
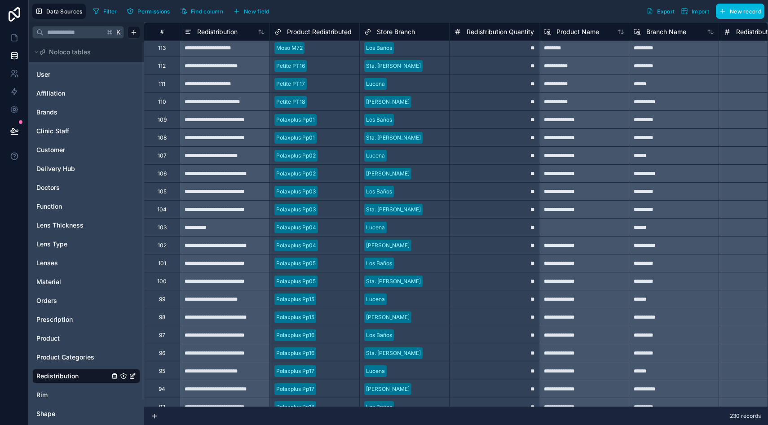
click at [330, 228] on div at bounding box center [338, 227] width 33 height 9
click at [335, 223] on div "Select a Product Redistributed" at bounding box center [312, 223] width 77 height 7
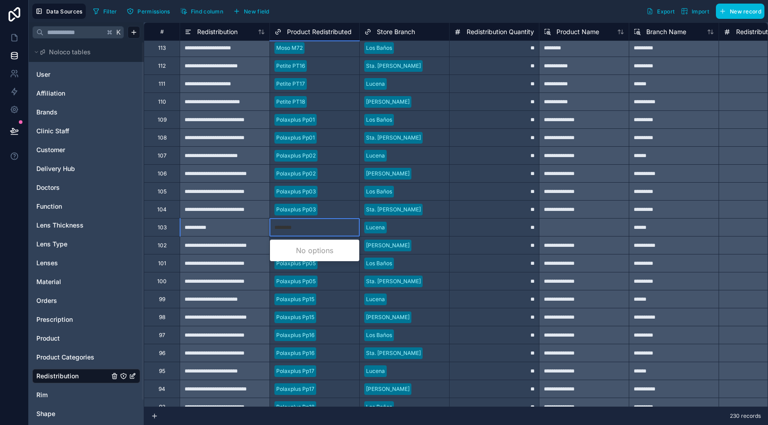
type input "*********"
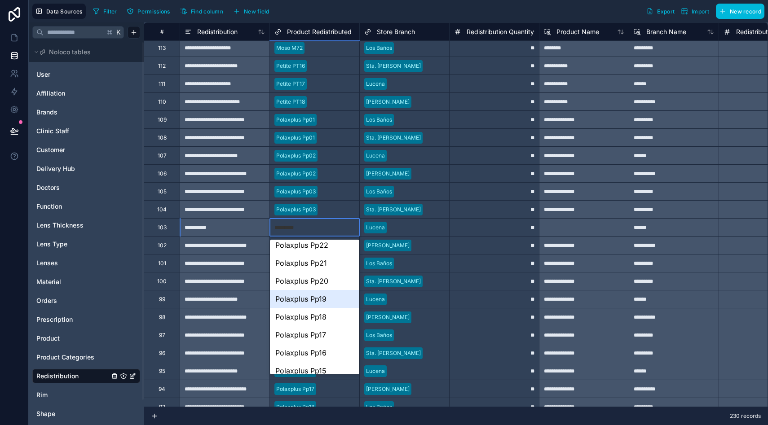
scroll to position [120, 0]
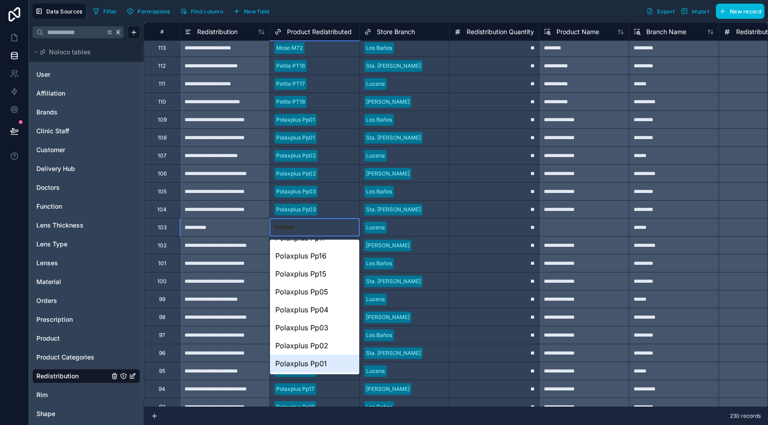
click at [318, 366] on div "Polaxplus Pp01" at bounding box center [314, 364] width 89 height 18
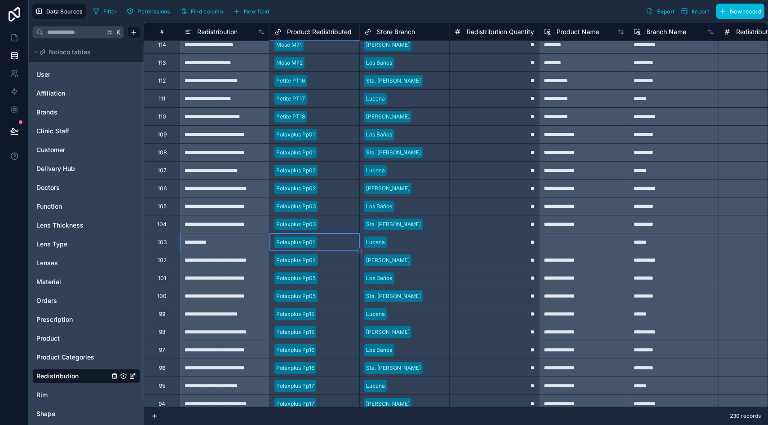
scroll to position [2140, 0]
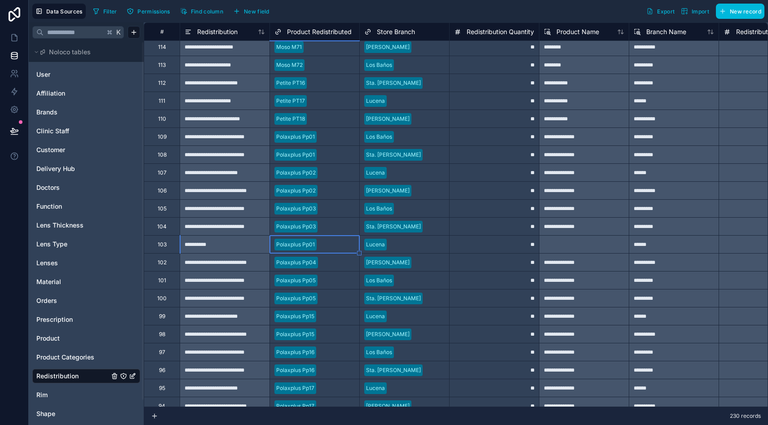
click at [329, 242] on div at bounding box center [337, 244] width 35 height 9
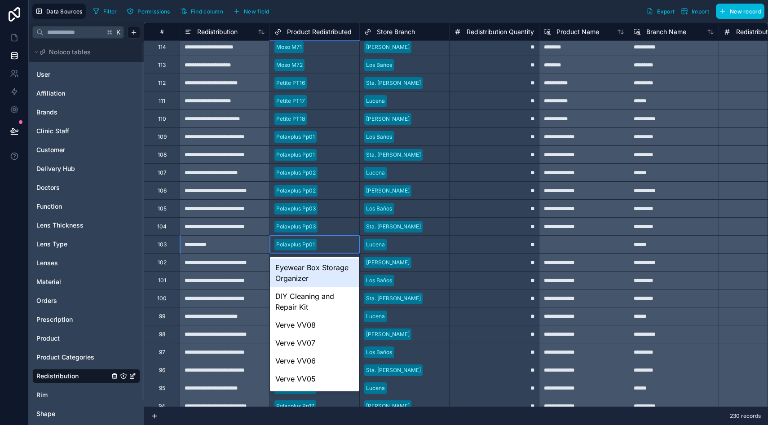
click at [329, 242] on div at bounding box center [337, 244] width 35 height 9
click at [407, 247] on div at bounding box center [417, 244] width 54 height 9
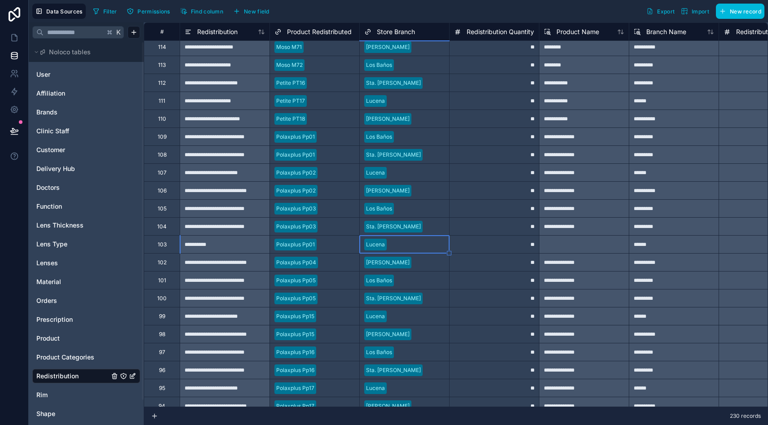
click at [332, 243] on div at bounding box center [337, 244] width 35 height 9
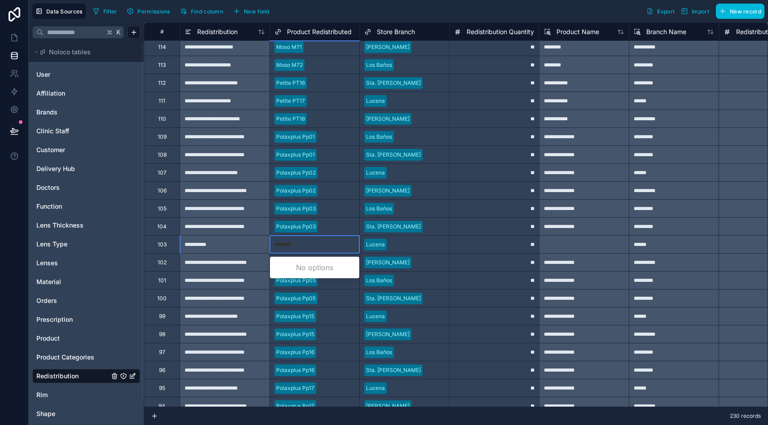
type input "*********"
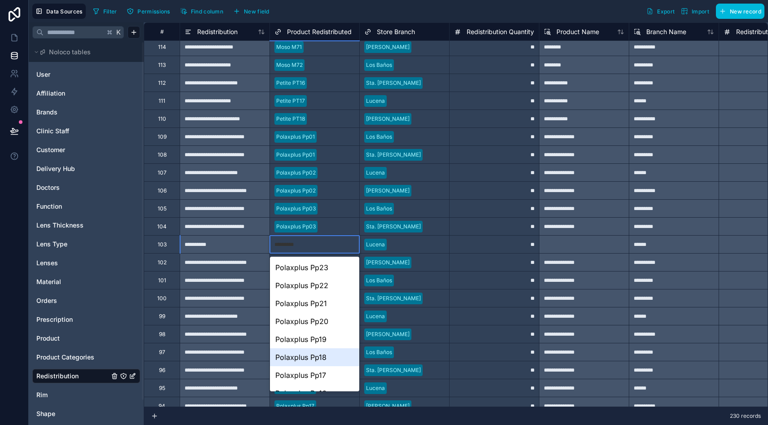
scroll to position [120, 0]
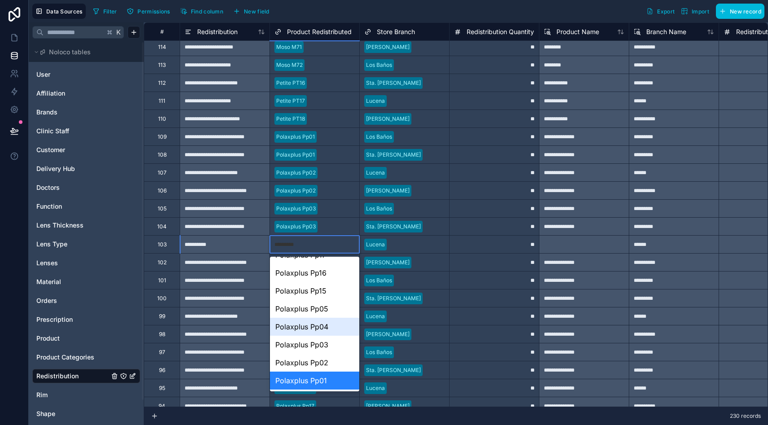
click at [331, 327] on div "Polaxplus Pp04" at bounding box center [314, 327] width 89 height 18
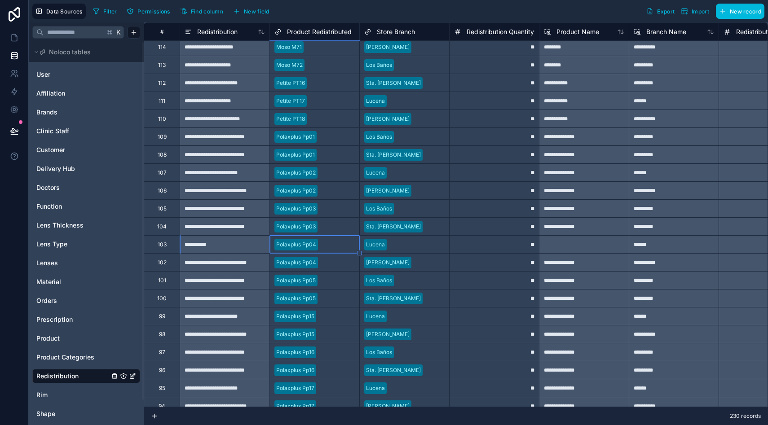
click at [62, 377] on span "Redistribution" at bounding box center [57, 376] width 42 height 9
click at [62, 358] on span "Product Categories" at bounding box center [65, 357] width 58 height 9
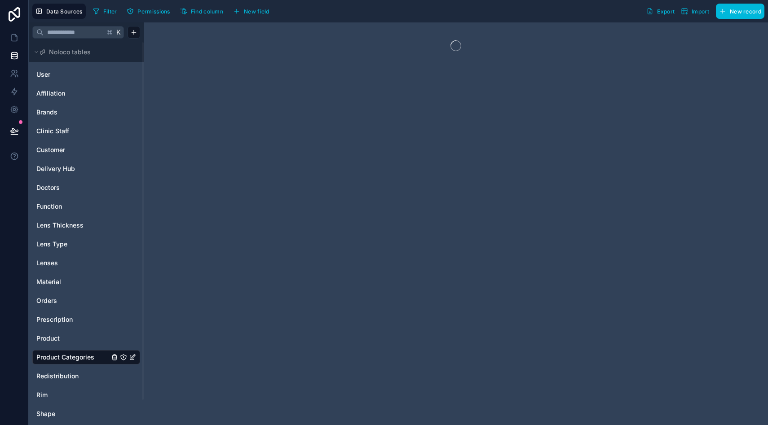
click at [61, 376] on span "Redistribution" at bounding box center [57, 376] width 42 height 9
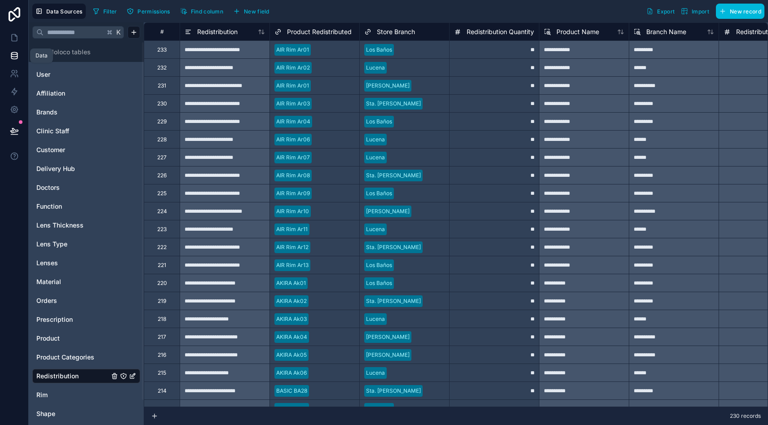
click at [16, 63] on link at bounding box center [14, 56] width 28 height 18
click at [16, 40] on icon at bounding box center [14, 37] width 9 height 9
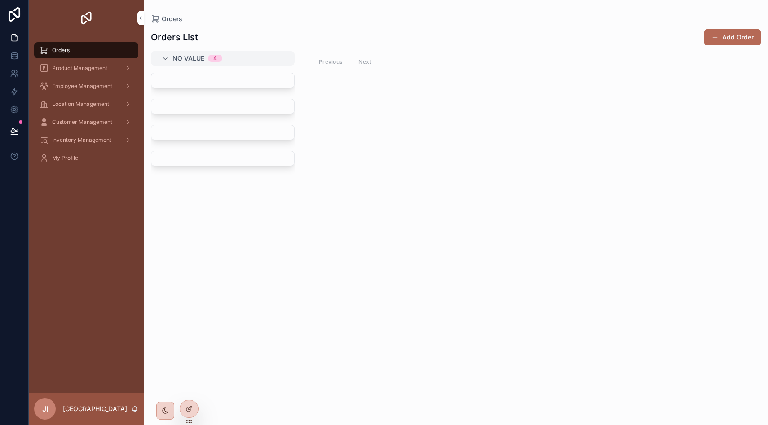
click at [86, 67] on span "Product Management" at bounding box center [79, 68] width 55 height 7
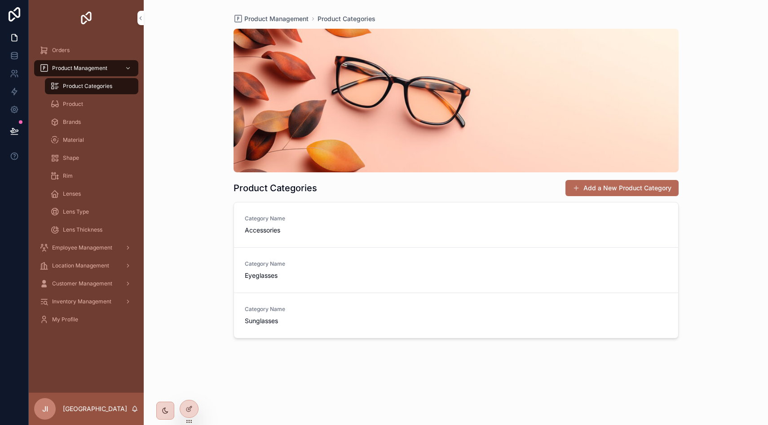
click at [75, 110] on div "Product" at bounding box center [91, 104] width 83 height 14
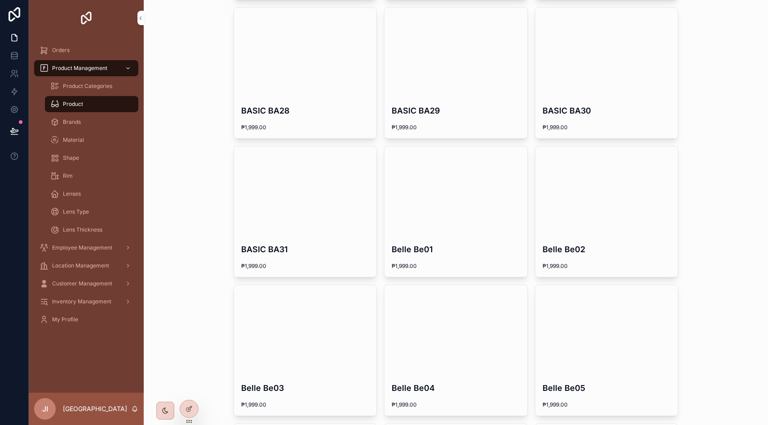
scroll to position [1049, 0]
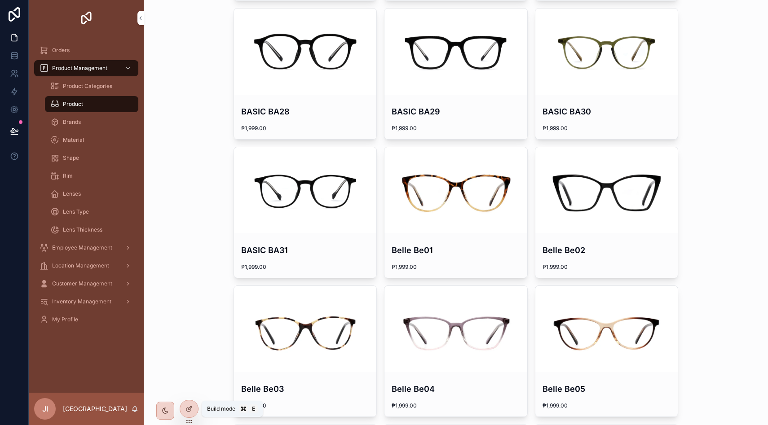
click at [185, 406] on icon at bounding box center [188, 408] width 7 height 7
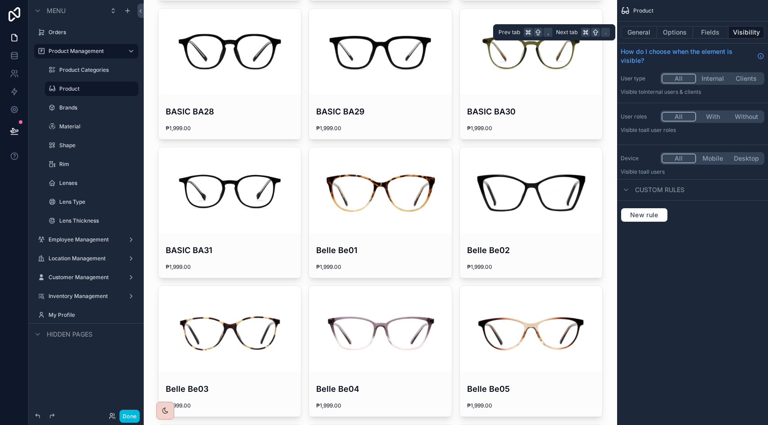
click at [673, 35] on button "Options" at bounding box center [675, 32] width 36 height 13
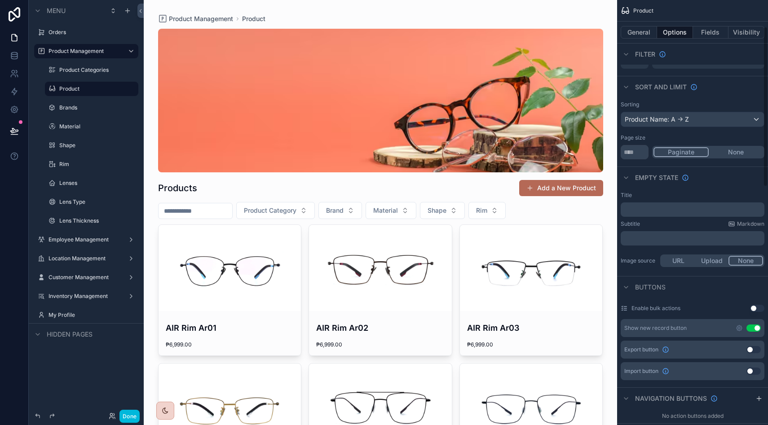
scroll to position [0, 0]
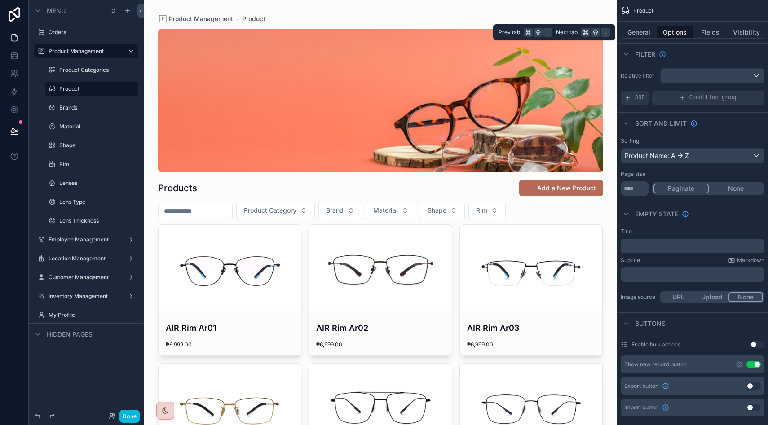
click at [707, 31] on button "Fields" at bounding box center [711, 32] width 36 height 13
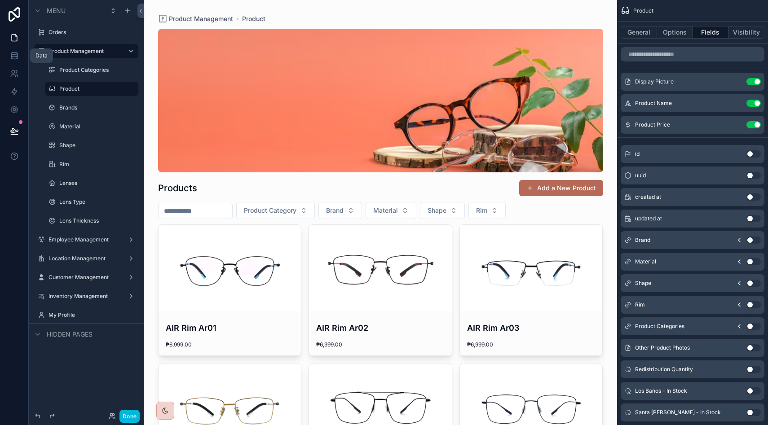
click at [9, 63] on link at bounding box center [14, 56] width 28 height 18
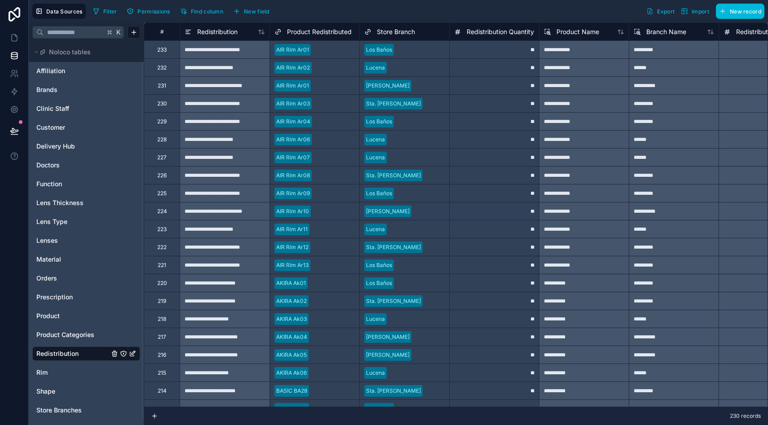
scroll to position [8, 0]
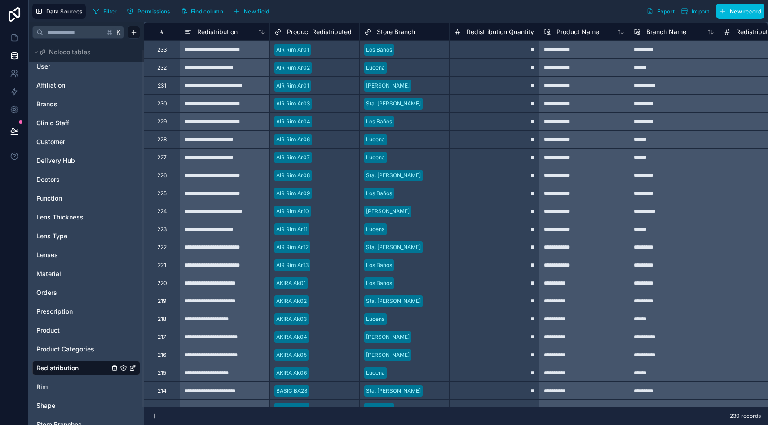
click at [61, 297] on link "Orders" at bounding box center [72, 292] width 73 height 9
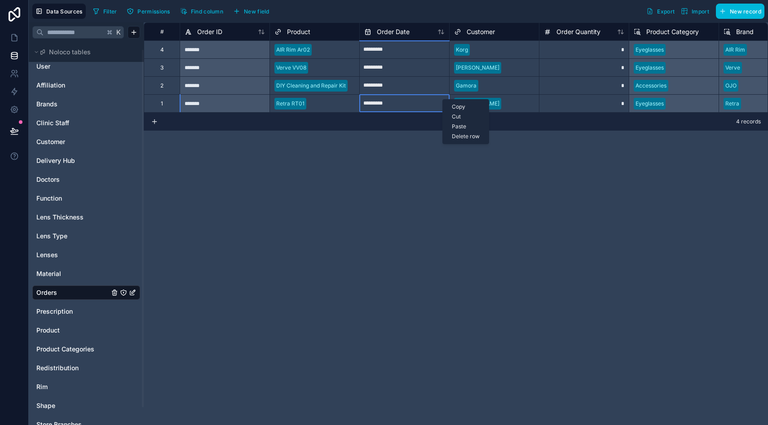
click at [411, 163] on div "# Order ID Product Order Date Customer Order Quantity Product Category Brand Ma…" at bounding box center [456, 223] width 624 height 403
click at [520, 94] on div "[PERSON_NAME]" at bounding box center [494, 103] width 90 height 18
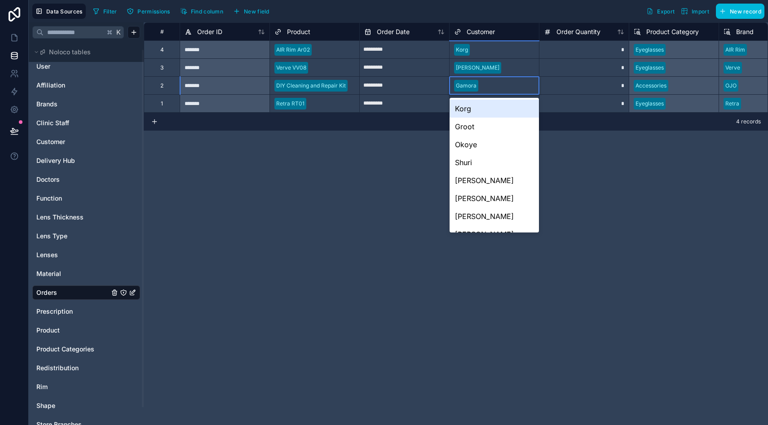
scroll to position [0, 18]
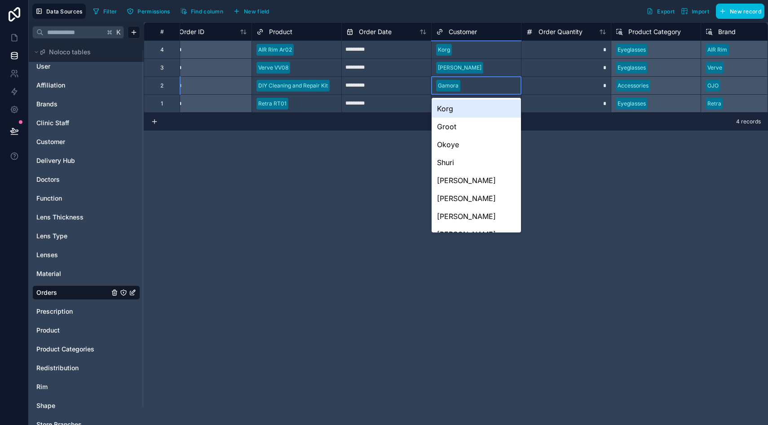
click at [277, 110] on div "Retra RT01" at bounding box center [296, 103] width 89 height 13
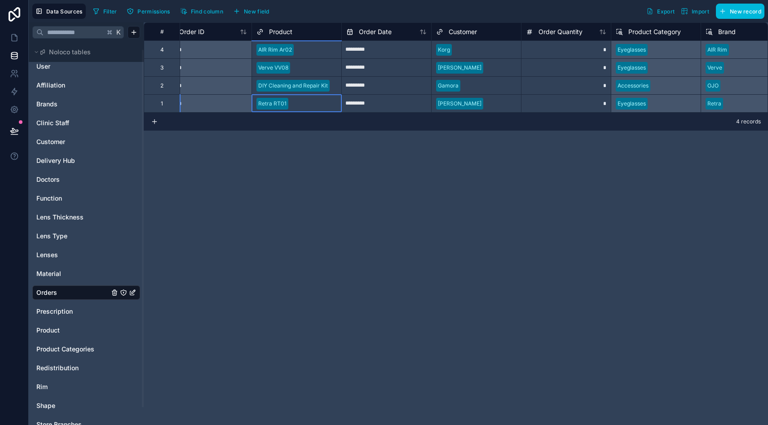
click at [383, 102] on input "*********" at bounding box center [386, 104] width 89 height 14
select select "****"
select select "*"
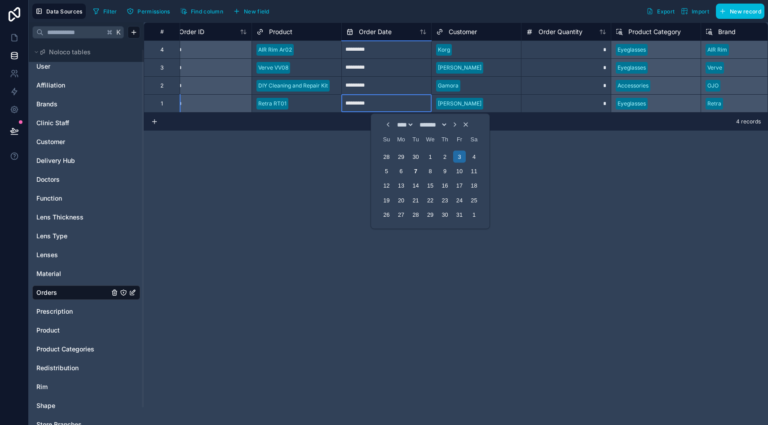
click at [538, 89] on div "*" at bounding box center [566, 85] width 90 height 18
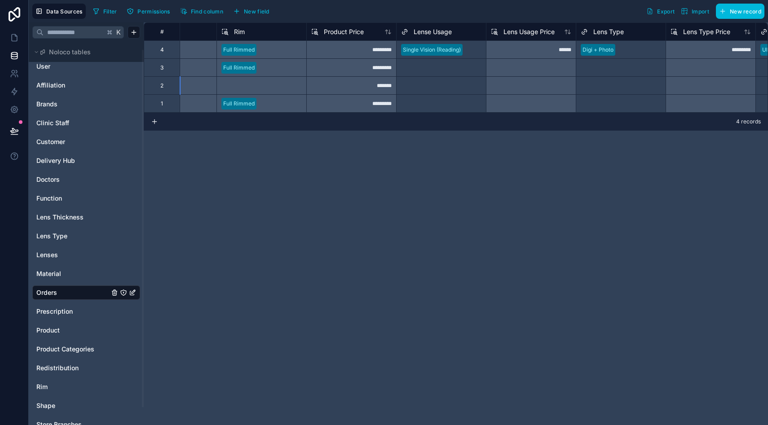
scroll to position [0, 777]
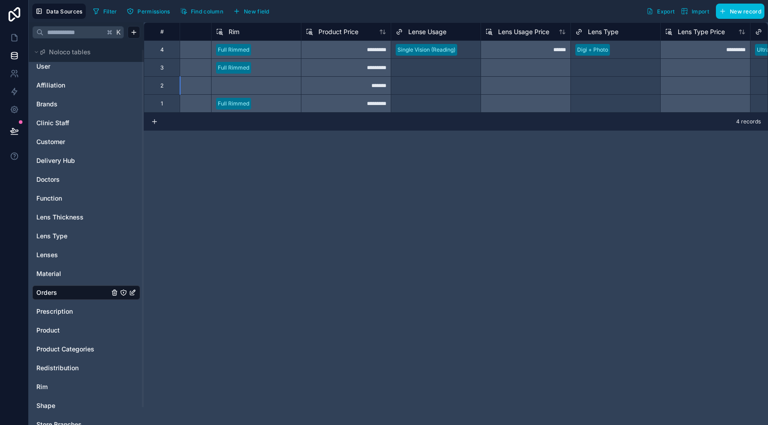
click at [450, 69] on div "Select a Lense Usage" at bounding box center [423, 67] width 55 height 7
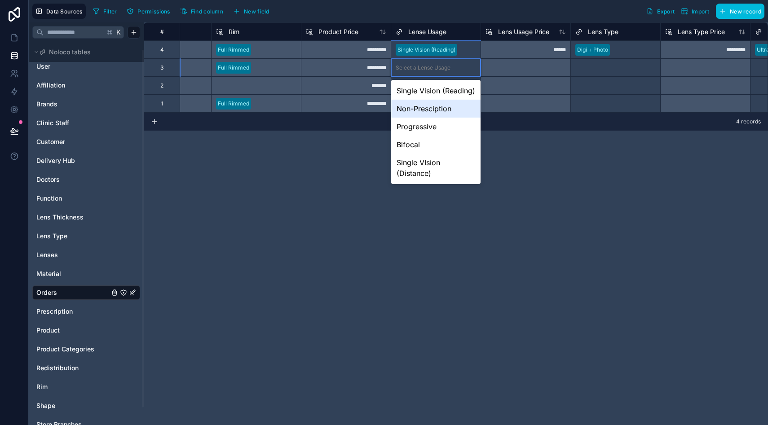
click at [438, 118] on div "Non-Presciption" at bounding box center [435, 109] width 89 height 18
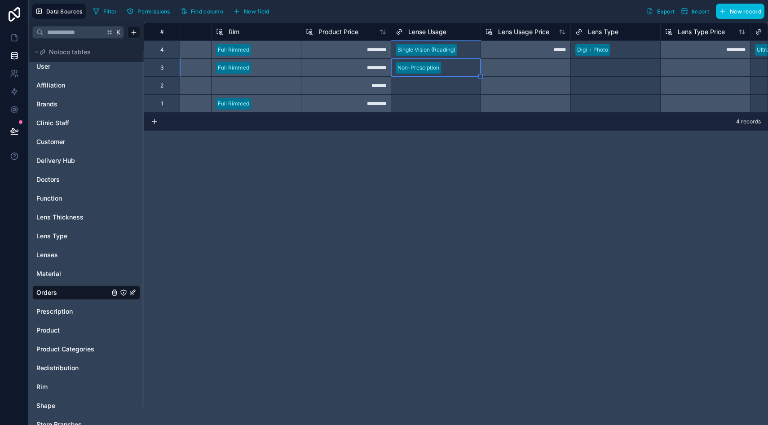
click at [429, 84] on div "Select a Lense Usage" at bounding box center [423, 85] width 55 height 7
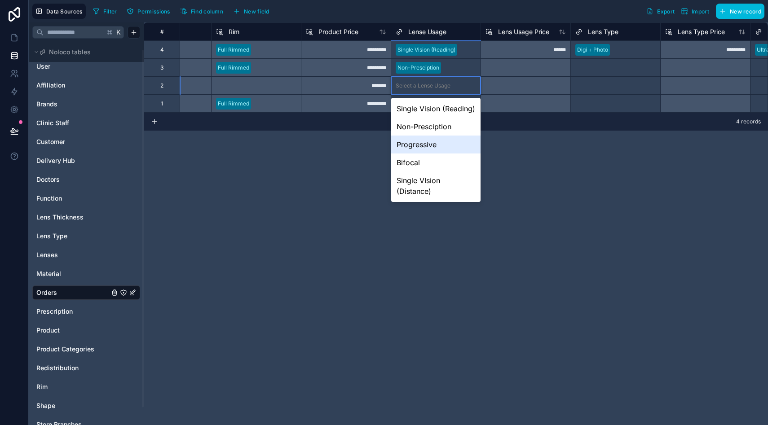
click at [425, 154] on div "Progressive" at bounding box center [435, 145] width 89 height 18
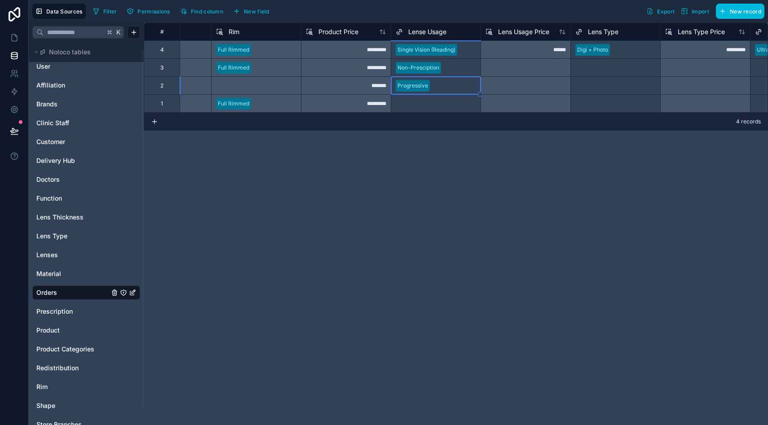
click at [420, 107] on div "Select a Lense Usage" at bounding box center [435, 103] width 89 height 13
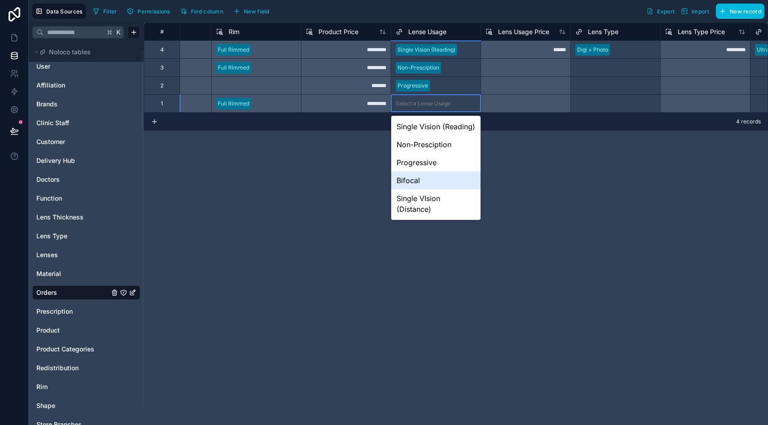
click at [414, 187] on div "Bifocal" at bounding box center [435, 181] width 89 height 18
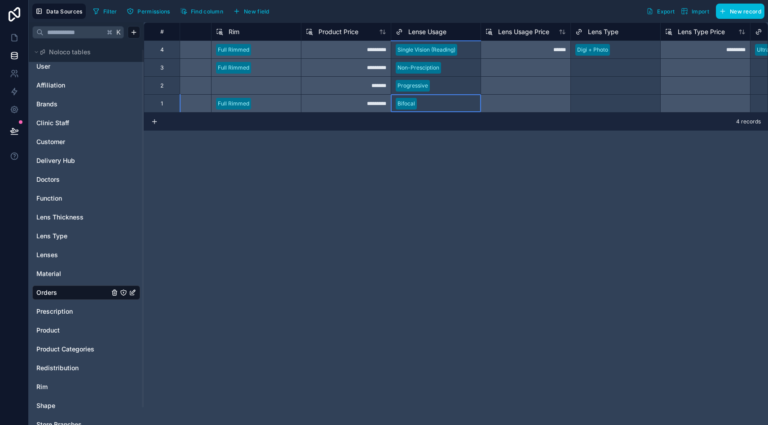
click at [598, 67] on div "Select a Lens Type" at bounding box center [599, 67] width 48 height 7
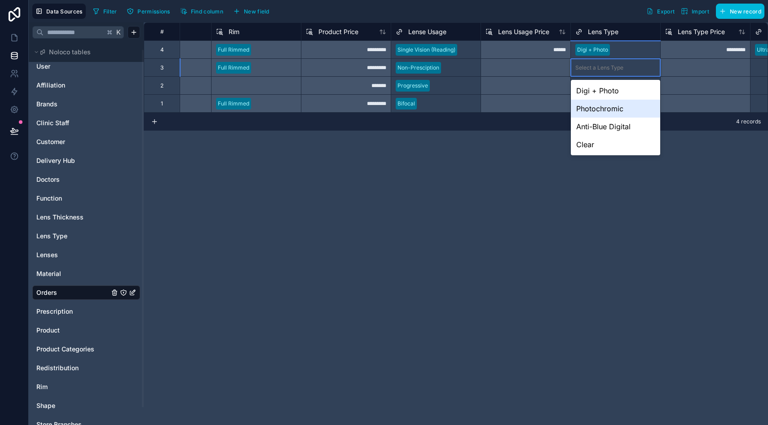
click at [602, 108] on div "Photochromic" at bounding box center [615, 109] width 89 height 18
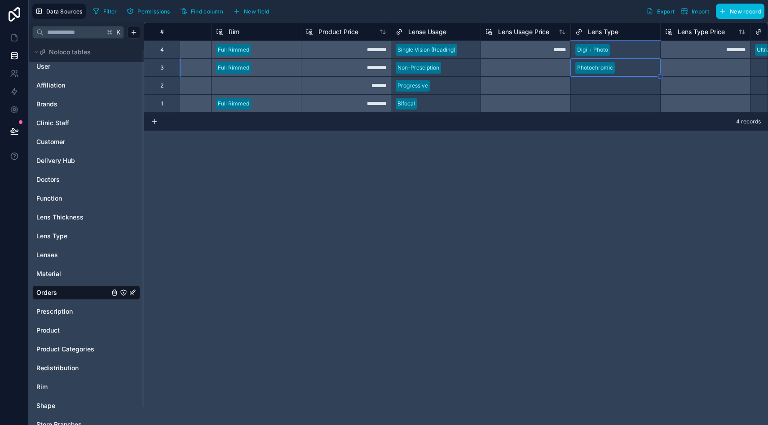
click at [600, 84] on div "Select a Lens Type" at bounding box center [599, 85] width 48 height 7
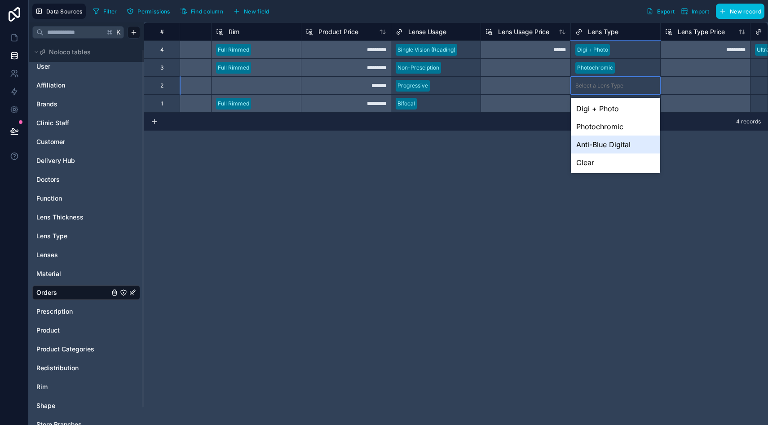
click at [603, 141] on div "Anti-Blue Digital" at bounding box center [615, 145] width 89 height 18
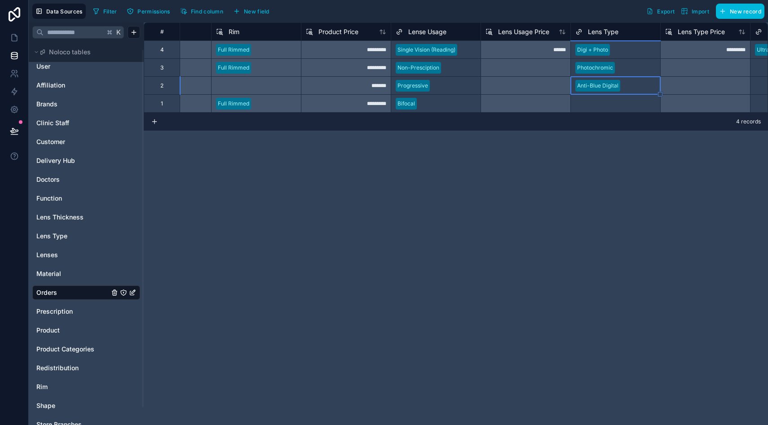
click at [598, 104] on div "Select a Lens Type" at bounding box center [599, 103] width 48 height 7
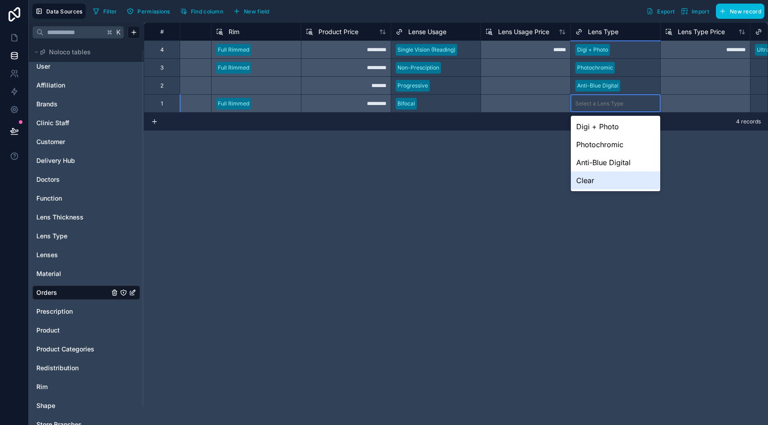
click at [599, 175] on div "Clear" at bounding box center [615, 181] width 89 height 18
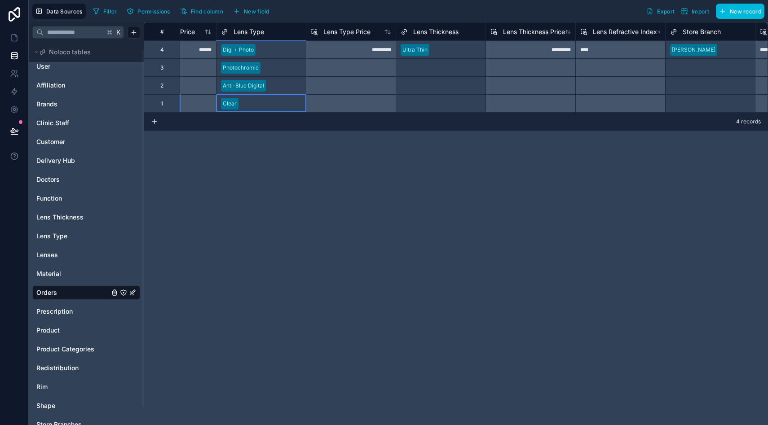
scroll to position [0, 1136]
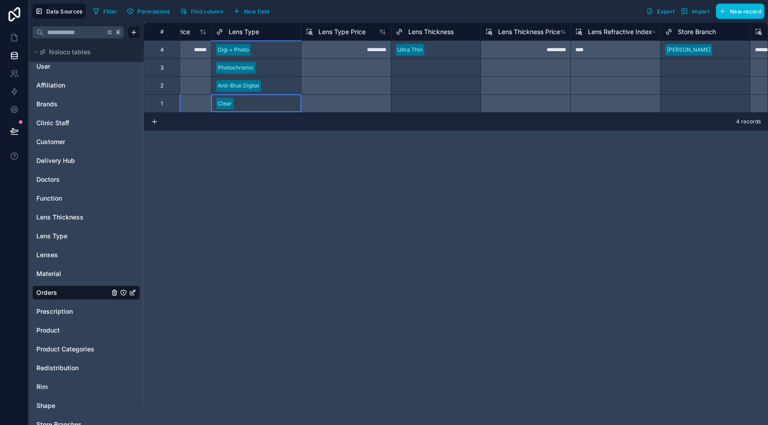
click at [425, 70] on div "Select a Lens Thickness" at bounding box center [427, 67] width 62 height 7
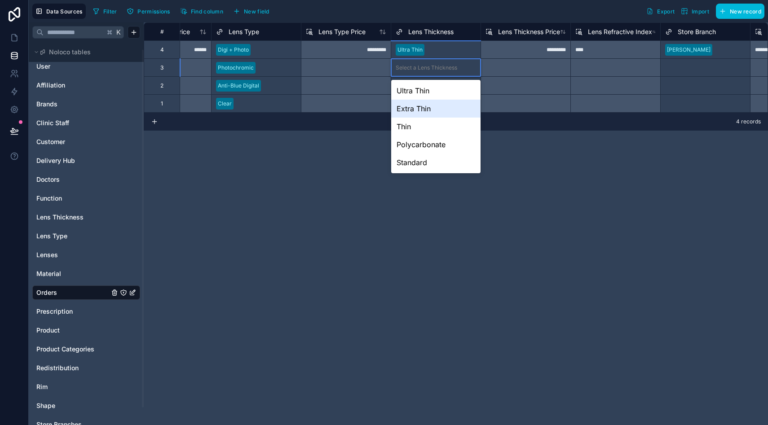
click at [425, 110] on div "Extra Thin" at bounding box center [435, 109] width 89 height 18
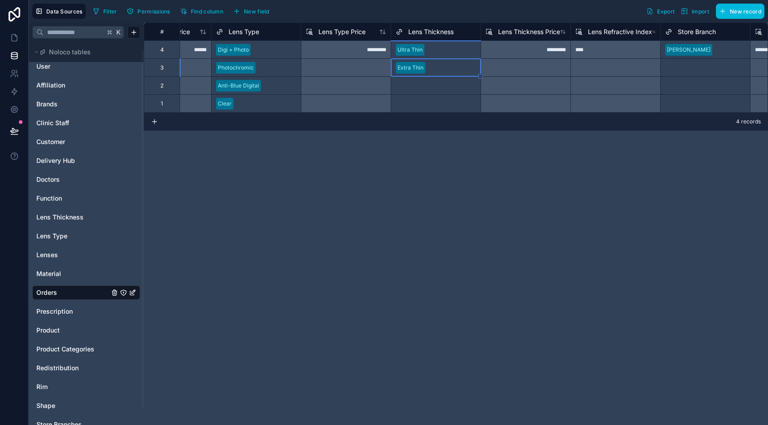
click at [417, 84] on div "Select a Lens Thickness" at bounding box center [427, 85] width 62 height 7
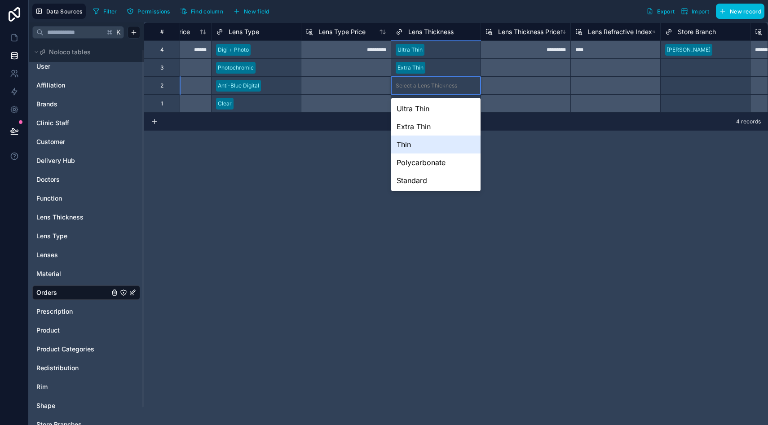
click at [419, 142] on div "Thin" at bounding box center [435, 145] width 89 height 18
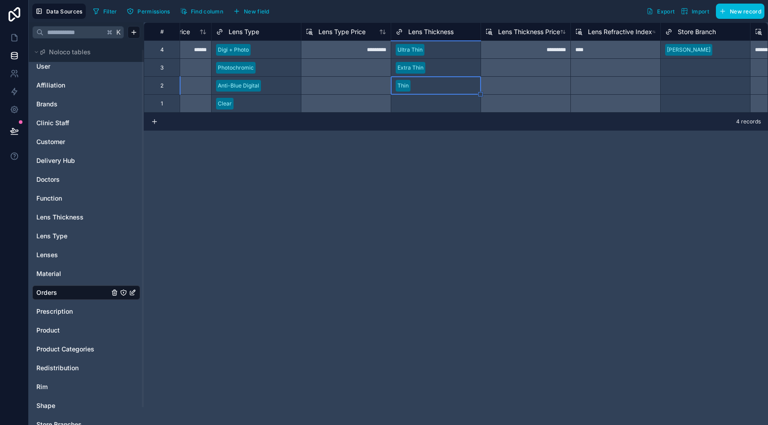
click at [414, 102] on div "Select a Lens Thickness" at bounding box center [427, 103] width 62 height 7
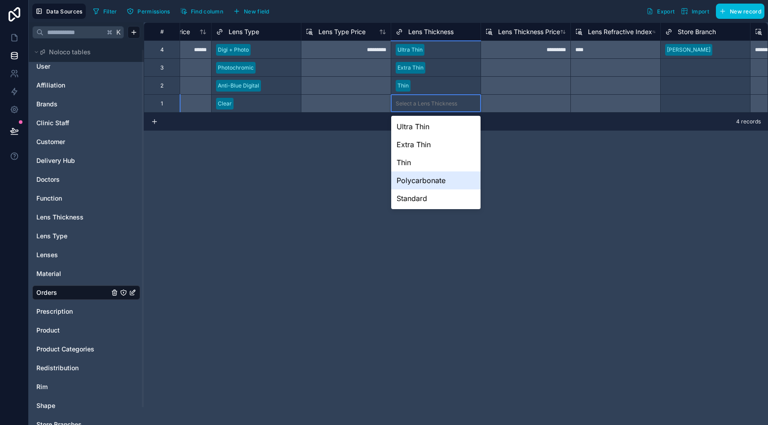
click at [415, 183] on div "Polycarbonate" at bounding box center [435, 181] width 89 height 18
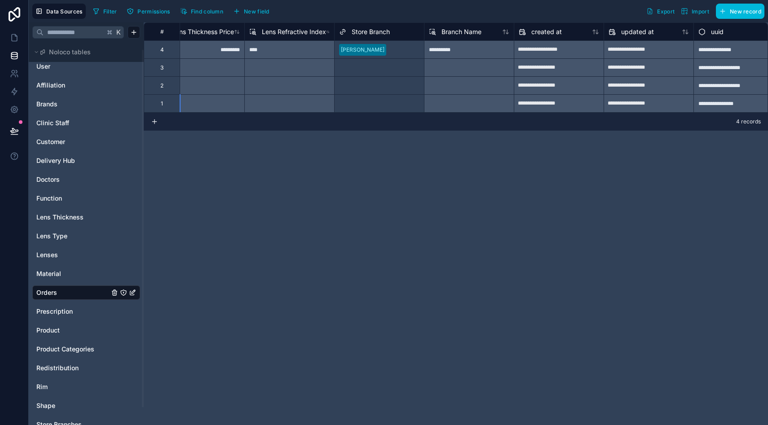
scroll to position [0, 1465]
click at [362, 65] on div "Select a Store Branch" at bounding box center [364, 67] width 56 height 7
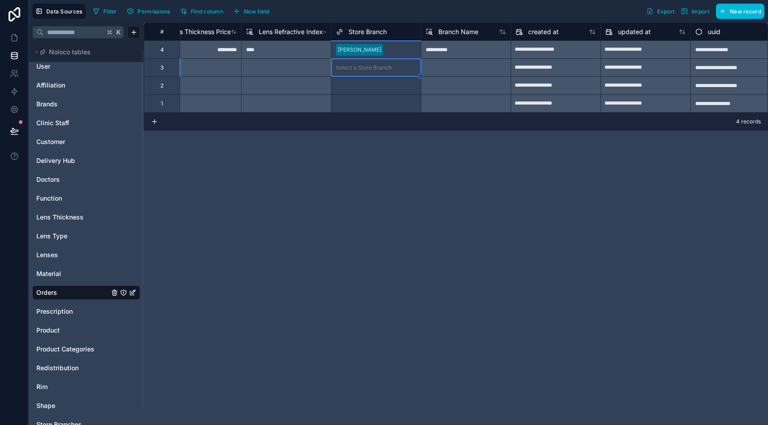
click at [362, 65] on div "Select a Store Branch" at bounding box center [364, 67] width 56 height 7
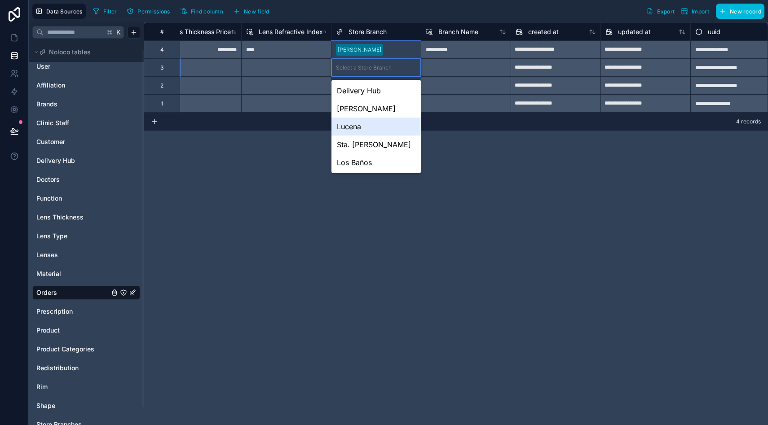
click at [361, 128] on div "Lucena" at bounding box center [375, 127] width 89 height 18
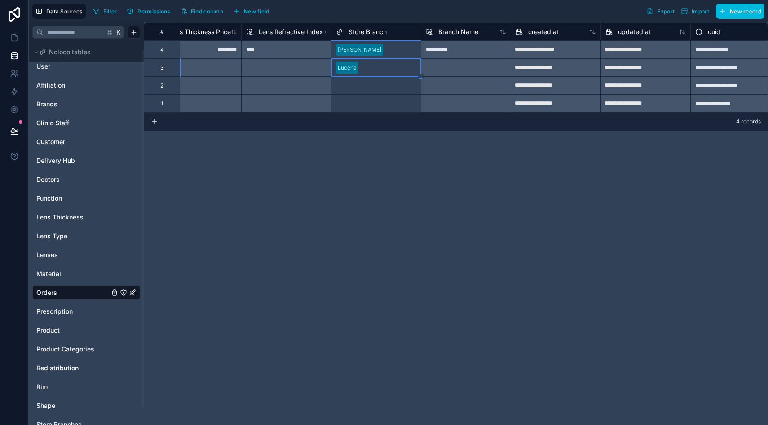
click at [363, 82] on div "Select a Store Branch" at bounding box center [364, 85] width 56 height 7
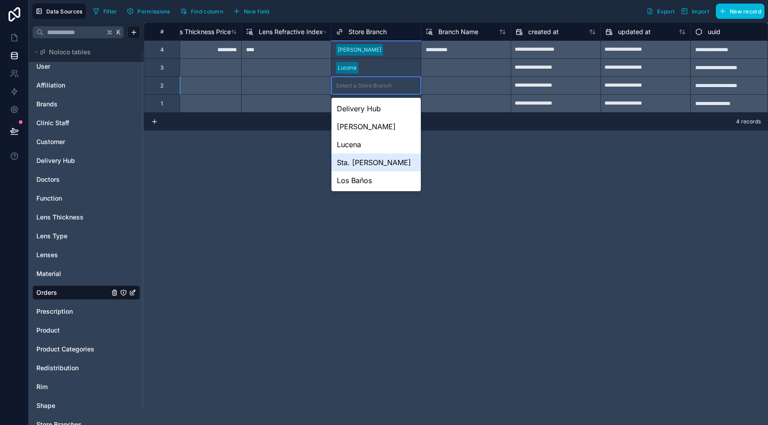
click at [358, 159] on div "Sta. [PERSON_NAME]" at bounding box center [375, 163] width 89 height 18
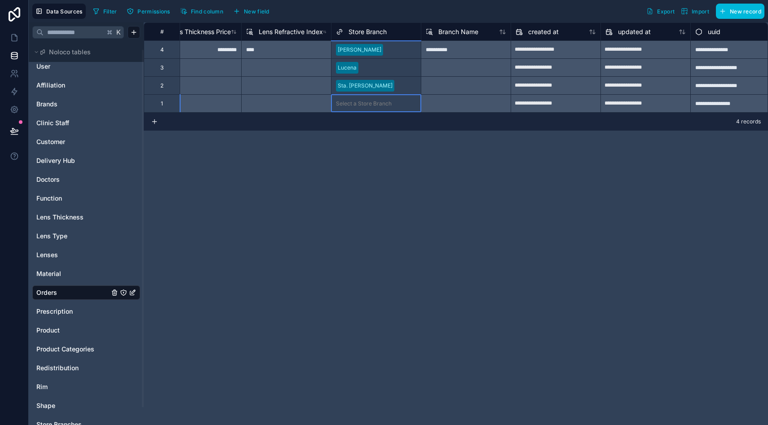
click at [359, 105] on div "Select a Store Branch" at bounding box center [364, 103] width 56 height 7
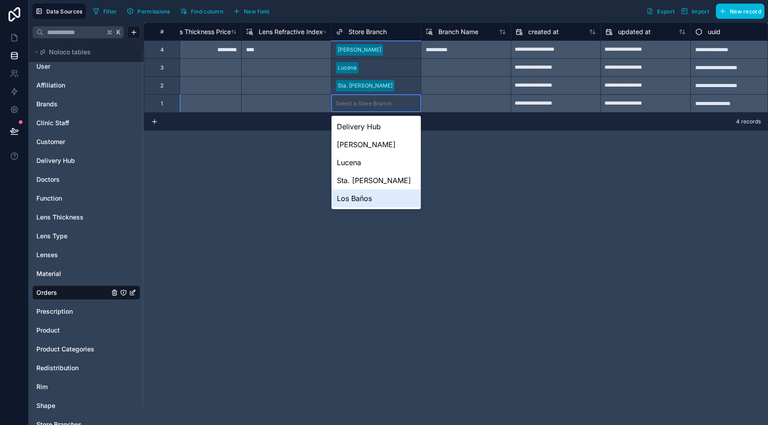
click at [354, 201] on div "Los Baños" at bounding box center [375, 198] width 89 height 18
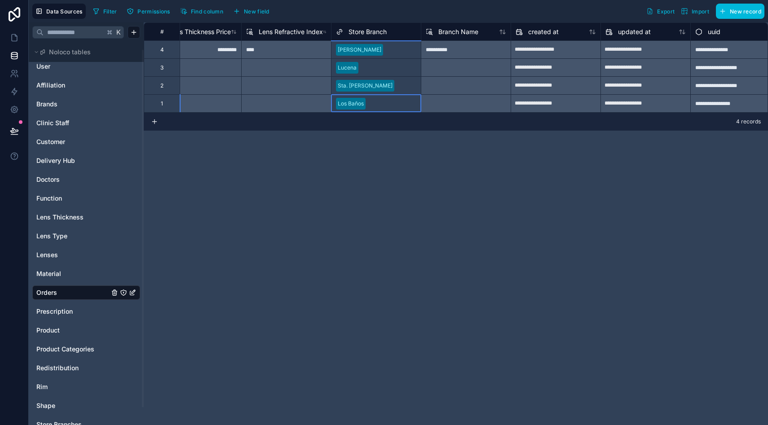
click at [60, 276] on span "Material" at bounding box center [48, 273] width 25 height 9
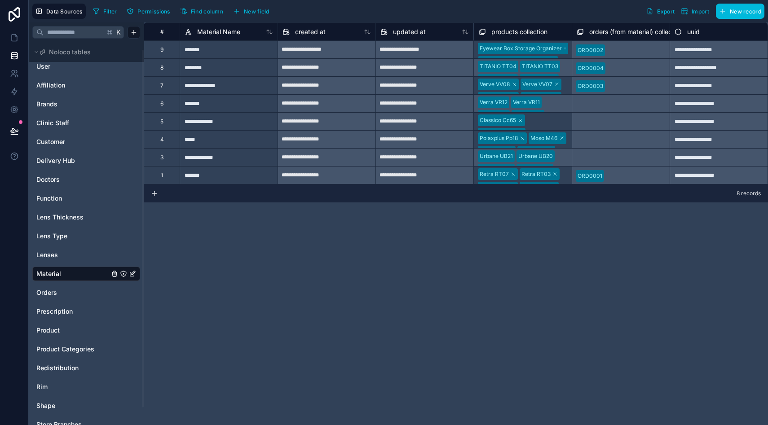
click at [55, 291] on span "Orders" at bounding box center [46, 292] width 21 height 9
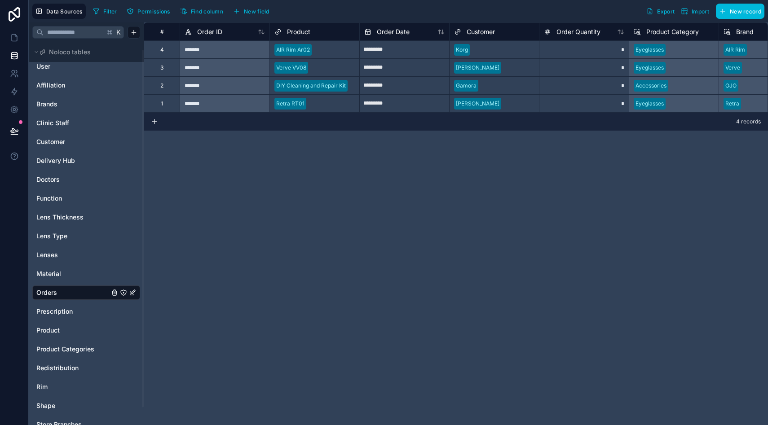
click at [372, 65] on input "*********" at bounding box center [404, 68] width 89 height 14
select select "****"
select select "*"
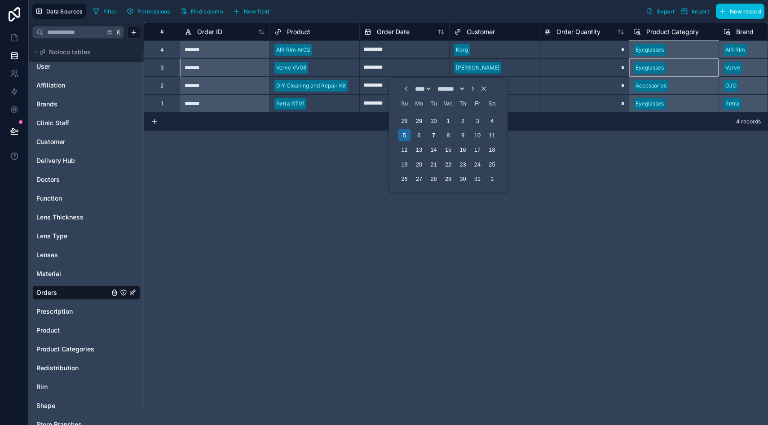
click at [556, 79] on div "*" at bounding box center [584, 85] width 90 height 18
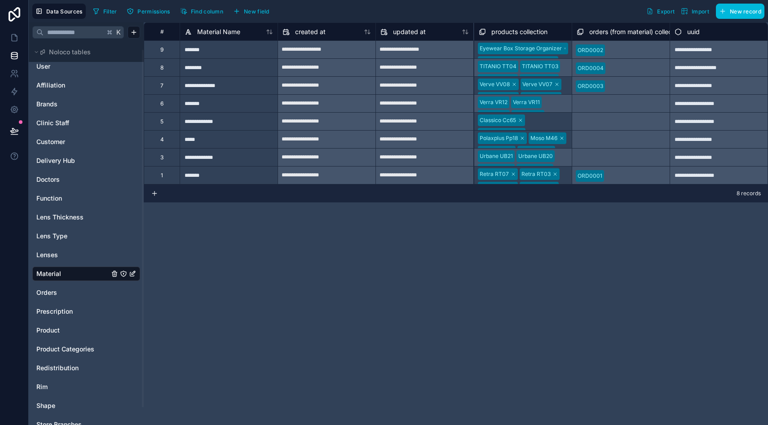
click at [48, 287] on div "Orders" at bounding box center [86, 293] width 108 height 14
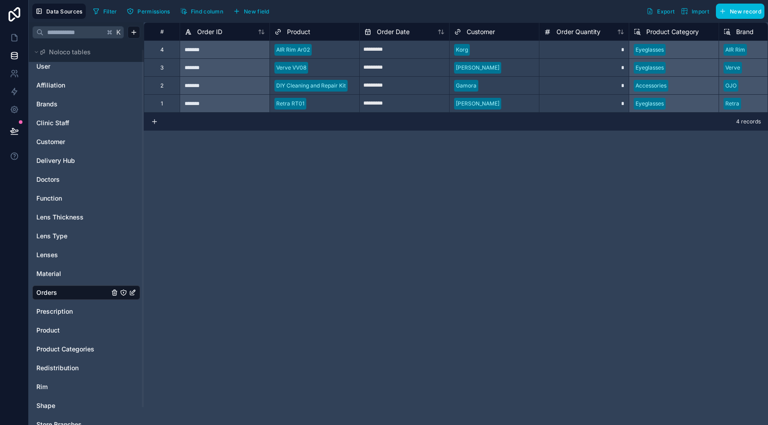
click at [525, 84] on div at bounding box center [508, 85] width 53 height 9
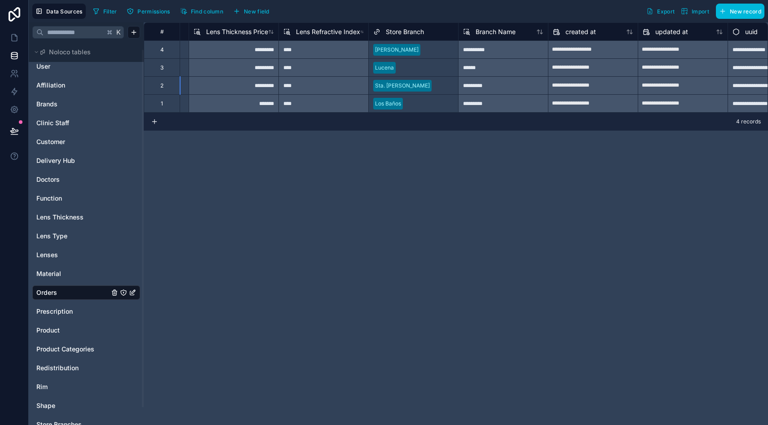
scroll to position [0, 1478]
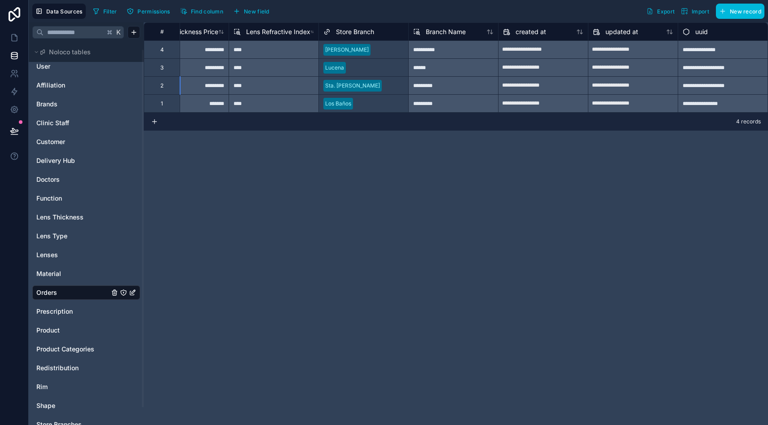
click at [383, 66] on div at bounding box center [376, 67] width 54 height 9
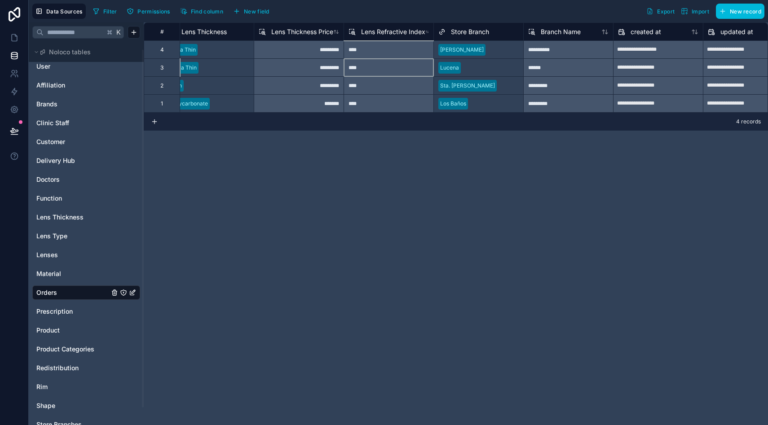
scroll to position [0, 1359]
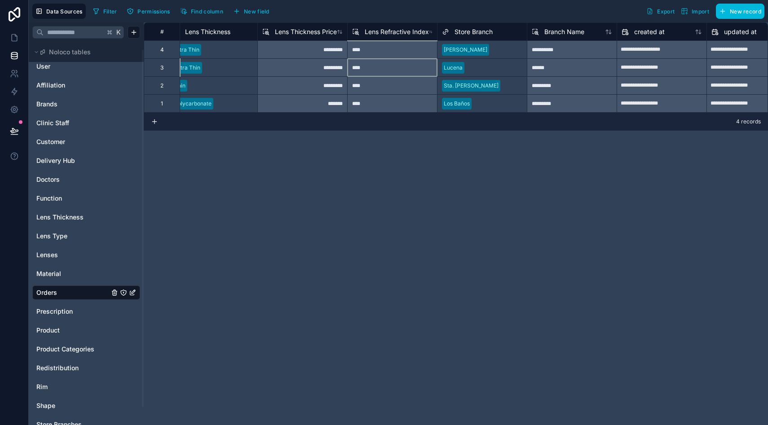
click at [264, 17] on button "New field" at bounding box center [251, 10] width 43 height 13
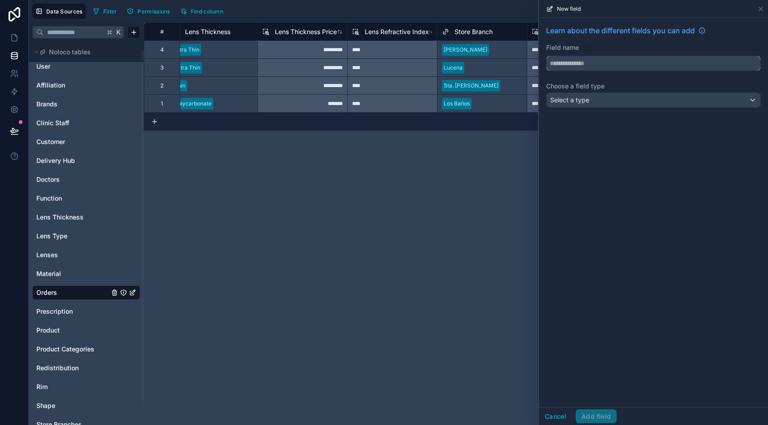
click at [596, 62] on input "text" at bounding box center [653, 63] width 214 height 14
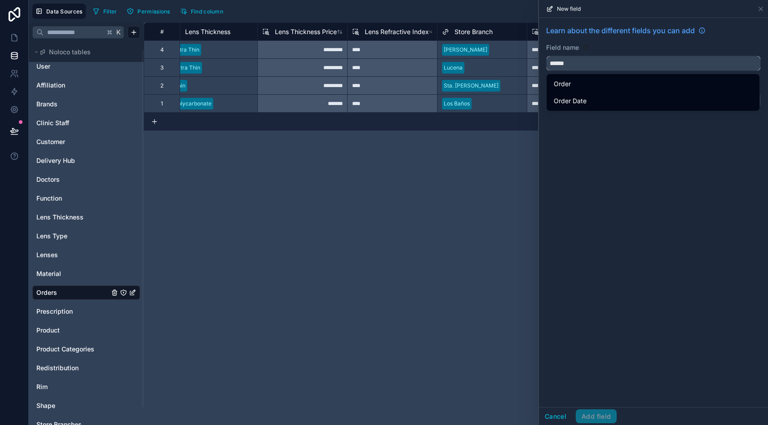
click at [546, 56] on button "*****" at bounding box center [653, 63] width 215 height 15
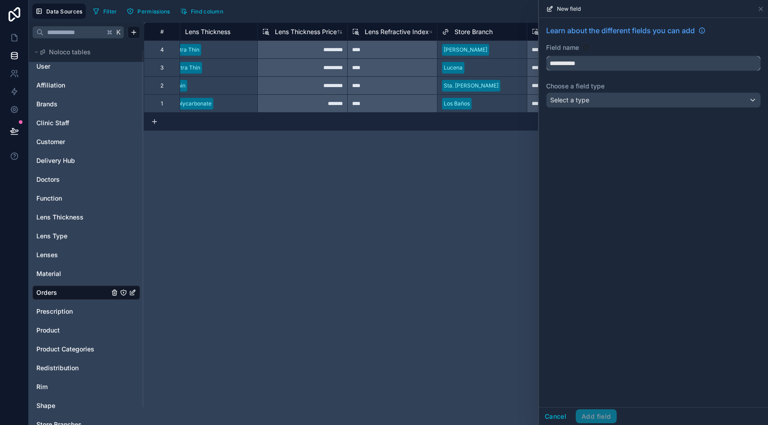
type input "**********"
click at [598, 106] on div "Select a type" at bounding box center [653, 100] width 214 height 14
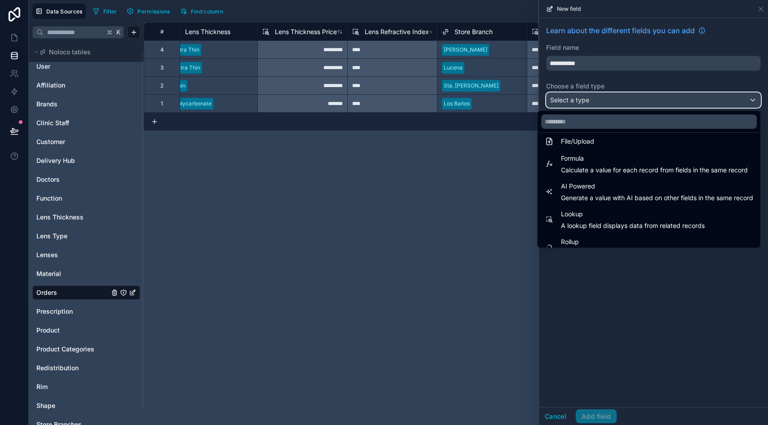
scroll to position [232, 0]
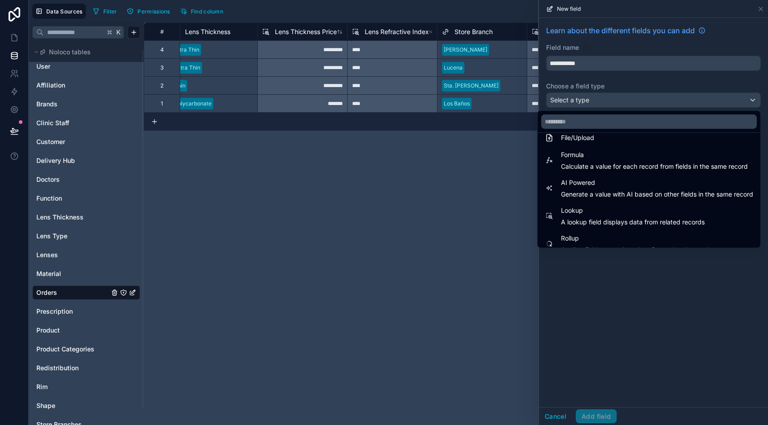
click at [594, 163] on span "Calculate a value for each record from fields in the same record" at bounding box center [654, 166] width 187 height 9
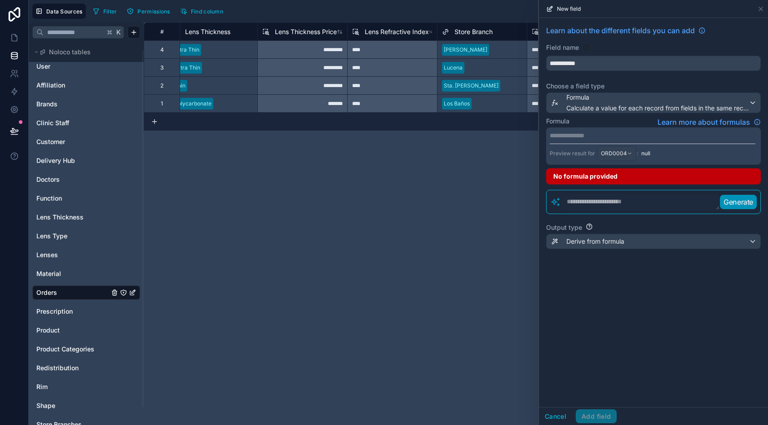
click at [585, 137] on p "**********" at bounding box center [653, 135] width 206 height 9
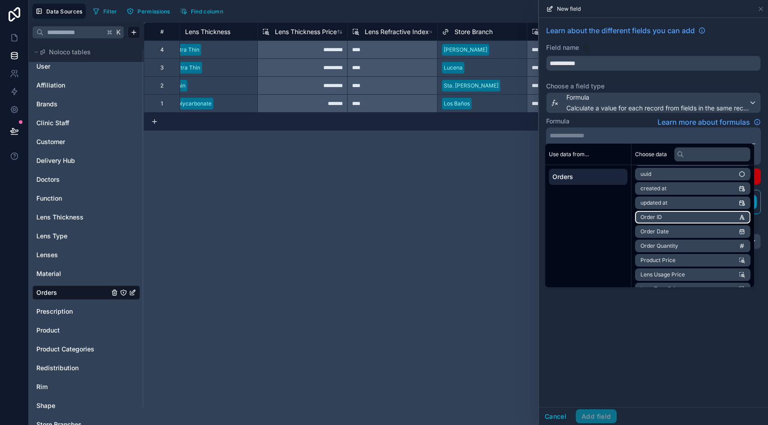
scroll to position [20, 0]
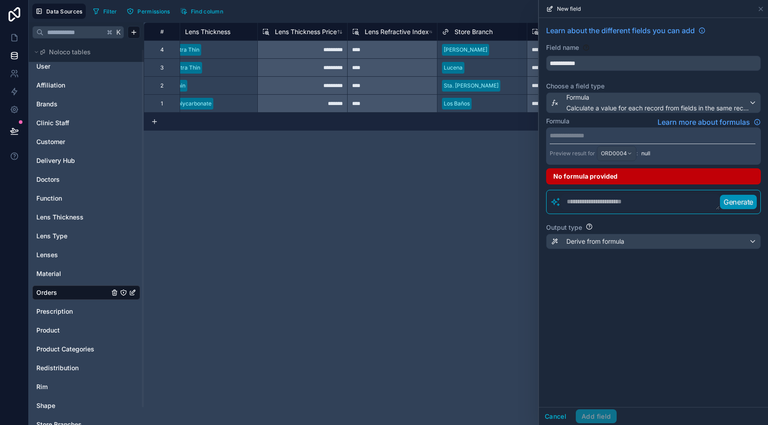
click at [432, 219] on div "**********" at bounding box center [456, 223] width 624 height 403
click at [760, 10] on icon at bounding box center [760, 8] width 7 height 7
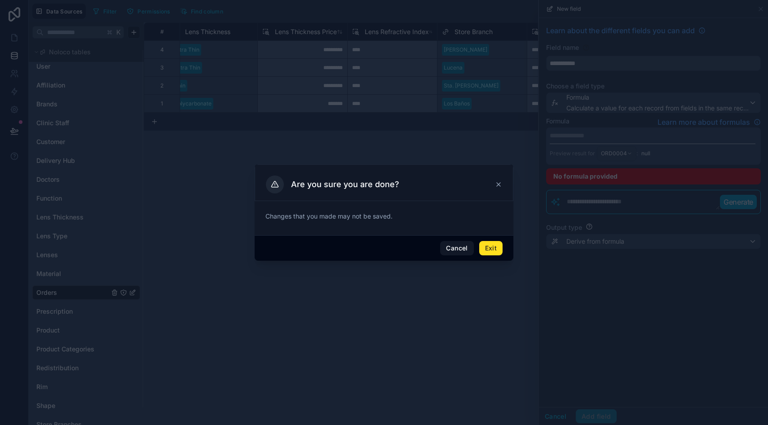
click at [492, 243] on button "Exit" at bounding box center [490, 248] width 23 height 14
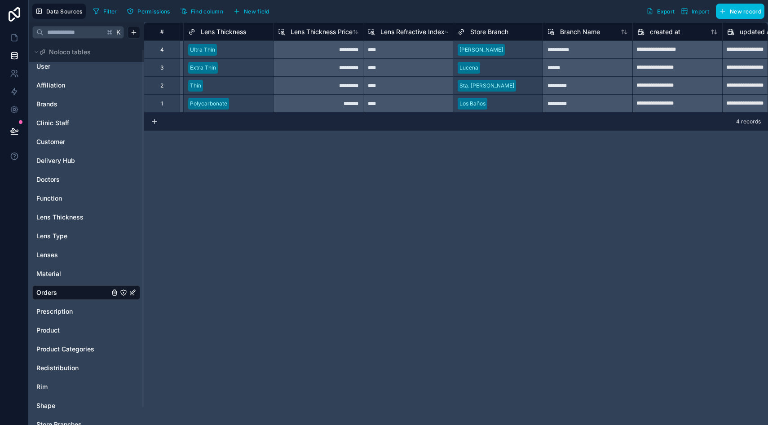
scroll to position [0, 1344]
